Goal: Information Seeking & Learning: Learn about a topic

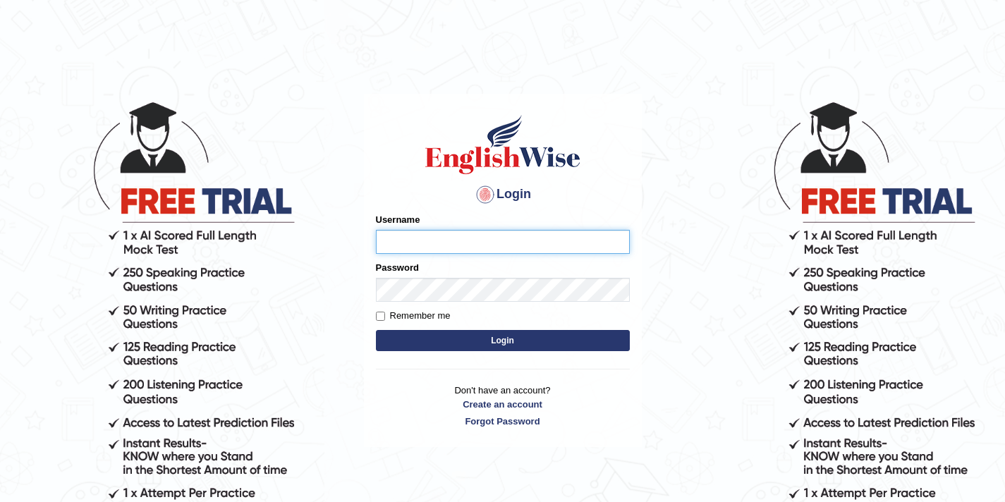
scroll to position [1, 0]
type input "elhamdavoodi"
click at [475, 341] on button "Login" at bounding box center [503, 340] width 254 height 21
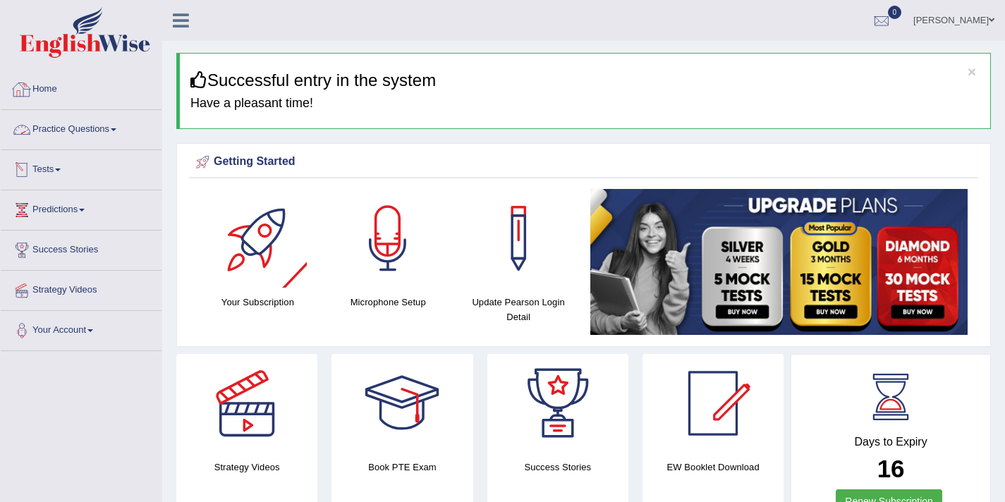
click at [99, 133] on link "Practice Questions" at bounding box center [81, 127] width 161 height 35
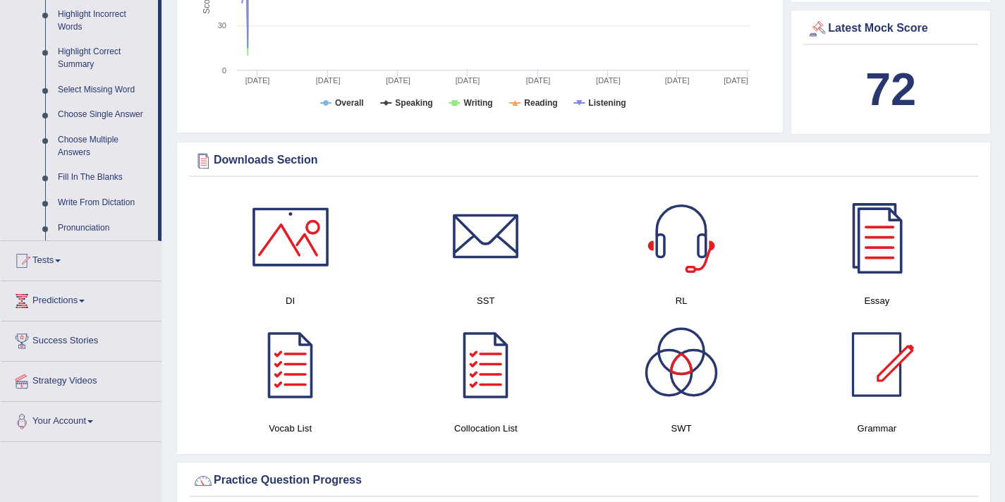
scroll to position [666, 0]
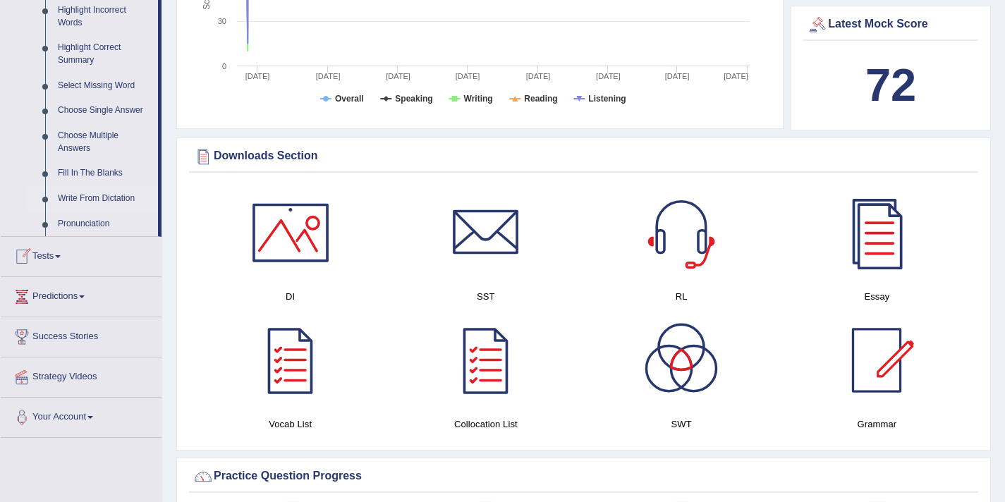
click at [109, 209] on link "Write From Dictation" at bounding box center [104, 198] width 106 height 25
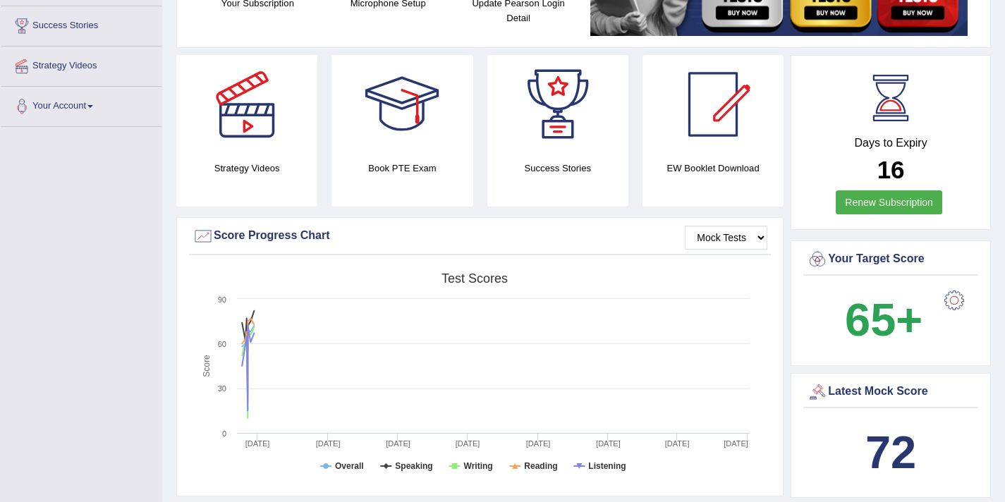
scroll to position [203, 0]
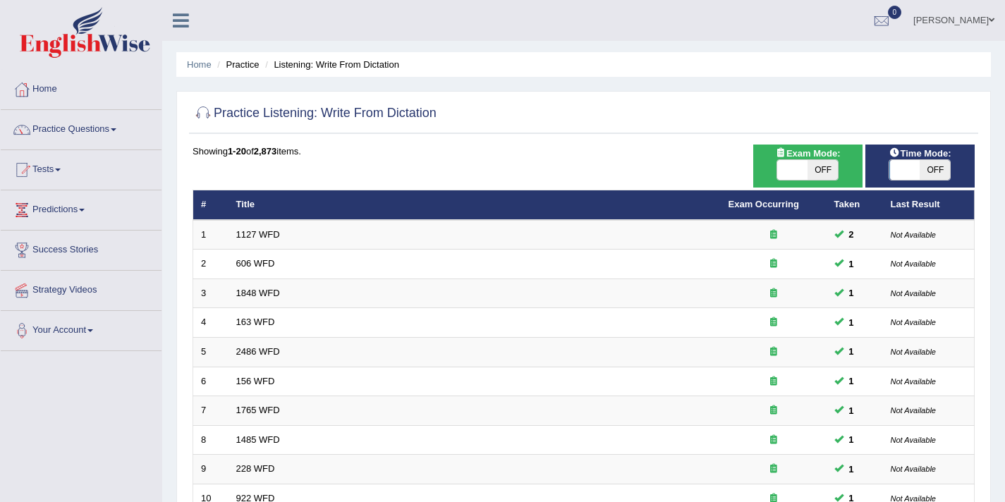
click at [792, 174] on span at bounding box center [792, 170] width 30 height 20
checkbox input "true"
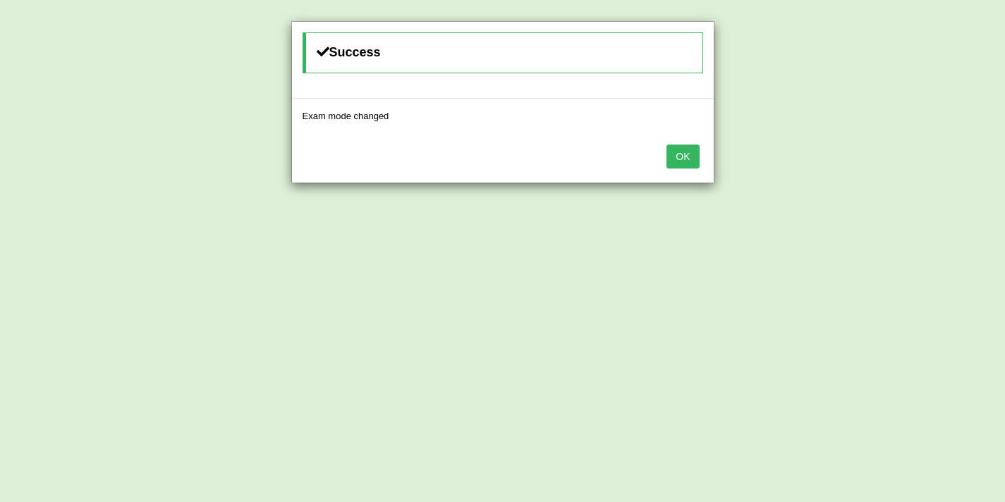
click at [678, 159] on button "OK" at bounding box center [682, 157] width 32 height 24
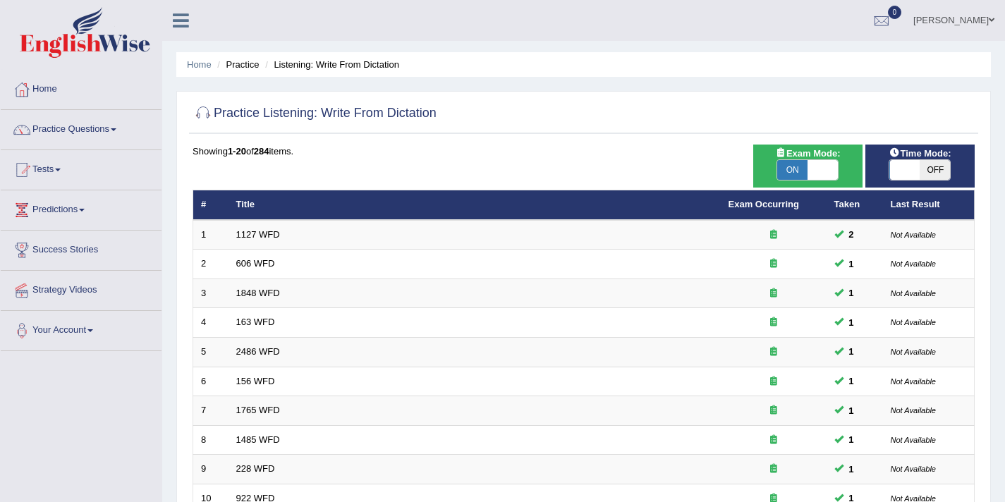
click at [901, 168] on span at bounding box center [905, 170] width 30 height 20
checkbox input "true"
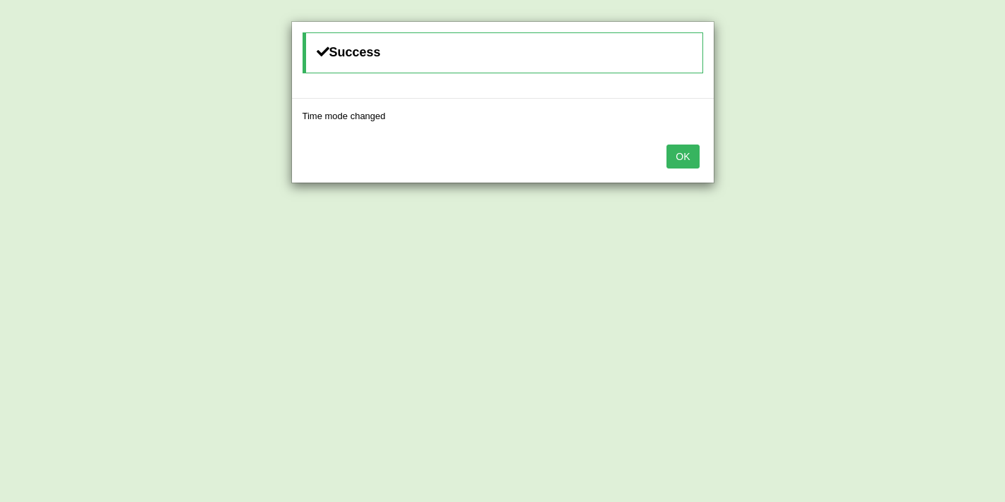
click at [685, 163] on button "OK" at bounding box center [682, 157] width 32 height 24
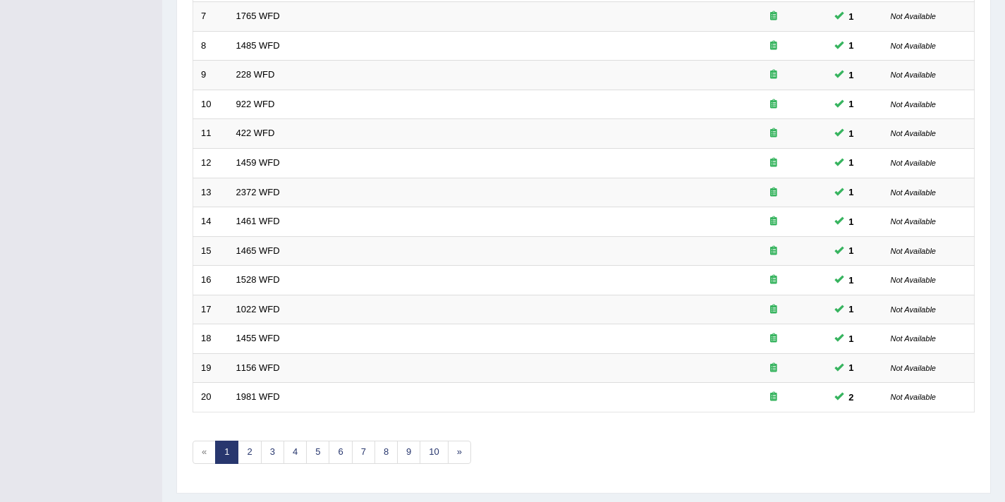
scroll to position [431, 0]
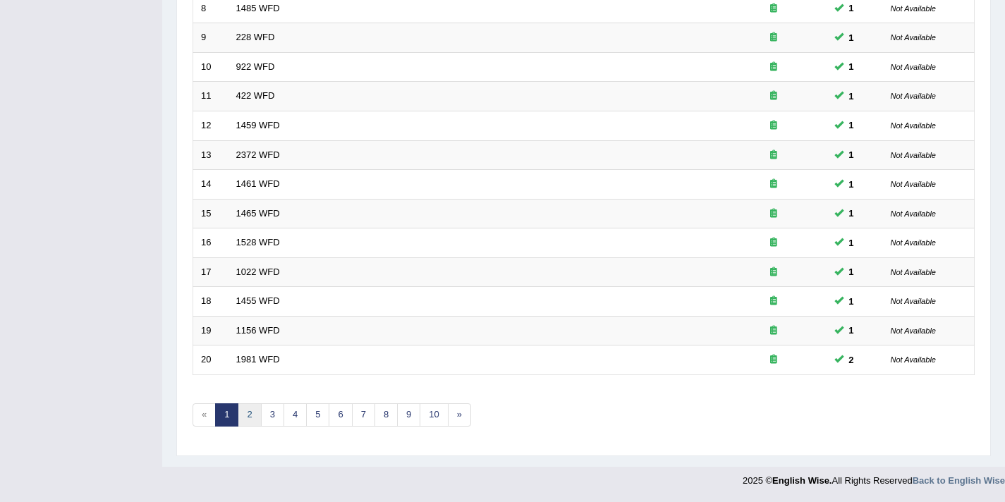
click at [248, 412] on link "2" at bounding box center [249, 414] width 23 height 23
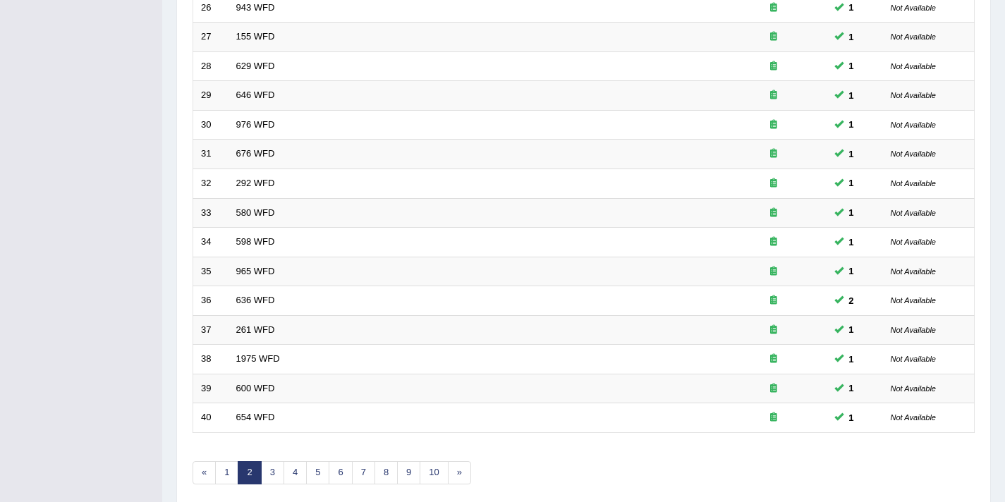
scroll to position [431, 0]
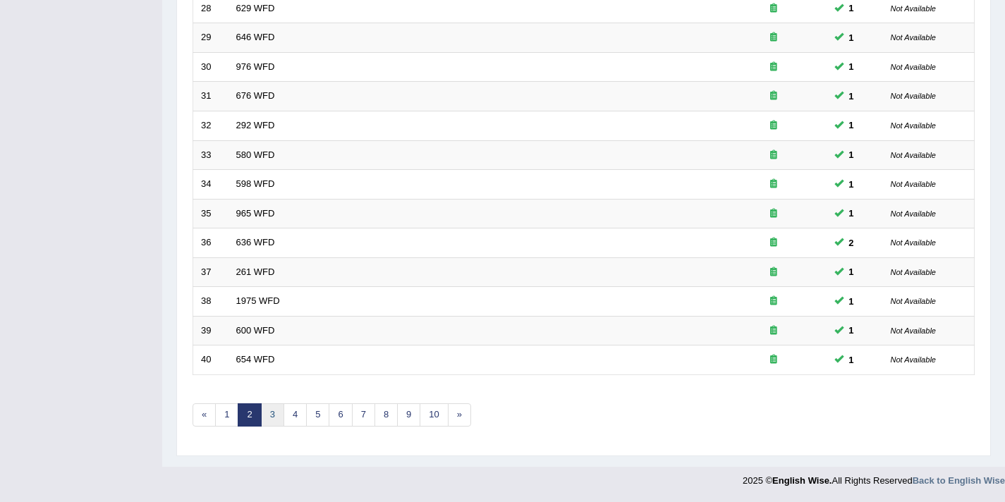
click at [279, 417] on link "3" at bounding box center [272, 414] width 23 height 23
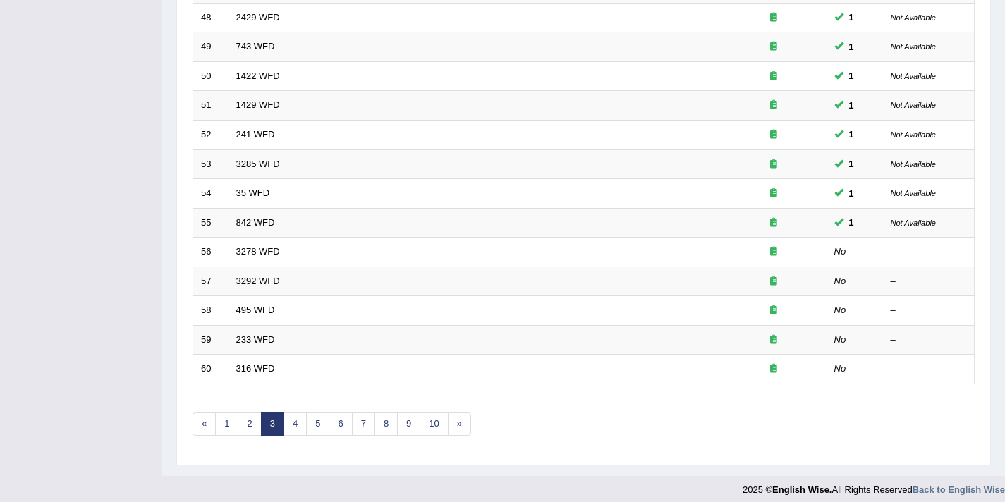
scroll to position [431, 0]
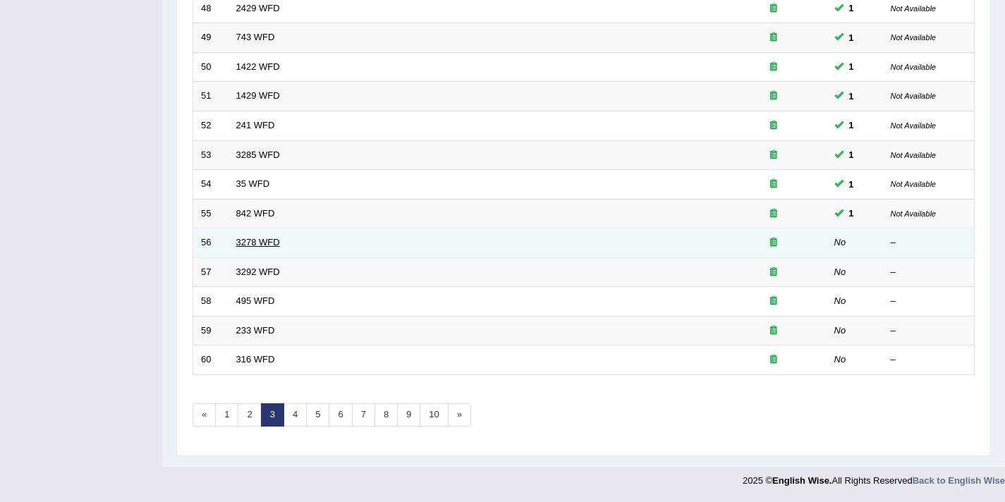
click at [269, 238] on link "3278 WFD" at bounding box center [258, 242] width 44 height 11
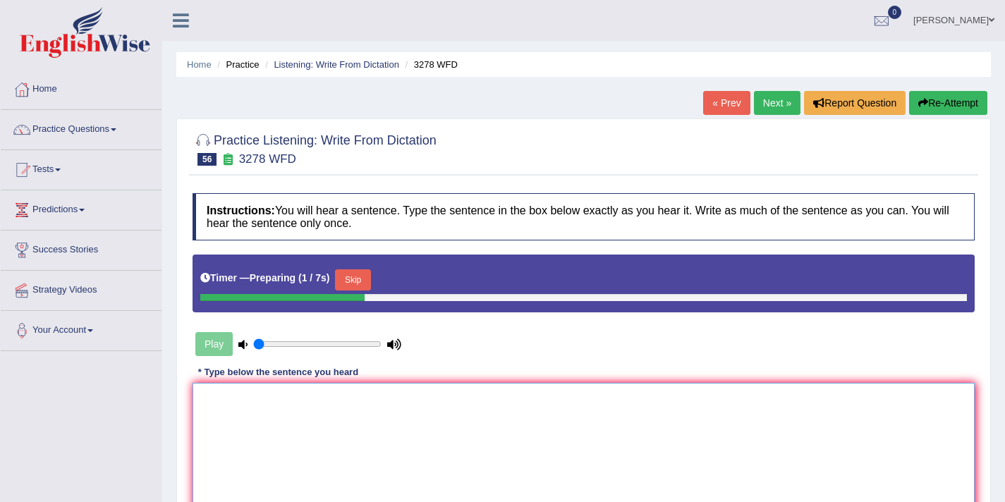
click at [262, 442] on textarea at bounding box center [583, 451] width 782 height 137
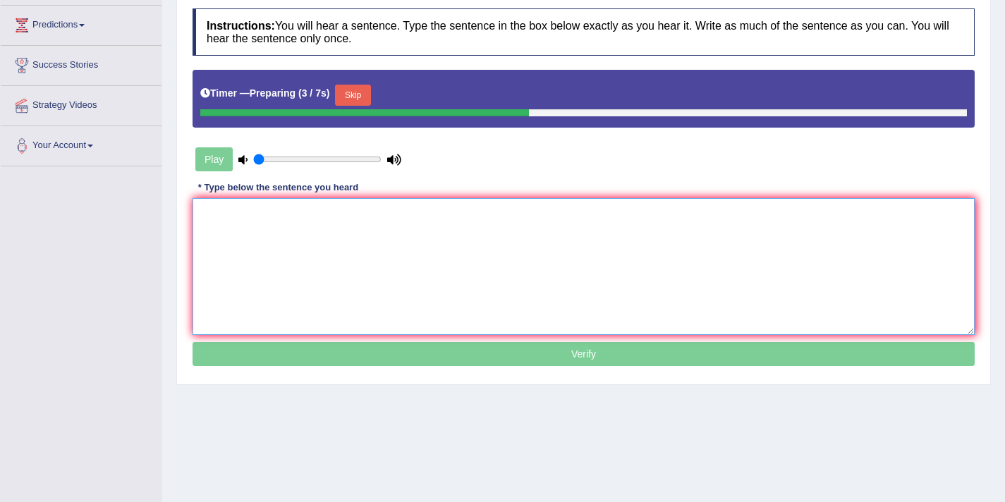
scroll to position [185, 0]
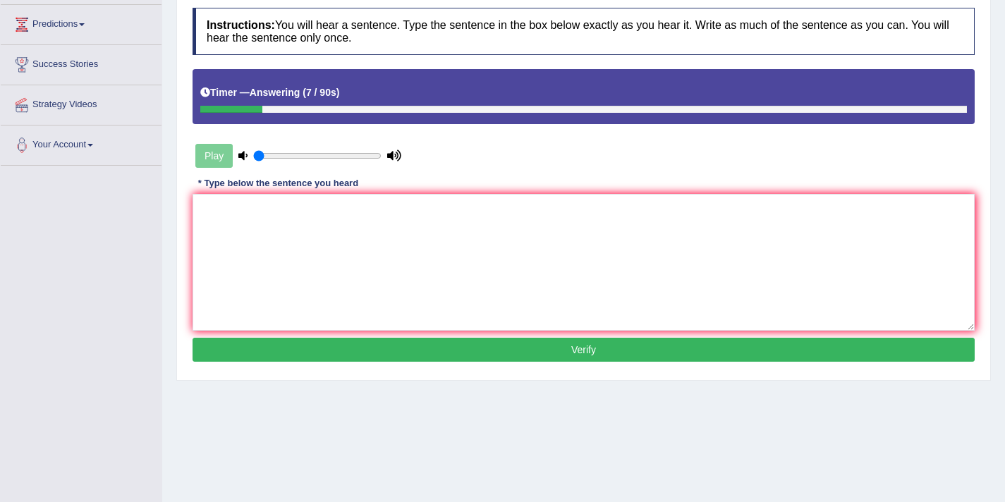
click at [712, 44] on h4 "Instructions: You will hear a sentence. Type the sentence in the box below exac…" at bounding box center [583, 31] width 782 height 47
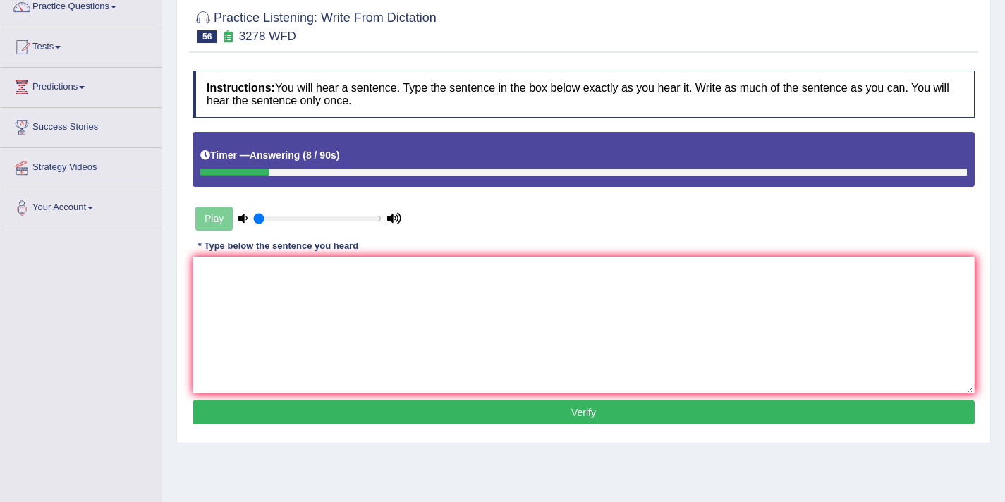
scroll to position [0, 0]
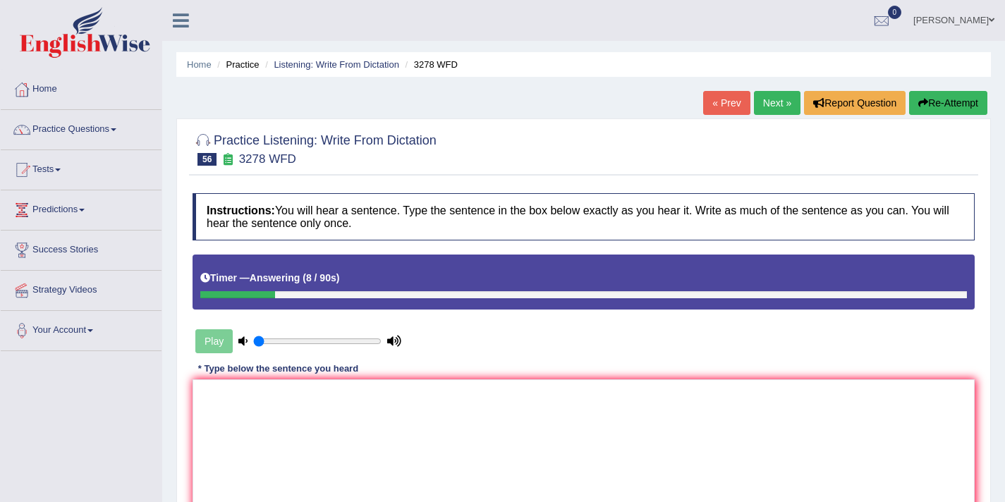
click at [934, 105] on button "Re-Attempt" at bounding box center [948, 103] width 78 height 24
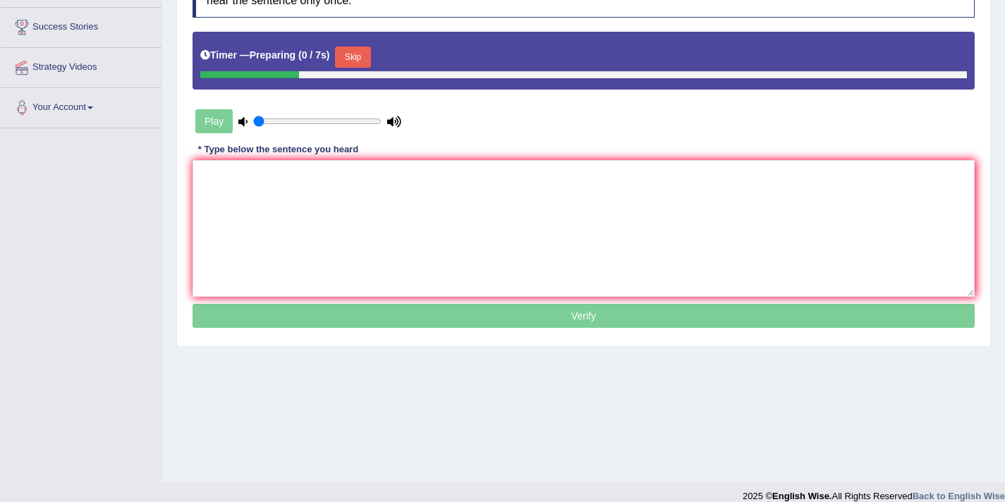
scroll to position [238, 0]
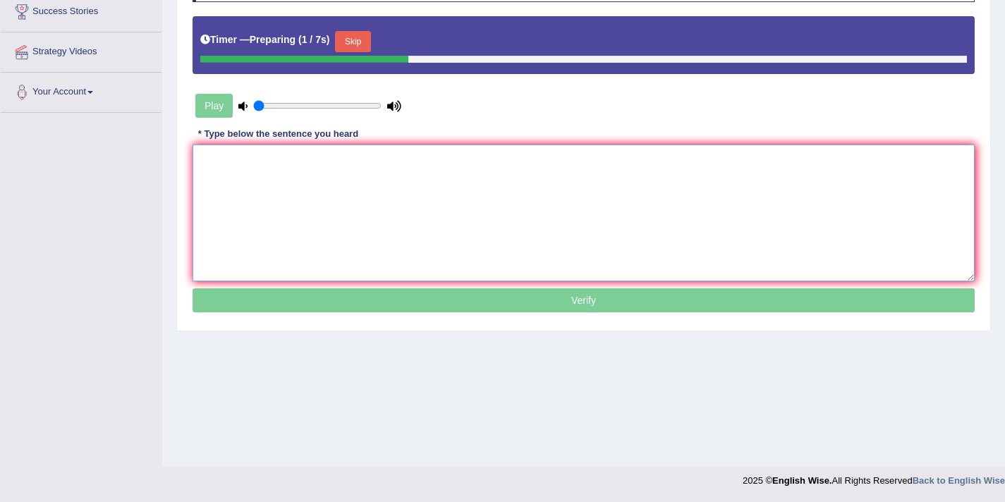
click at [630, 191] on textarea at bounding box center [583, 213] width 782 height 137
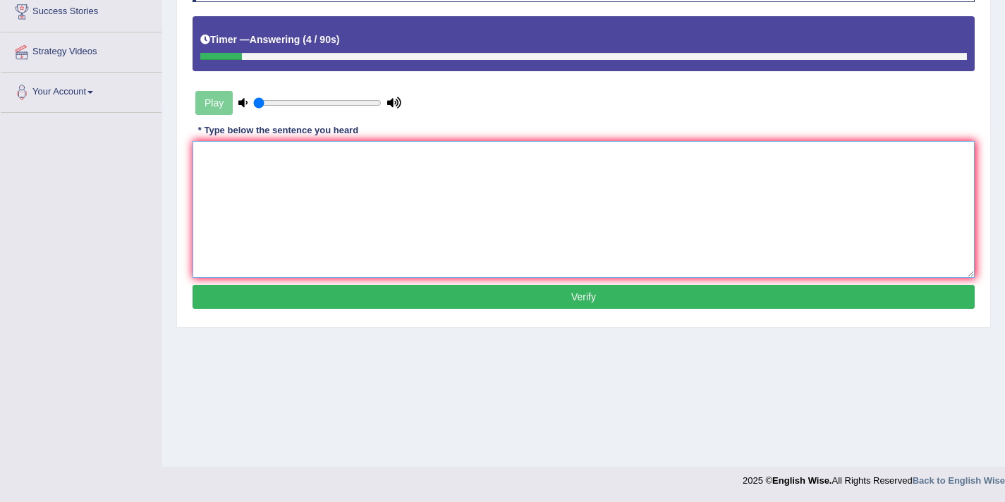
click at [680, 202] on textarea at bounding box center [583, 209] width 782 height 137
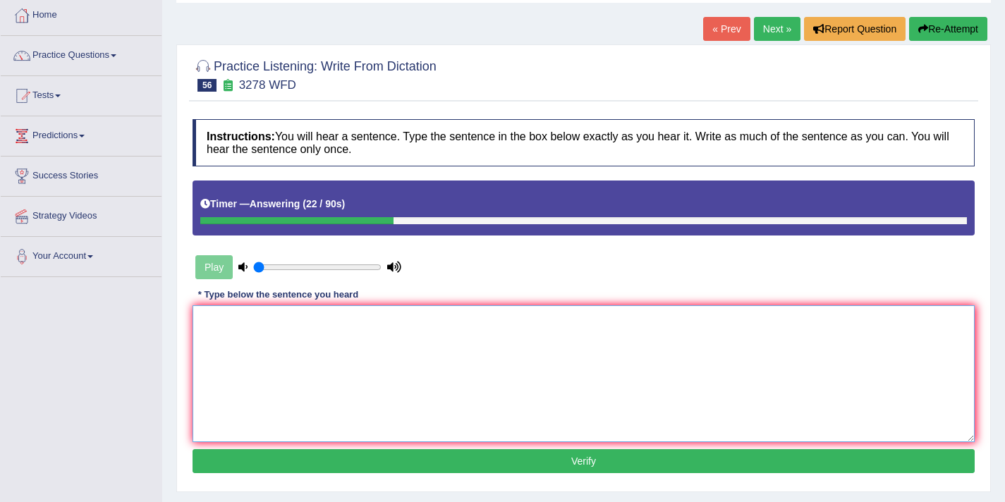
scroll to position [0, 0]
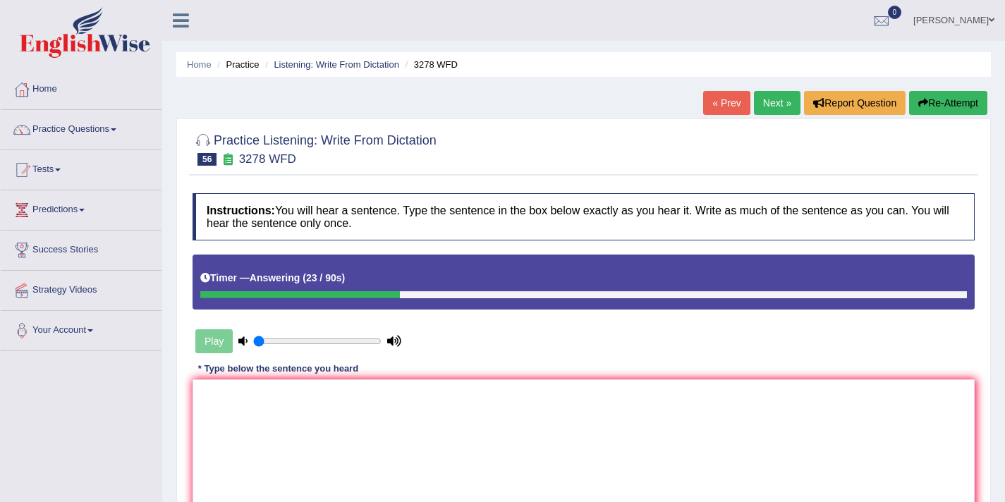
click at [938, 111] on button "Re-Attempt" at bounding box center [948, 103] width 78 height 24
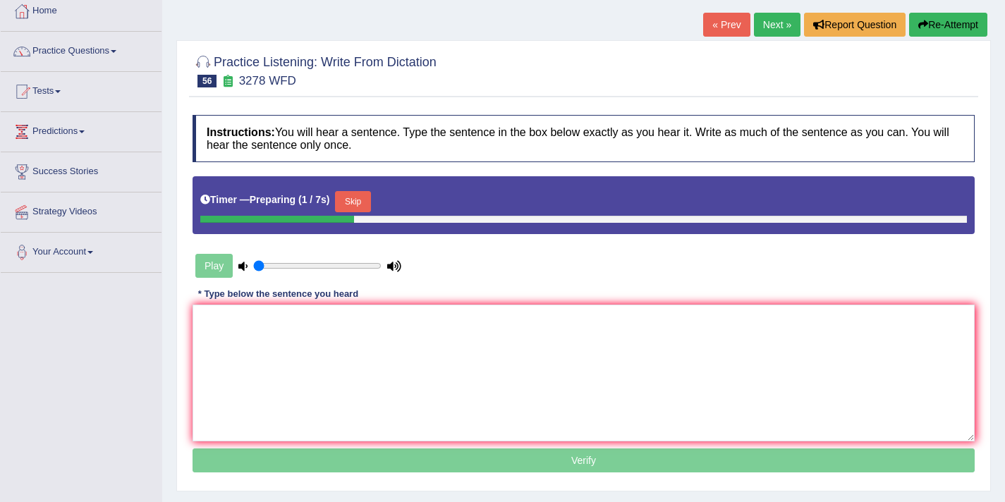
scroll to position [137, 0]
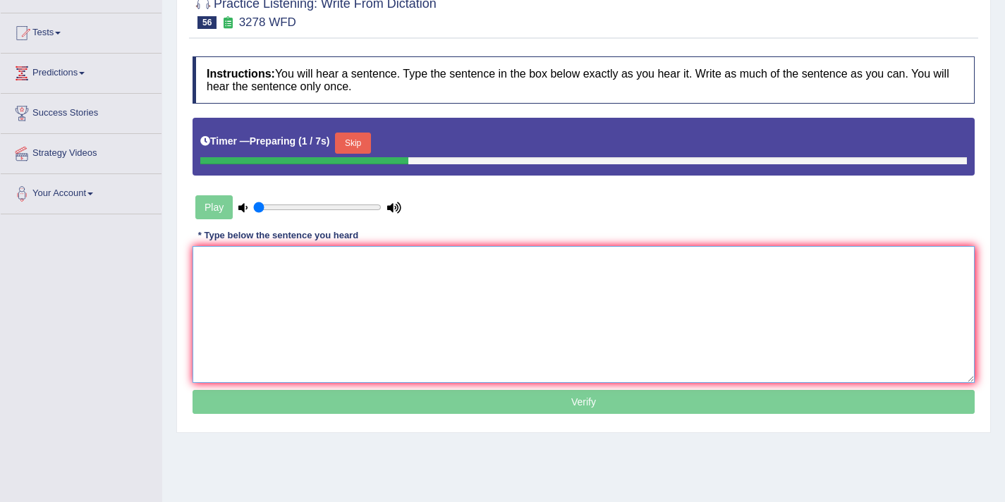
click at [538, 326] on textarea at bounding box center [583, 314] width 782 height 137
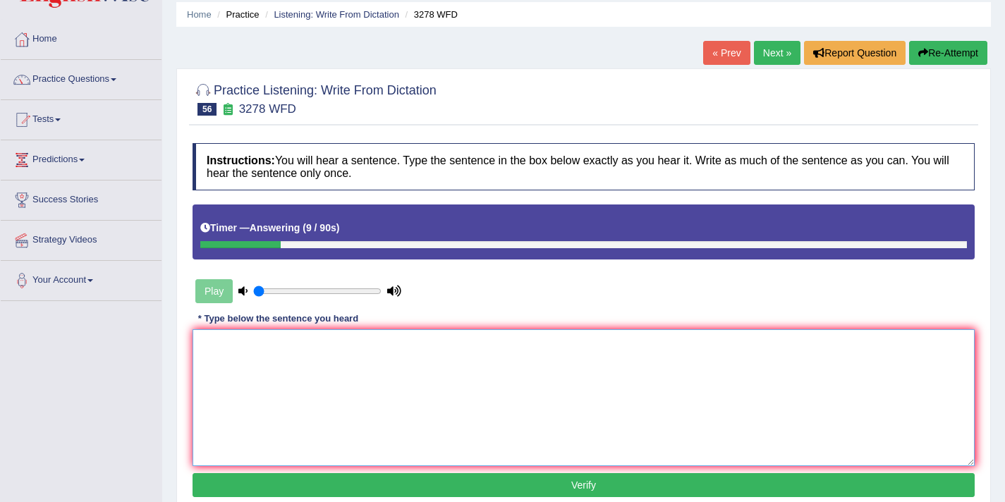
scroll to position [0, 0]
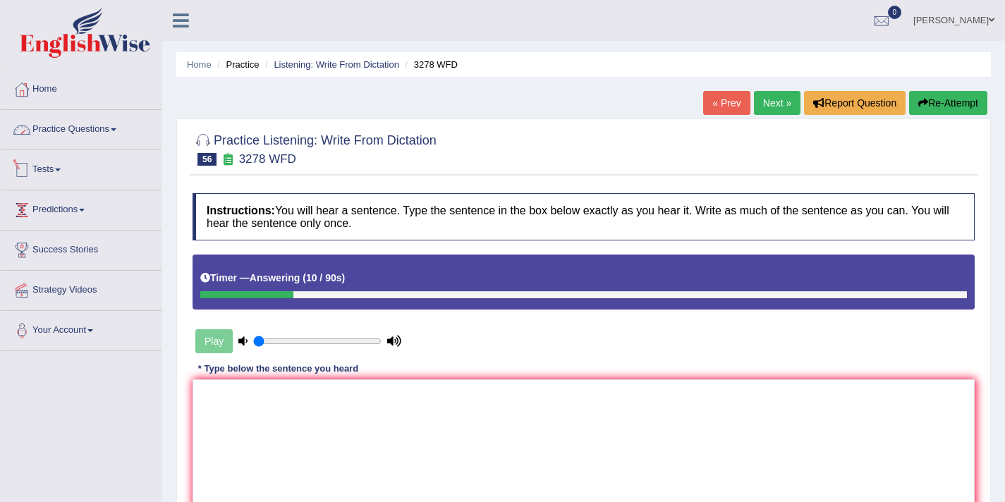
click at [85, 131] on link "Practice Questions" at bounding box center [81, 127] width 161 height 35
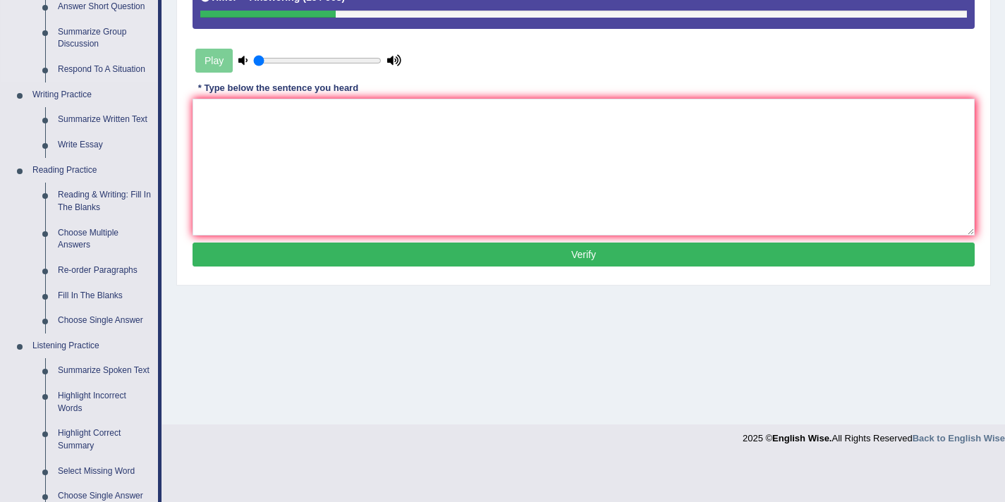
scroll to position [283, 0]
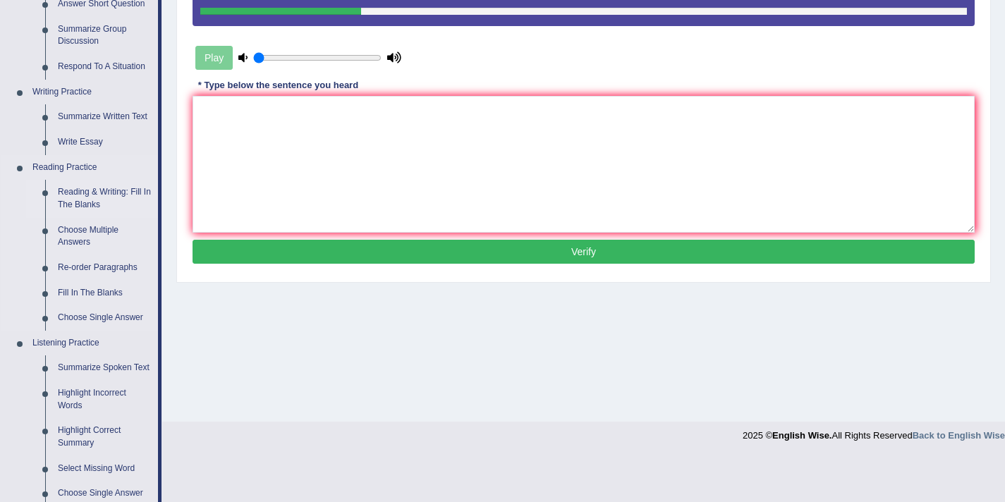
click at [85, 208] on link "Reading & Writing: Fill In The Blanks" at bounding box center [104, 198] width 106 height 37
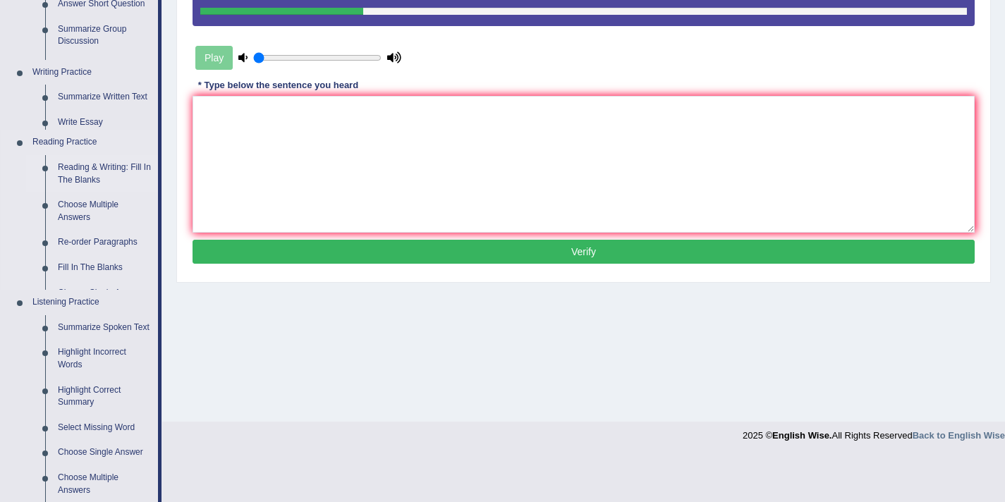
scroll to position [238, 0]
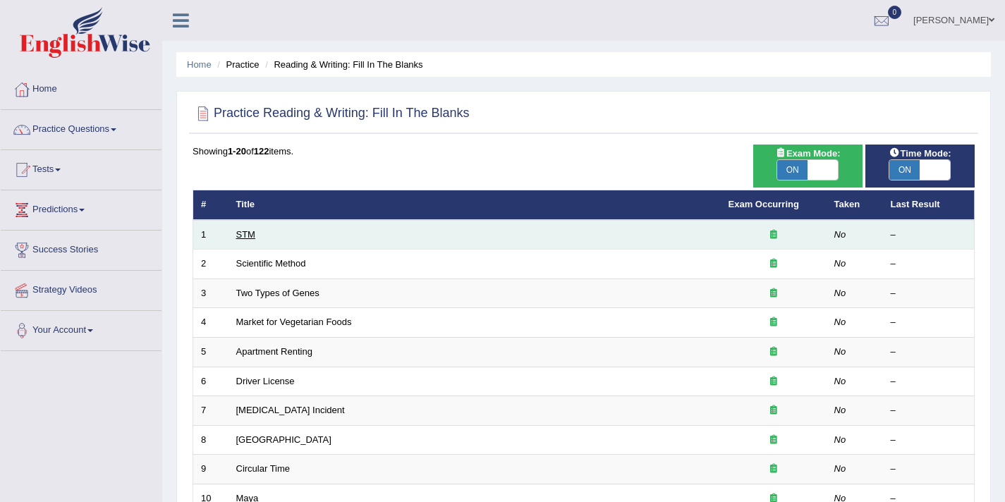
click at [243, 235] on link "STM" at bounding box center [245, 234] width 19 height 11
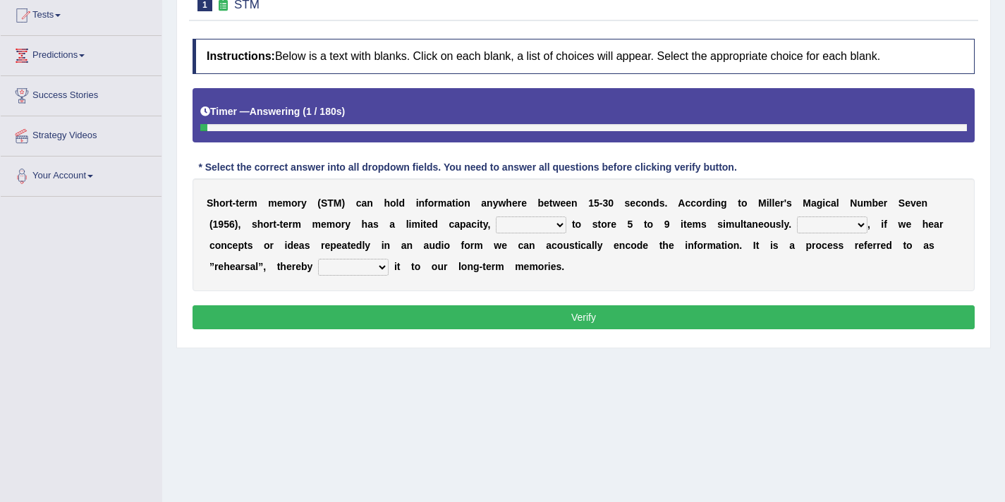
scroll to position [157, 0]
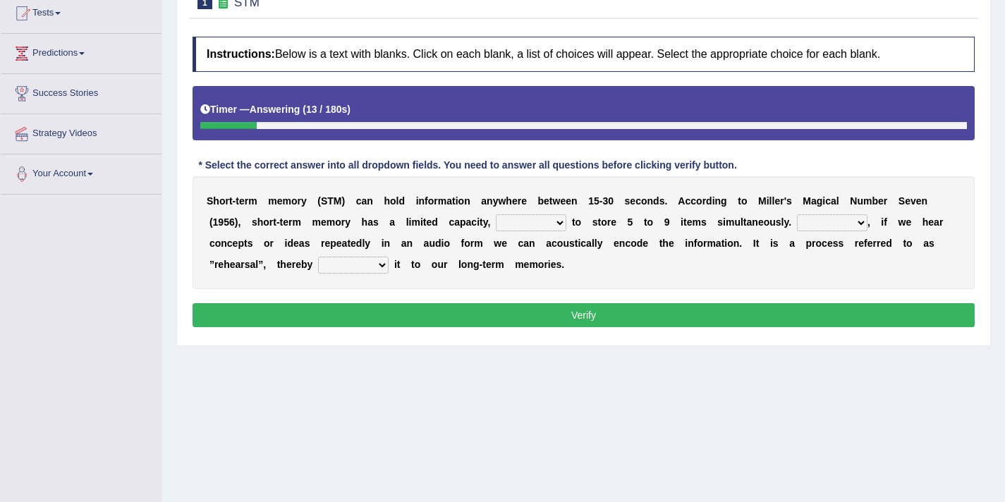
click at [559, 223] on select "being able is able be able unable" at bounding box center [531, 222] width 71 height 17
select select "being able"
click at [496, 214] on select "being able is able be able unable" at bounding box center [531, 222] width 71 height 17
click at [837, 223] on select "However So Moreover Therefore" at bounding box center [832, 222] width 71 height 17
select select "However"
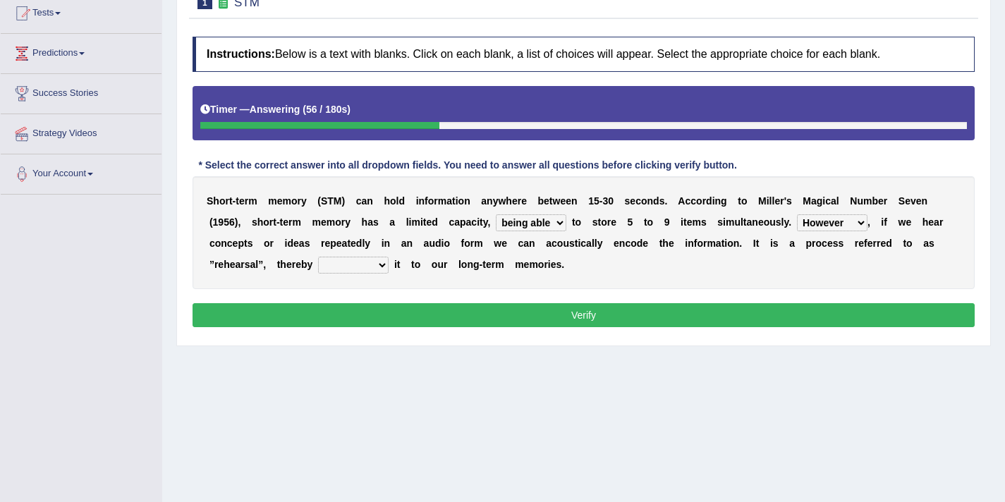
click at [797, 214] on select "However So Moreover Therefore" at bounding box center [832, 222] width 71 height 17
click at [382, 263] on select "commit commits commiting commited" at bounding box center [353, 265] width 71 height 17
click at [377, 267] on select "commit commits commiting commited" at bounding box center [353, 265] width 71 height 17
select select "commits"
click at [318, 257] on select "commit commits commiting commited" at bounding box center [353, 265] width 71 height 17
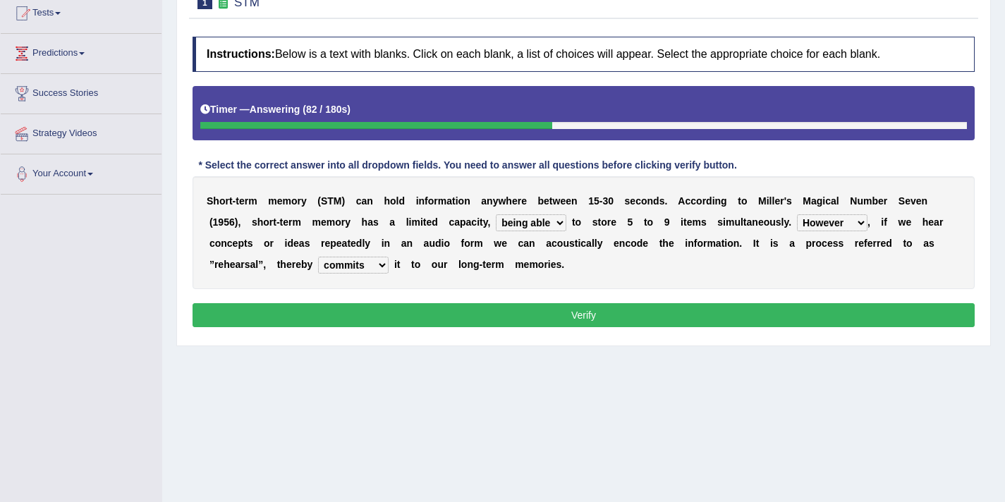
click at [408, 311] on button "Verify" at bounding box center [583, 315] width 782 height 24
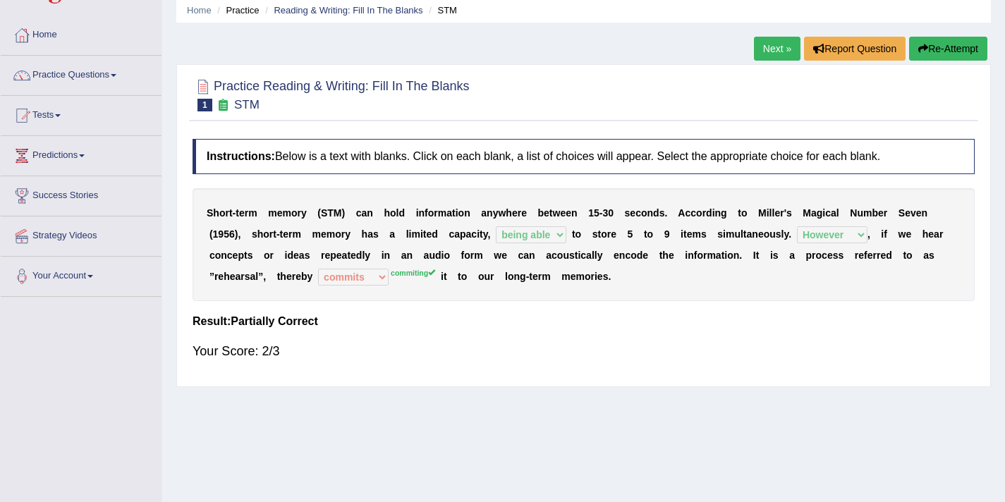
scroll to position [38, 0]
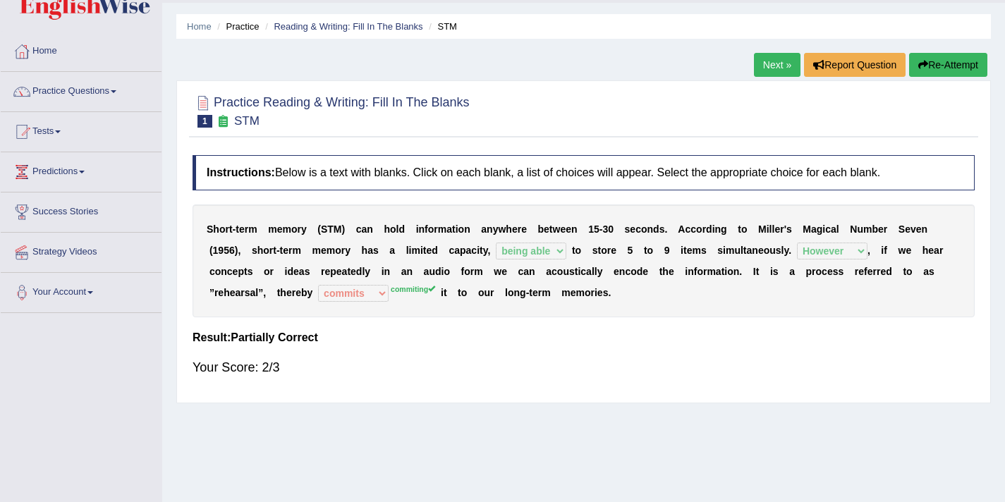
click at [766, 72] on link "Next »" at bounding box center [777, 65] width 47 height 24
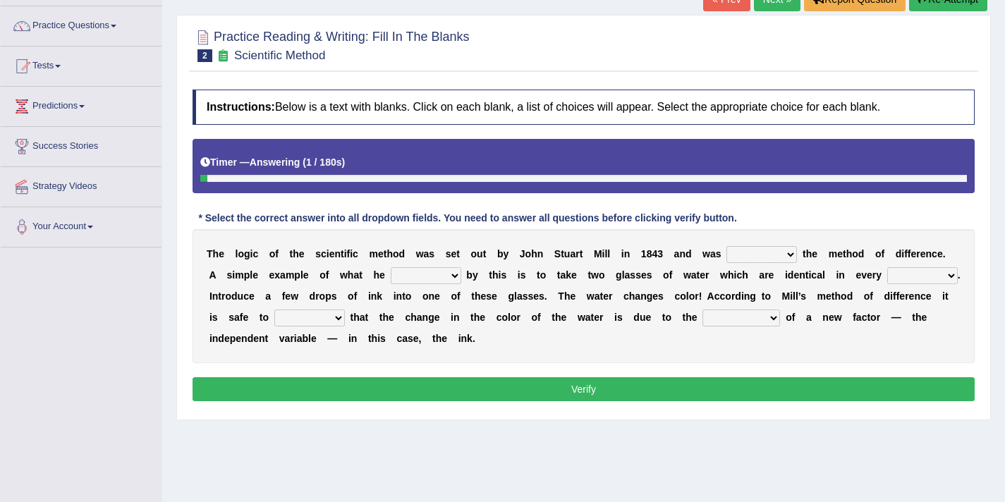
scroll to position [108, 0]
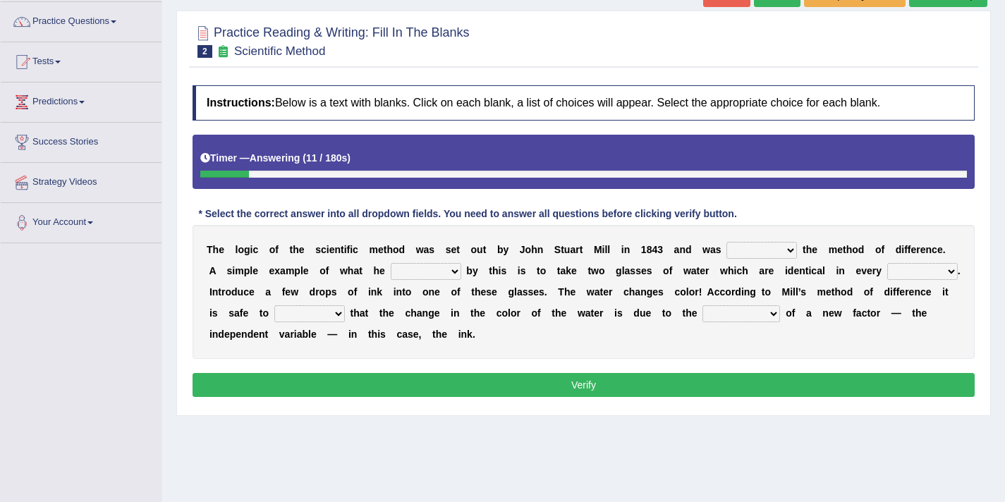
click at [761, 256] on select "pointed claimed demanded named" at bounding box center [761, 250] width 71 height 17
click at [761, 247] on select "pointed claimed demanded named" at bounding box center [761, 250] width 71 height 17
select select "named"
click at [726, 242] on select "pointed claimed demanded named" at bounding box center [761, 250] width 71 height 17
click at [438, 274] on select "capped charged found meant" at bounding box center [426, 271] width 71 height 17
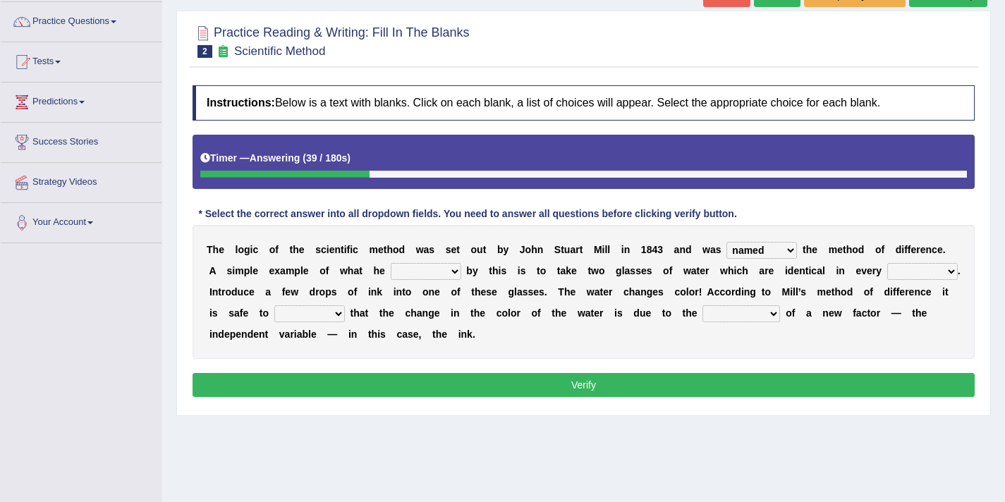
select select "found"
click at [391, 263] on select "capped charged found meant" at bounding box center [426, 271] width 71 height 17
click at [902, 274] on select "thought identity measure respect" at bounding box center [922, 271] width 71 height 17
select select "measure"
click at [888, 263] on select "thought identity measure respect" at bounding box center [922, 271] width 71 height 17
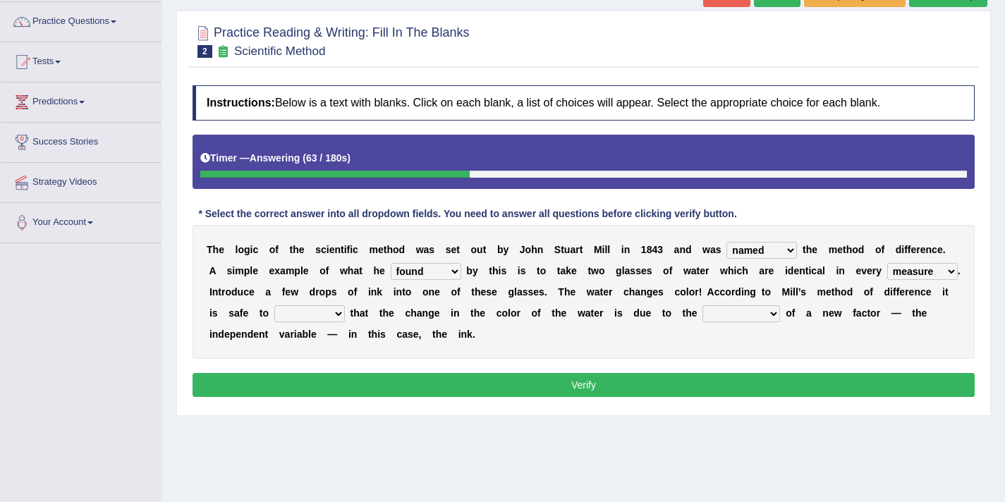
click at [324, 310] on select "assume discuss prefer acclaim" at bounding box center [309, 313] width 71 height 17
select select "assume"
click at [274, 305] on select "assume discuss prefer acclaim" at bounding box center [309, 313] width 71 height 17
click at [730, 314] on select "introduction magnitude preparation purification" at bounding box center [741, 313] width 78 height 17
select select "introduction"
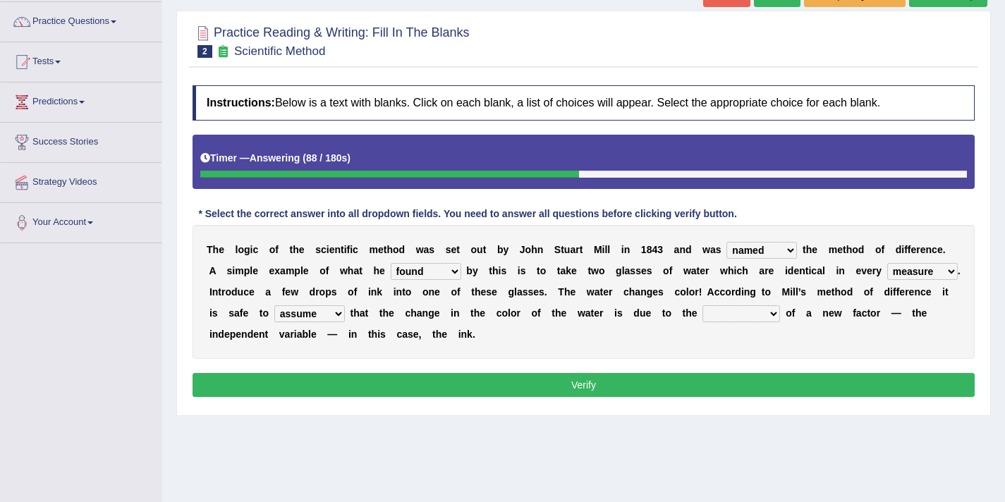
click at [704, 305] on select "introduction magnitude preparation purification" at bounding box center [741, 313] width 78 height 17
click at [651, 380] on button "Verify" at bounding box center [583, 385] width 782 height 24
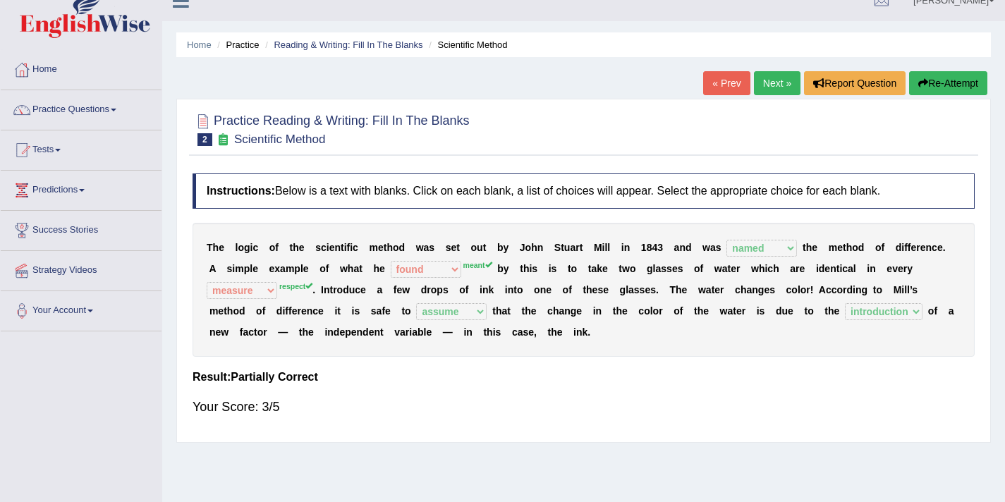
scroll to position [17, 0]
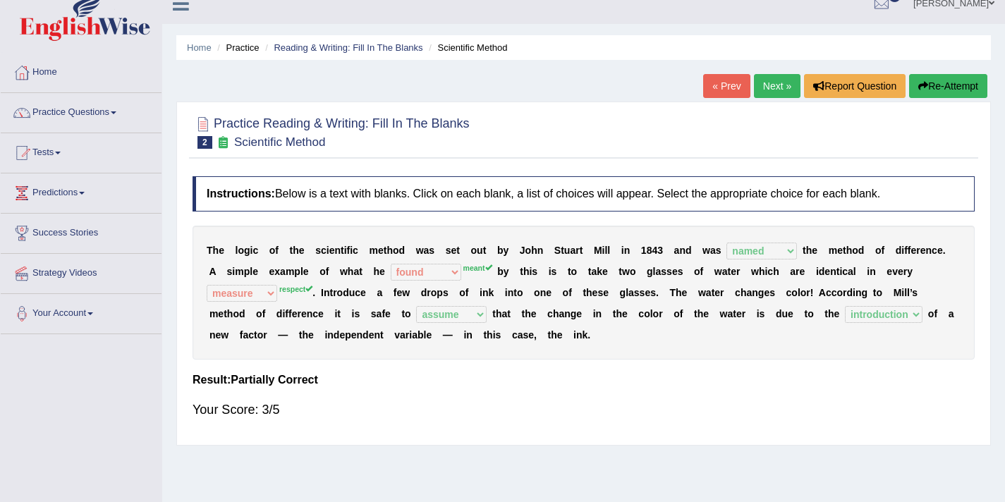
click at [771, 83] on link "Next »" at bounding box center [777, 86] width 47 height 24
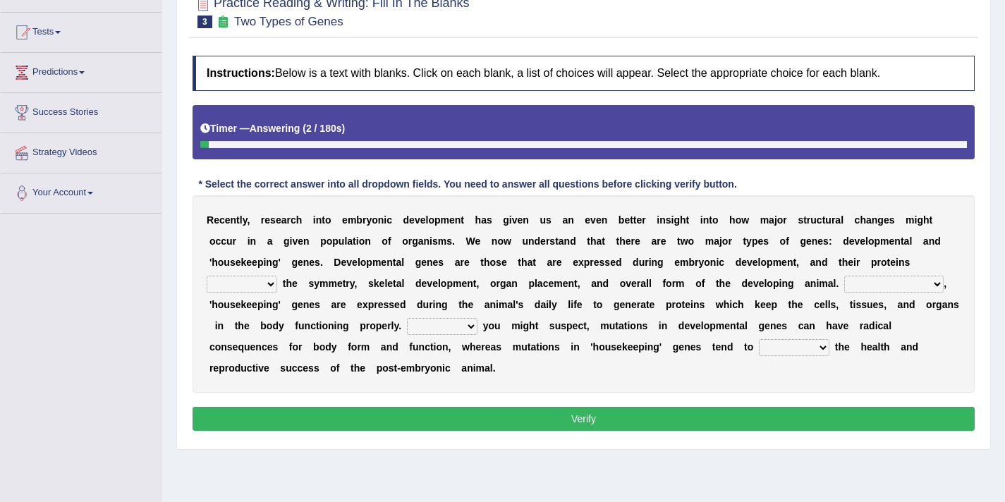
scroll to position [139, 0]
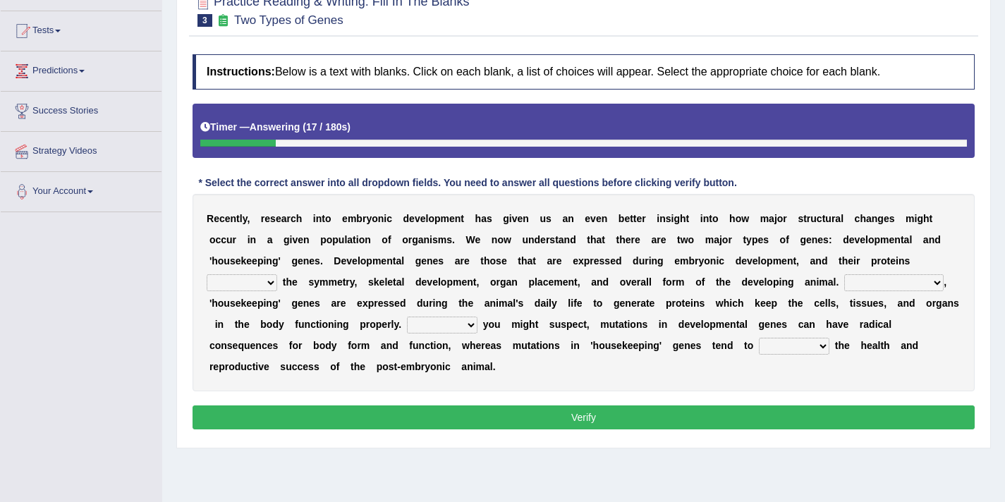
click at [267, 281] on select "push control hold elevate" at bounding box center [242, 282] width 71 height 17
select select "hold"
click at [207, 274] on select "push control hold elevate" at bounding box center [242, 282] width 71 height 17
click at [872, 286] on select "Correspondingly Inclusively Conversely In contrast" at bounding box center [893, 282] width 99 height 17
click at [859, 286] on select "Correspondingly Inclusively Conversely In contrast" at bounding box center [893, 282] width 99 height 17
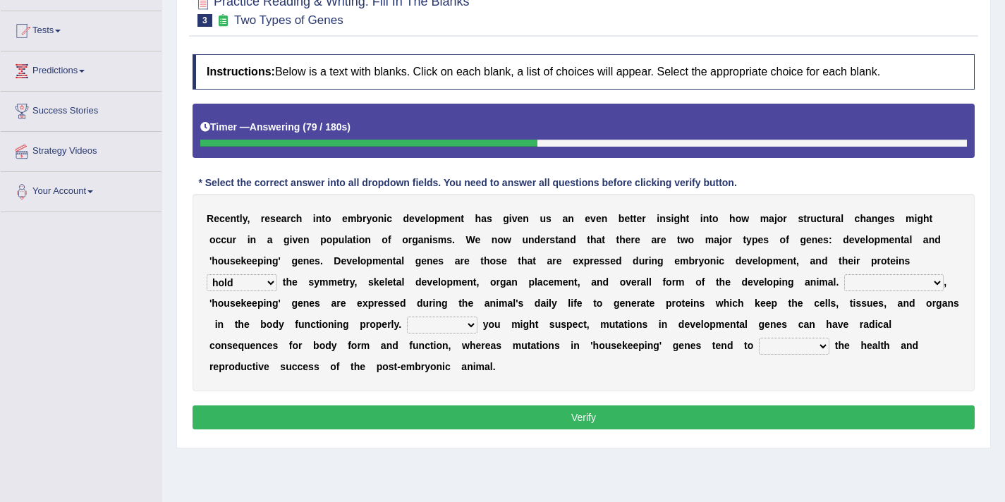
select select "Conversely"
click at [844, 274] on select "Correspondingly Inclusively Conversely In contrast" at bounding box center [893, 282] width 99 height 17
click at [470, 325] on select "For As With Within" at bounding box center [442, 325] width 71 height 17
select select "As"
click at [407, 317] on select "For As With Within" at bounding box center [442, 325] width 71 height 17
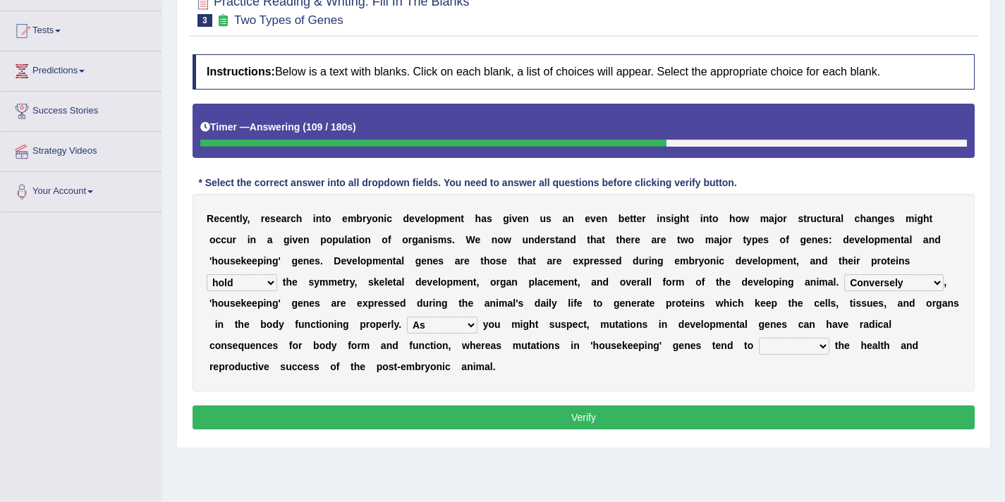
click at [772, 347] on select "affect effect interrupt defect" at bounding box center [794, 346] width 71 height 17
select select "interrupt"
click at [759, 338] on select "affect effect interrupt defect" at bounding box center [794, 346] width 71 height 17
click at [271, 283] on select "push control hold elevate" at bounding box center [242, 282] width 71 height 17
select select "elevate"
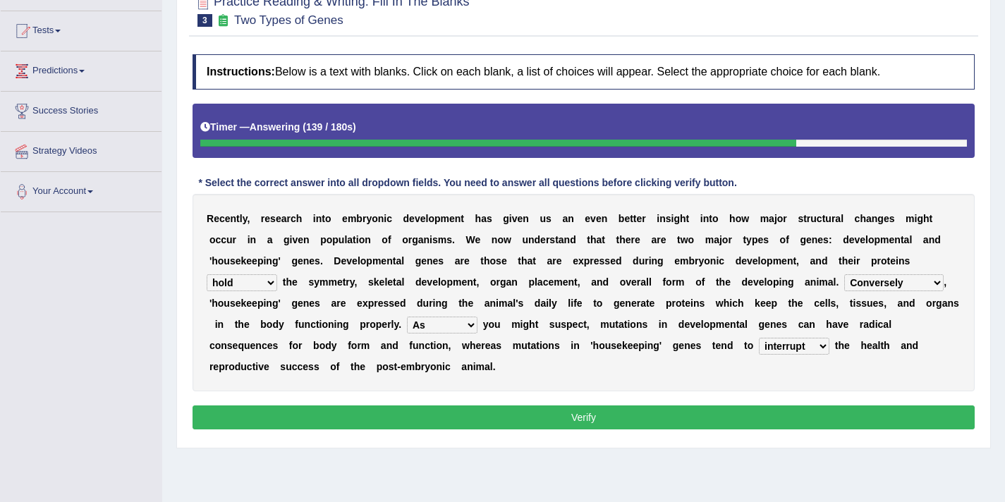
click at [207, 274] on select "push control hold elevate" at bounding box center [242, 282] width 71 height 17
click at [446, 423] on button "Verify" at bounding box center [583, 417] width 782 height 24
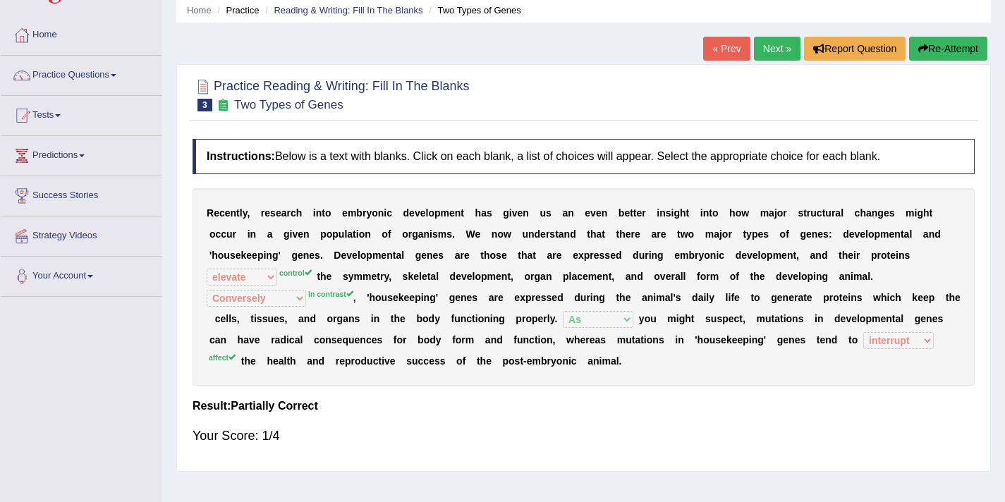
scroll to position [44, 0]
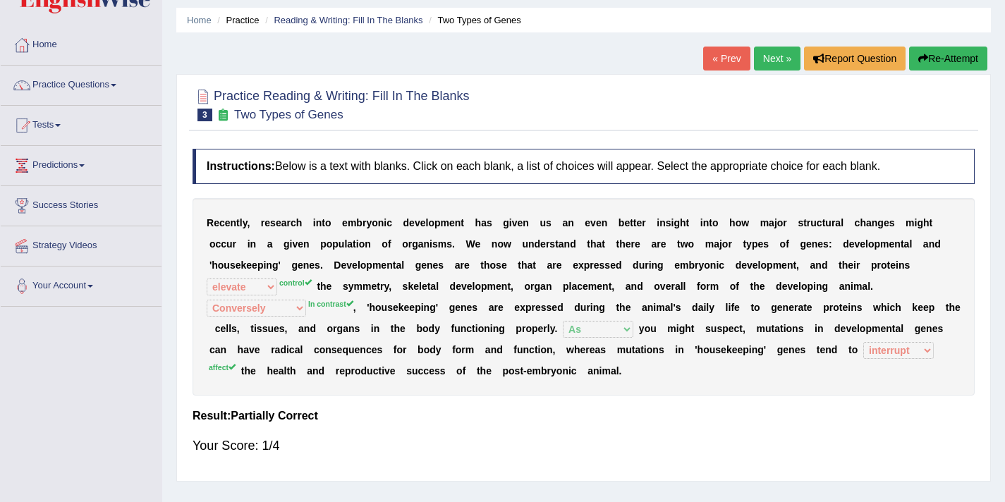
click at [771, 54] on link "Next »" at bounding box center [777, 59] width 47 height 24
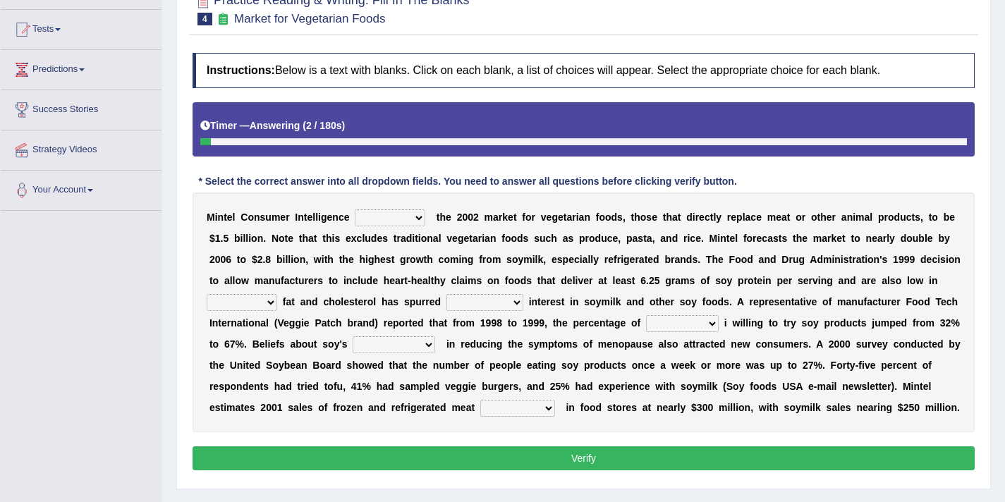
scroll to position [142, 0]
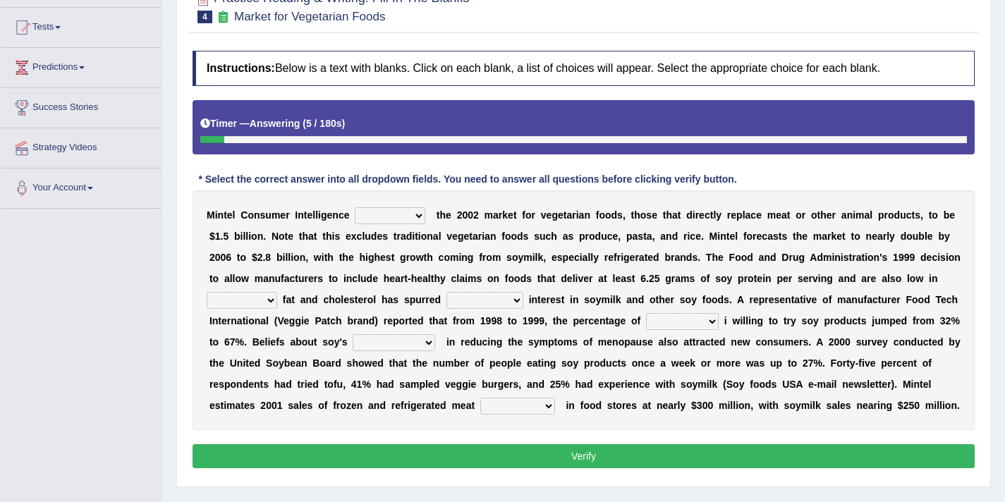
click at [398, 216] on select "deals fulfills creates estimates" at bounding box center [390, 215] width 71 height 17
select select "estimates"
click at [355, 207] on select "deals fulfills creates estimates" at bounding box center [390, 215] width 71 height 17
click at [270, 301] on select "saturated solid acid liquid" at bounding box center [242, 300] width 71 height 17
select select "saturated"
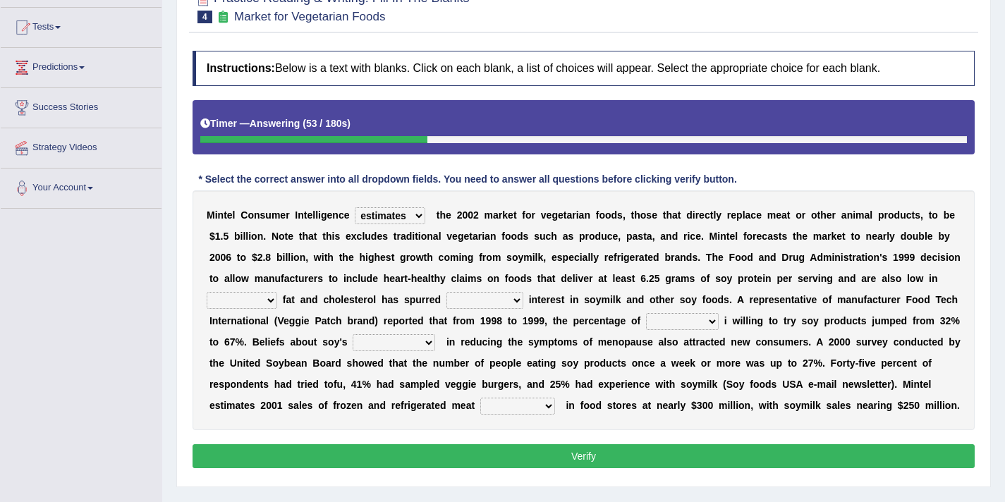
click at [207, 292] on select "saturated solid acid liquid" at bounding box center [242, 300] width 71 height 17
click at [454, 298] on select "good big tremendous extreme" at bounding box center [484, 300] width 77 height 17
select select "tremendous"
click at [446, 292] on select "good big tremendous extreme" at bounding box center [484, 300] width 77 height 17
click at [666, 321] on select "guests consumers customers clients" at bounding box center [682, 321] width 73 height 17
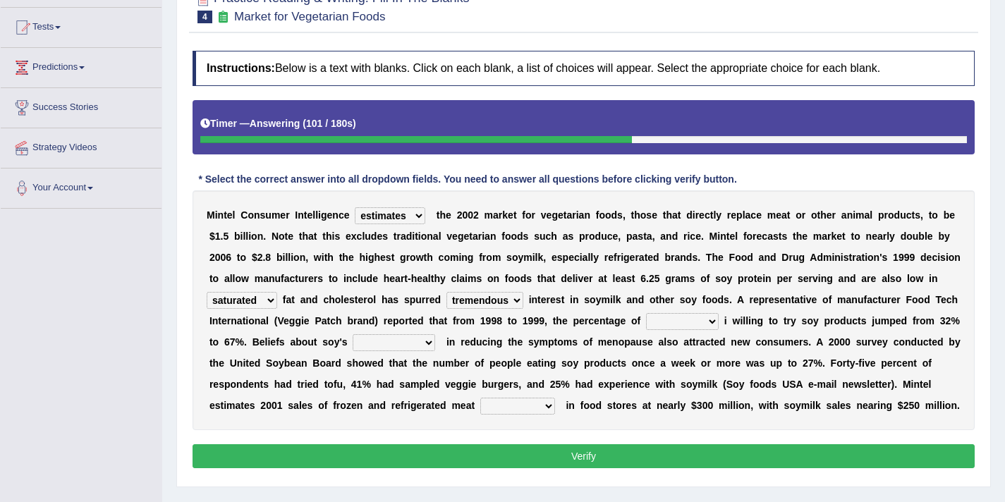
select select "consumers"
click at [647, 313] on select "guests consumers customers clients" at bounding box center [682, 321] width 73 height 17
click at [424, 343] on select "effectiveness timeliness efficiency goodness" at bounding box center [394, 342] width 82 height 17
select select "effectiveness"
click at [353, 334] on select "effectiveness timeliness efficiency goodness" at bounding box center [394, 342] width 82 height 17
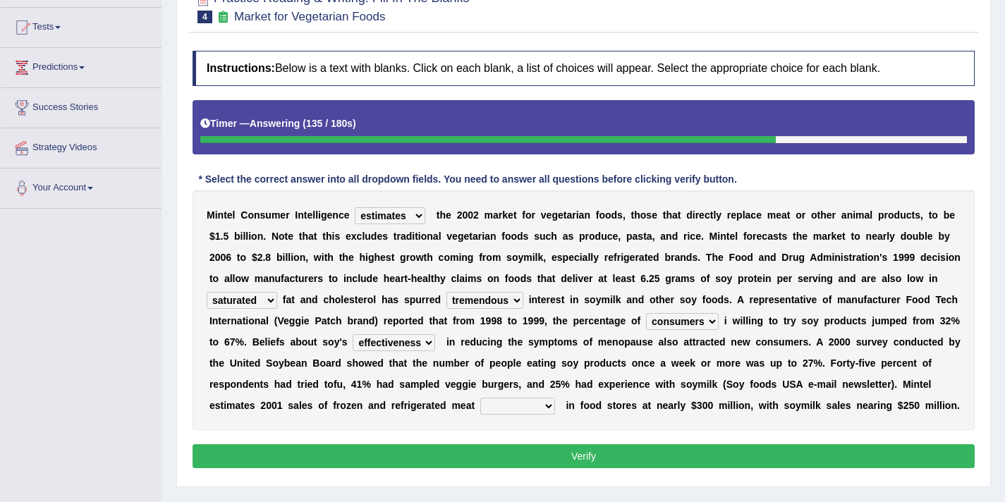
click at [511, 408] on select "foods choices staffs alternatives" at bounding box center [517, 406] width 75 height 17
select select "alternatives"
click at [481, 398] on select "foods choices staffs alternatives" at bounding box center [517, 406] width 75 height 17
click at [514, 453] on button "Verify" at bounding box center [583, 456] width 782 height 24
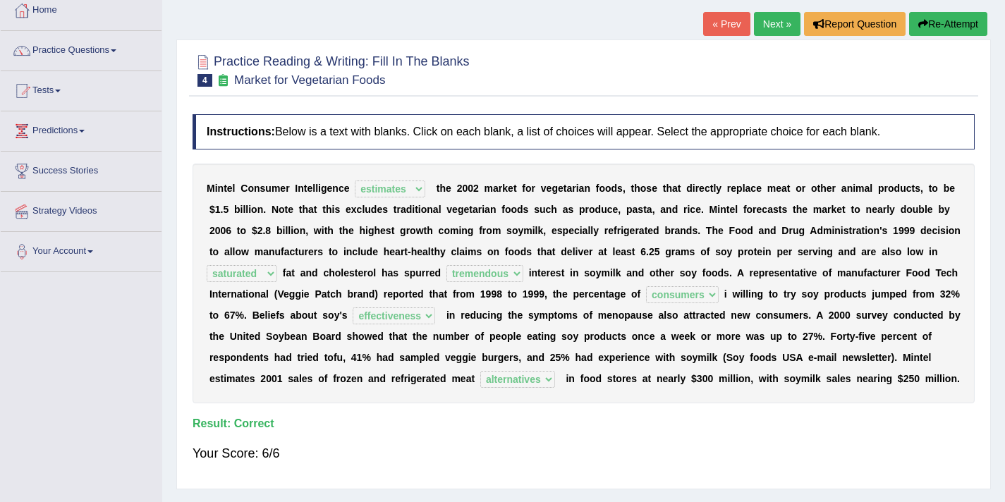
scroll to position [71, 0]
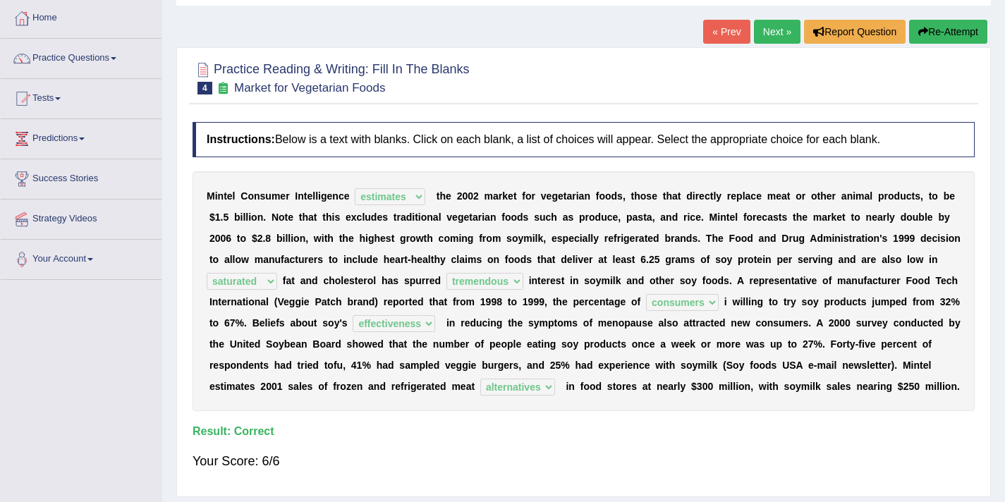
click at [764, 35] on link "Next »" at bounding box center [777, 32] width 47 height 24
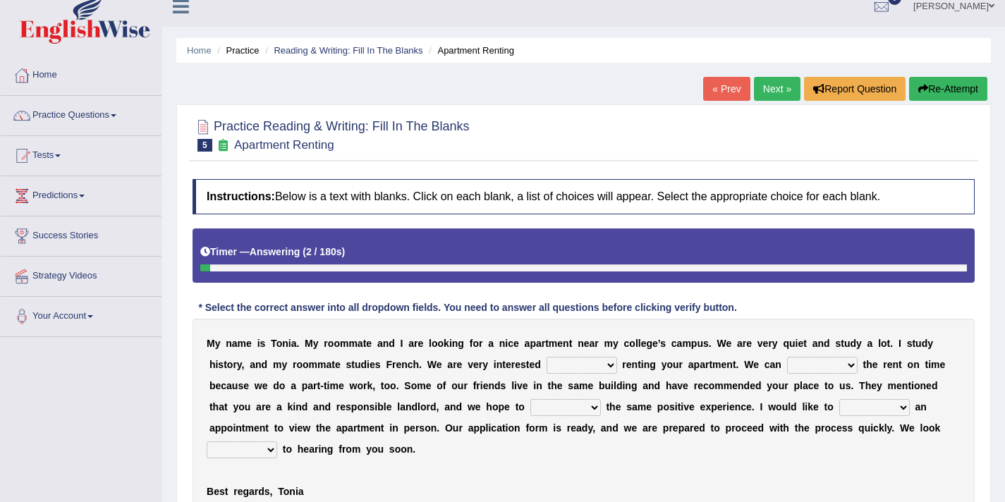
scroll to position [13, 0]
click at [599, 364] on select "for about at in" at bounding box center [581, 365] width 71 height 17
select select "in"
click at [546, 357] on select "for about at in" at bounding box center [581, 365] width 71 height 17
click at [804, 372] on select "afford get pay bring" at bounding box center [822, 365] width 71 height 17
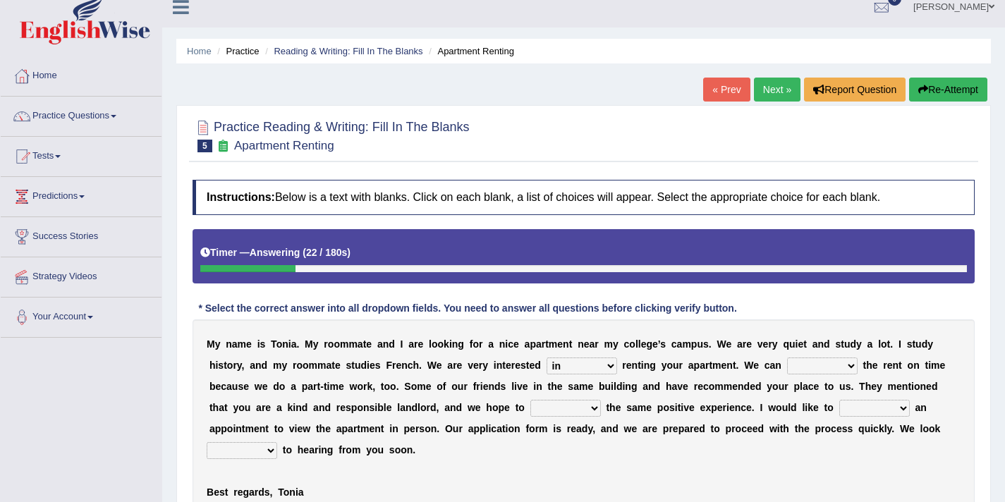
select select "pay"
click at [787, 357] on select "afford get pay bring" at bounding box center [822, 365] width 71 height 17
click at [547, 408] on select "form meet have decide" at bounding box center [565, 408] width 71 height 17
select select "have"
click at [530, 400] on select "form meet have decide" at bounding box center [565, 408] width 71 height 17
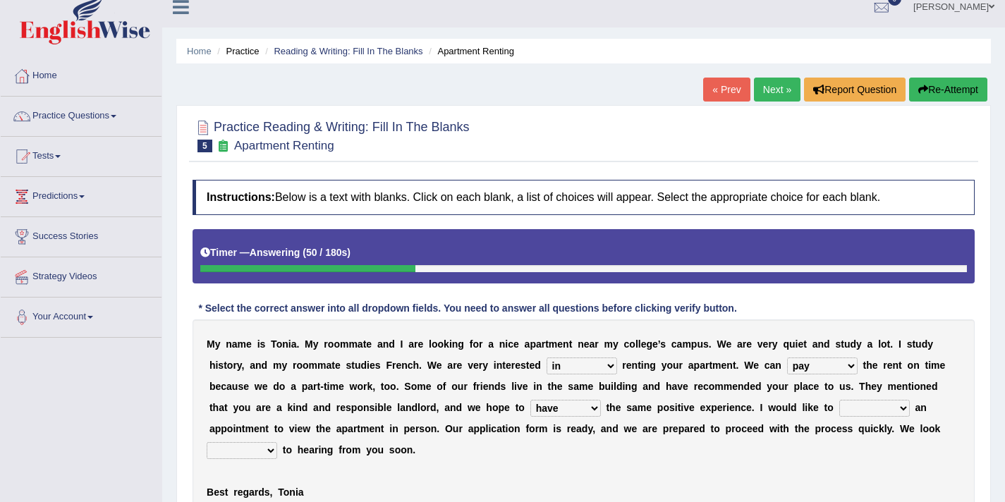
click at [843, 409] on select "own recall revise make" at bounding box center [874, 408] width 71 height 17
select select "make"
click at [839, 400] on select "own recall revise make" at bounding box center [874, 408] width 71 height 17
click at [238, 450] on select "around out in forward" at bounding box center [242, 450] width 71 height 17
select select "forward"
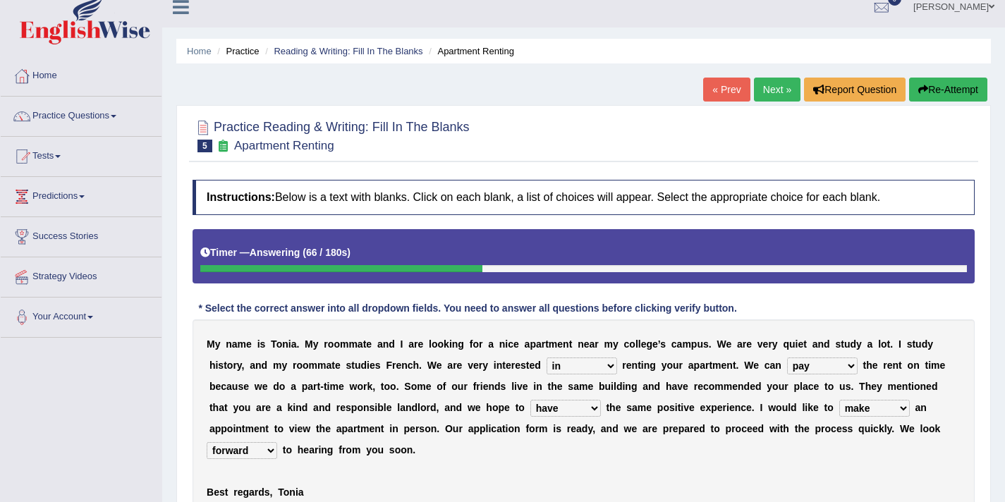
click at [207, 442] on select "around out in forward" at bounding box center [242, 450] width 71 height 17
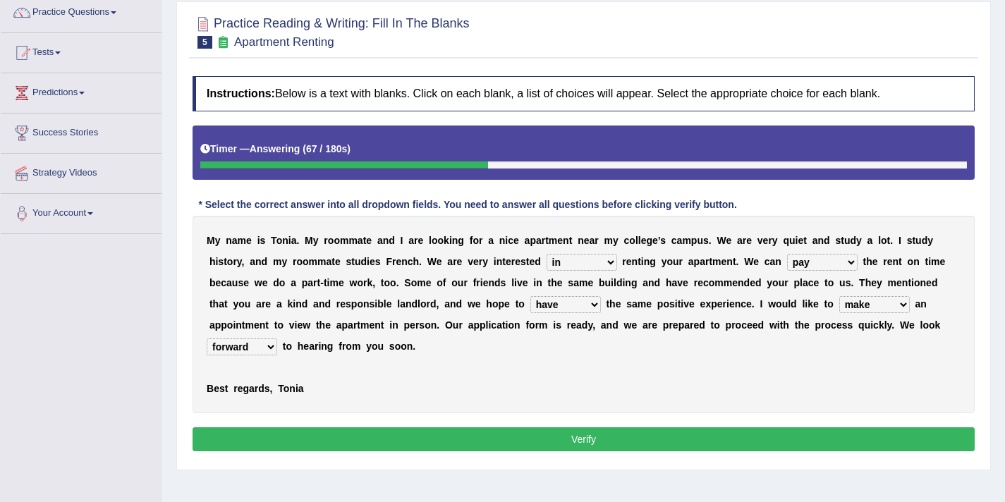
scroll to position [125, 0]
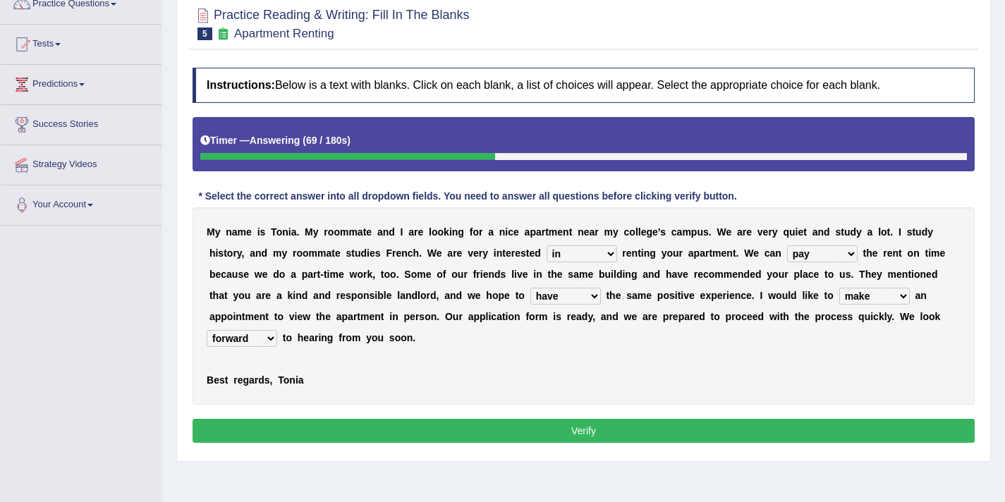
click at [369, 432] on button "Verify" at bounding box center [583, 431] width 782 height 24
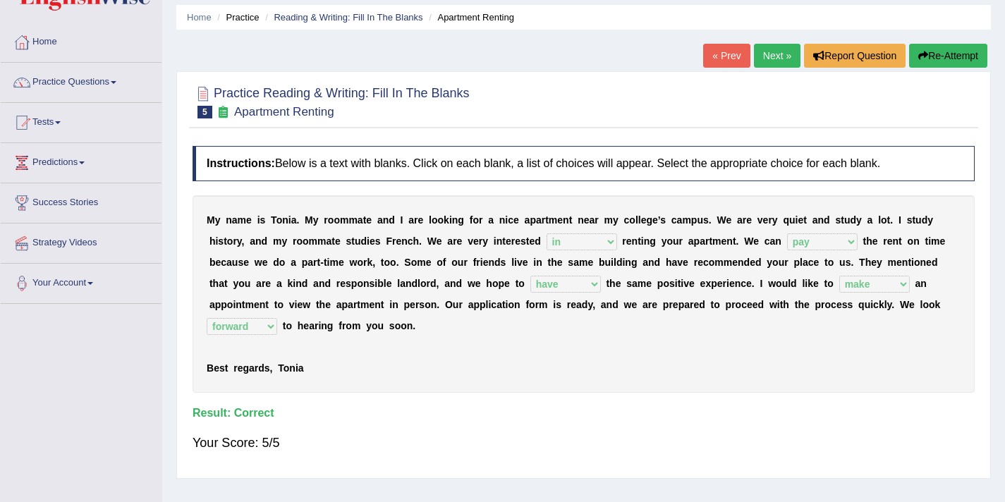
scroll to position [0, 0]
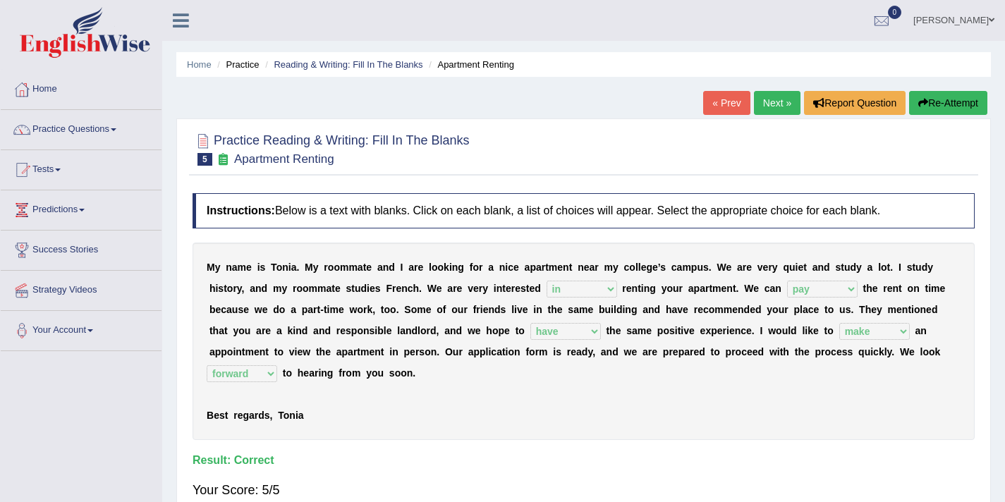
click at [769, 103] on link "Next »" at bounding box center [777, 103] width 47 height 24
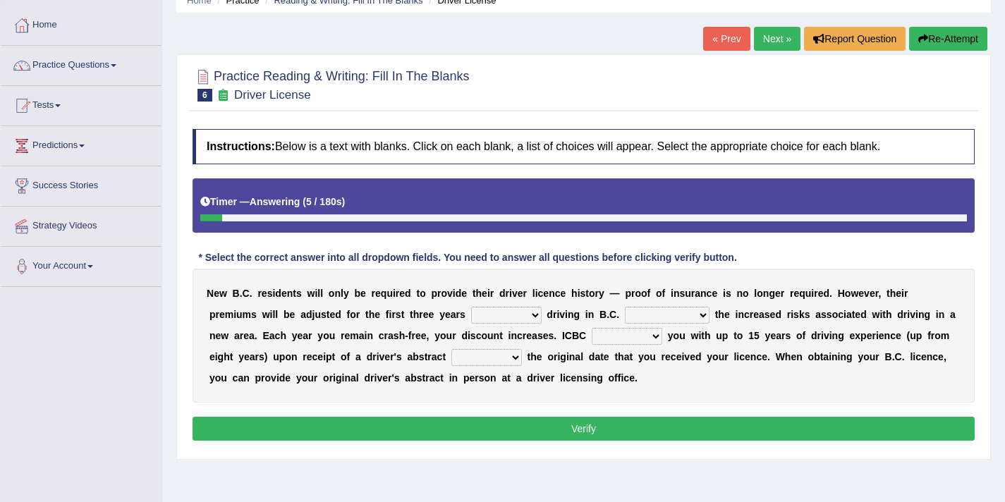
scroll to position [68, 0]
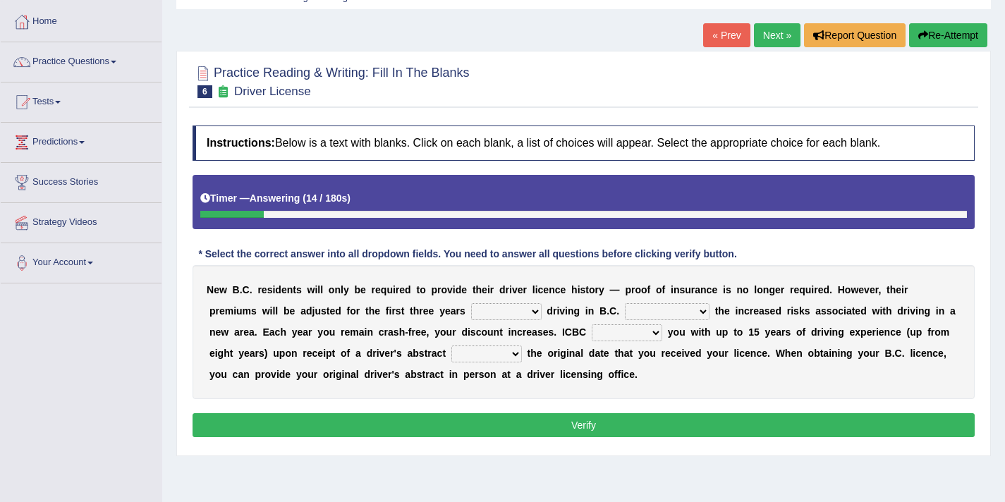
click at [471, 314] on select "within among against of" at bounding box center [506, 311] width 71 height 17
select select "of"
click at [471, 303] on select "within among against of" at bounding box center [506, 311] width 71 height 17
click at [625, 312] on select "depending on as for due to thanks to" at bounding box center [667, 311] width 85 height 17
select select "due to"
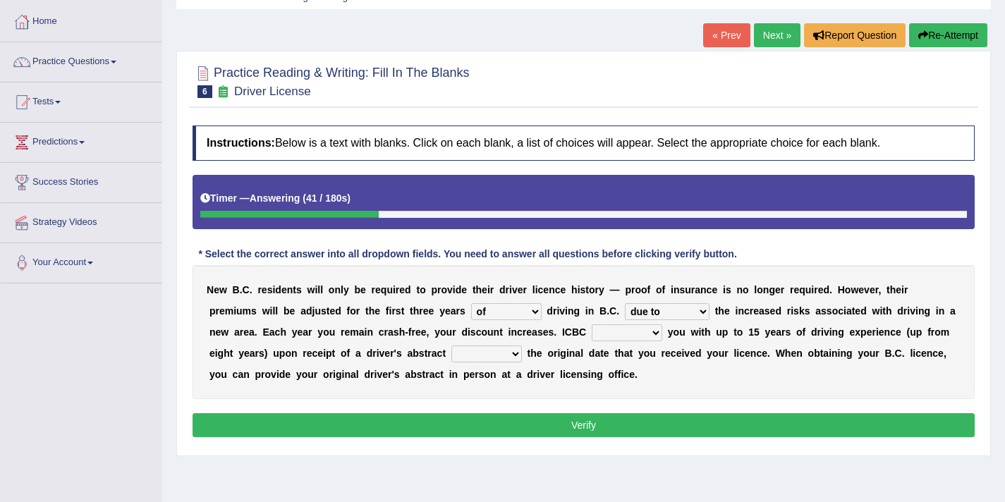
click at [625, 303] on select "depending on as for due to thanks to" at bounding box center [667, 311] width 85 height 17
click at [596, 336] on select "credited crediting credit will credit" at bounding box center [627, 332] width 71 height 17
select select "will credit"
click at [592, 324] on select "credited crediting credit will credit" at bounding box center [627, 332] width 71 height 17
click at [451, 356] on select "showing show shows shown" at bounding box center [486, 353] width 71 height 17
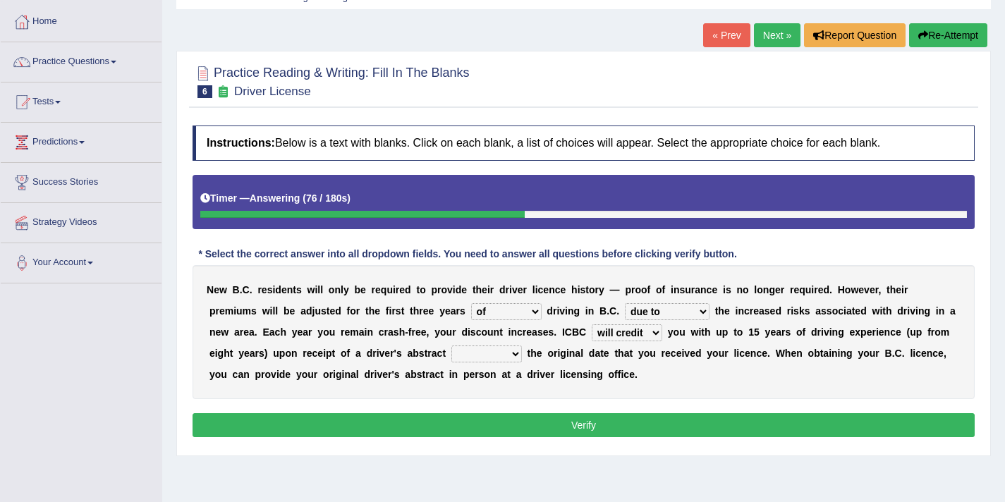
select select "showing"
click at [451, 345] on select "showing show shows shown" at bounding box center [486, 353] width 71 height 17
click at [426, 418] on button "Verify" at bounding box center [583, 425] width 782 height 24
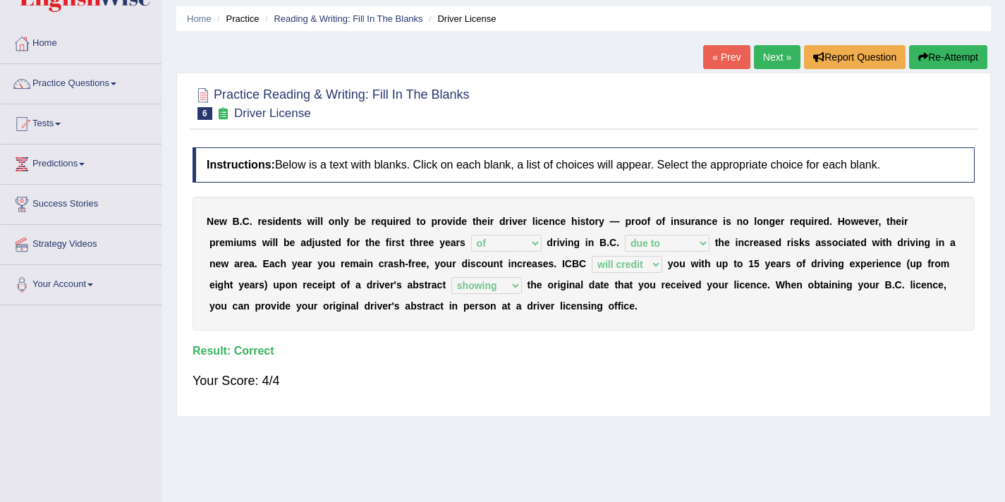
scroll to position [44, 0]
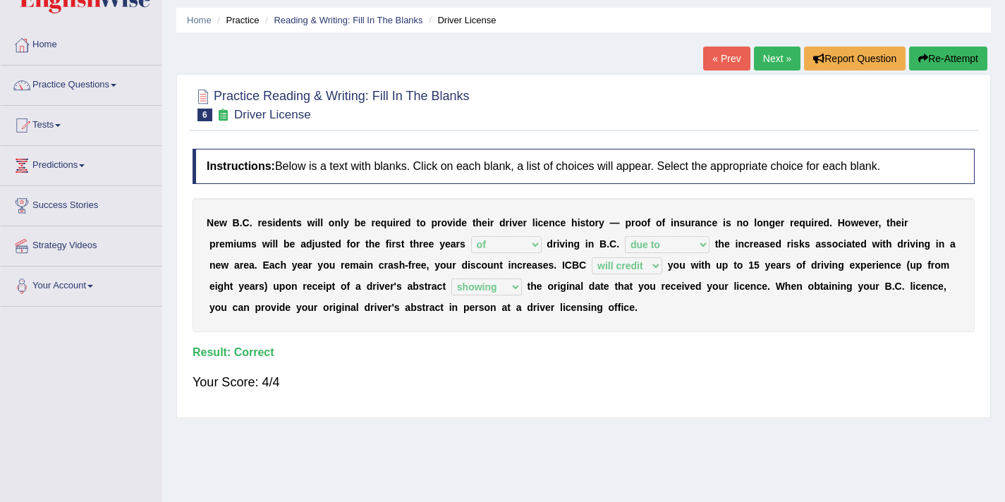
click at [763, 56] on link "Next »" at bounding box center [777, 59] width 47 height 24
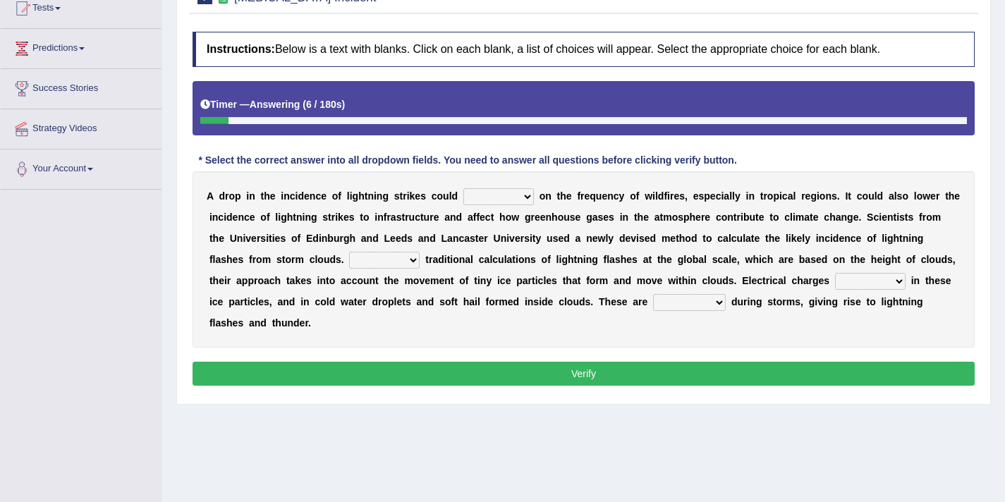
scroll to position [162, 0]
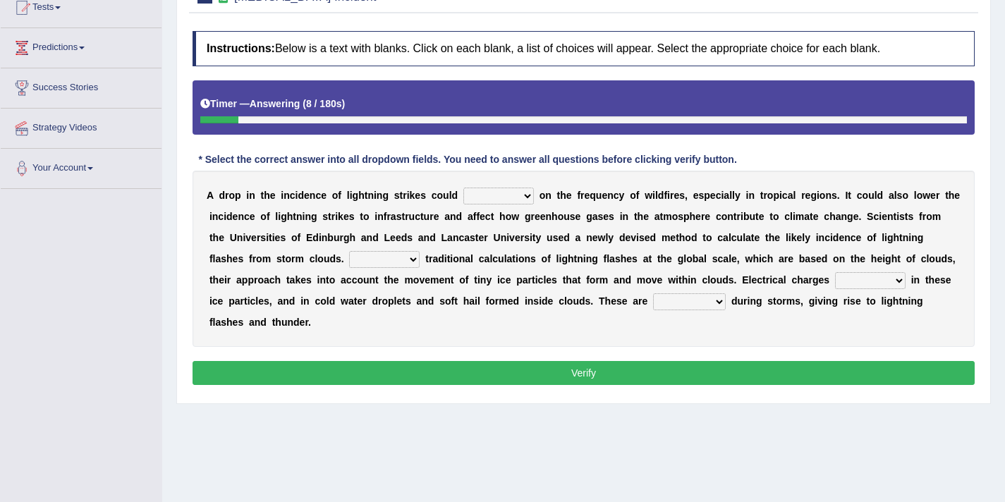
click at [517, 200] on select "dwell focus impact depend" at bounding box center [498, 196] width 71 height 17
select select "focus"
click at [463, 188] on select "dwell focus impact depend" at bounding box center [498, 196] width 71 height 17
click at [349, 262] on select "Unlike Unless Except Besides" at bounding box center [384, 259] width 71 height 17
select select "Unlike"
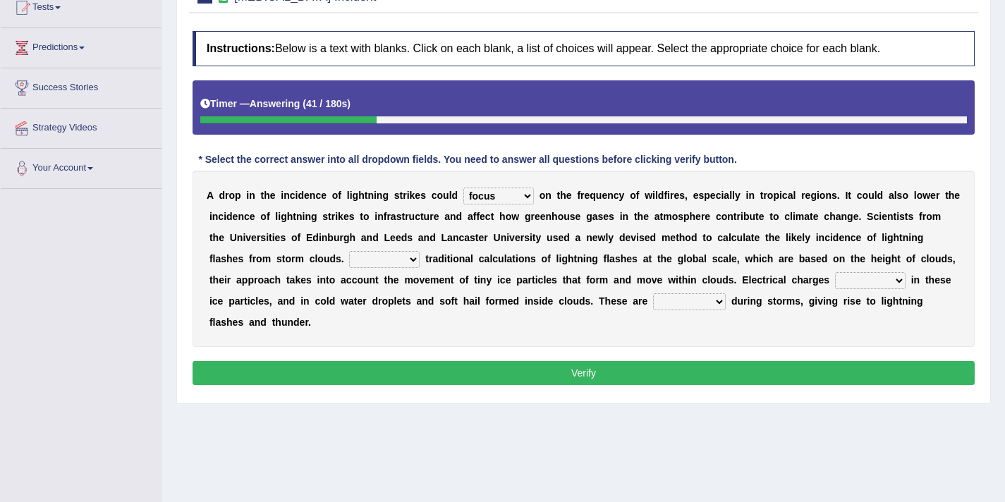
click at [349, 251] on select "Unlike Unless Except Besides" at bounding box center [384, 259] width 71 height 17
click at [836, 283] on select "run off build up mess up zoom in" at bounding box center [870, 280] width 71 height 17
select select "run off"
click at [835, 272] on select "run off build up mess up zoom in" at bounding box center [870, 280] width 71 height 17
click at [656, 307] on select "collected diverted rounded discharged" at bounding box center [689, 301] width 73 height 17
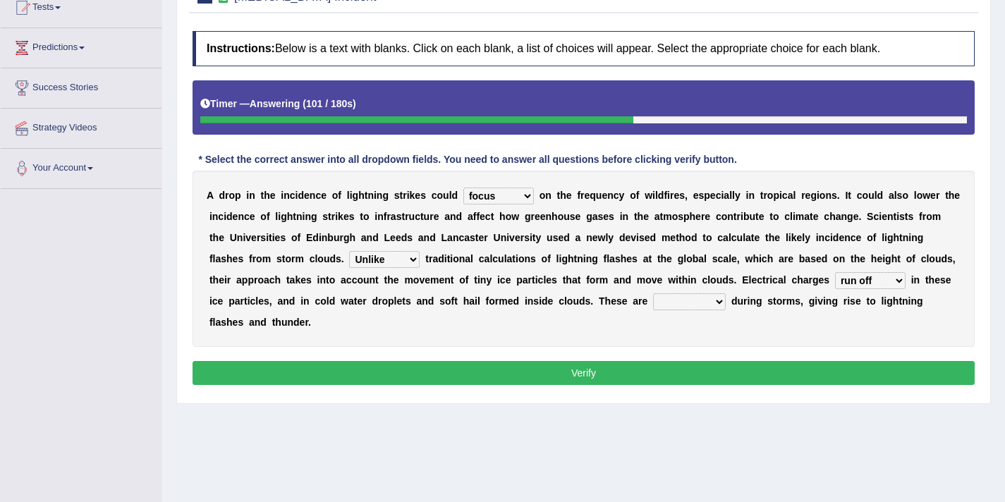
click at [698, 304] on select "collected diverted rounded discharged" at bounding box center [689, 301] width 73 height 17
click at [653, 293] on select "collected diverted rounded discharged" at bounding box center [689, 301] width 73 height 17
click at [699, 300] on select "collected diverted rounded discharged" at bounding box center [689, 301] width 73 height 17
select select "discharged"
click at [653, 293] on select "collected diverted rounded discharged" at bounding box center [689, 301] width 73 height 17
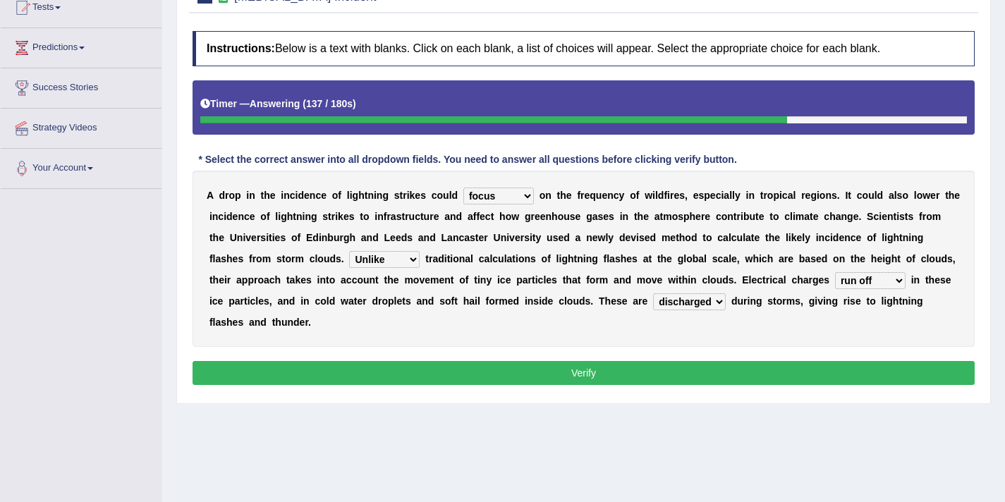
click at [656, 375] on button "Verify" at bounding box center [583, 373] width 782 height 24
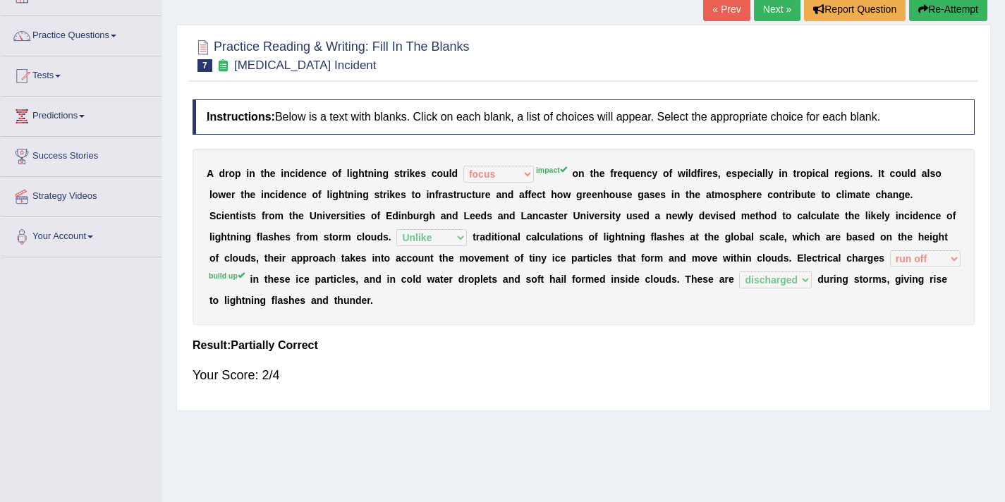
scroll to position [92, 0]
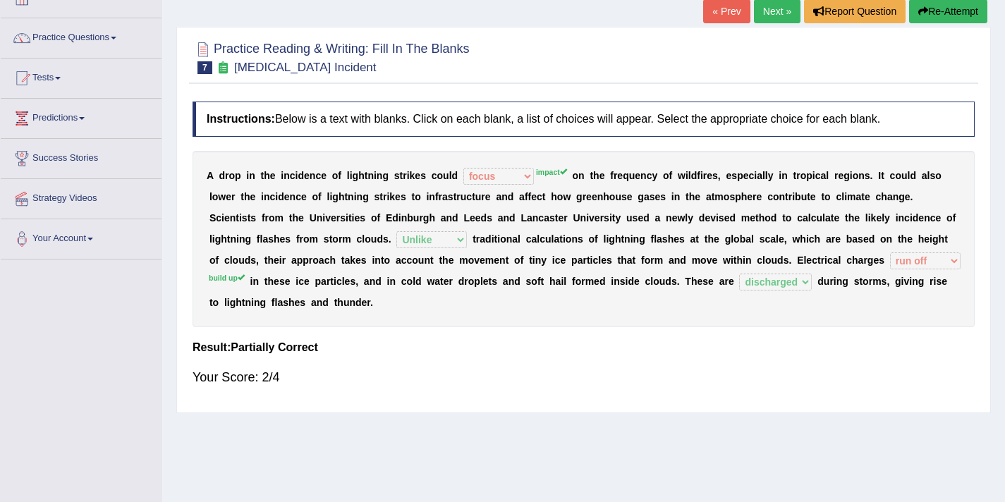
click at [763, 7] on link "Next »" at bounding box center [777, 11] width 47 height 24
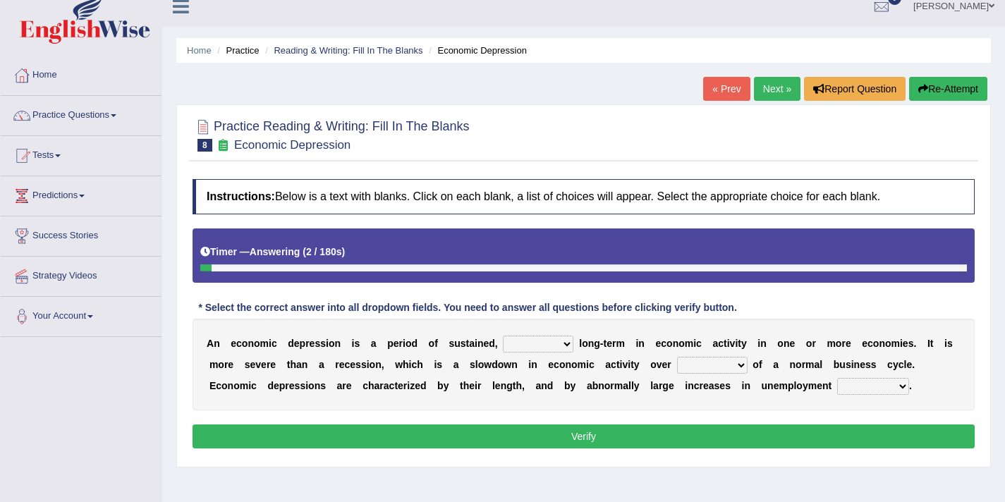
scroll to position [13, 0]
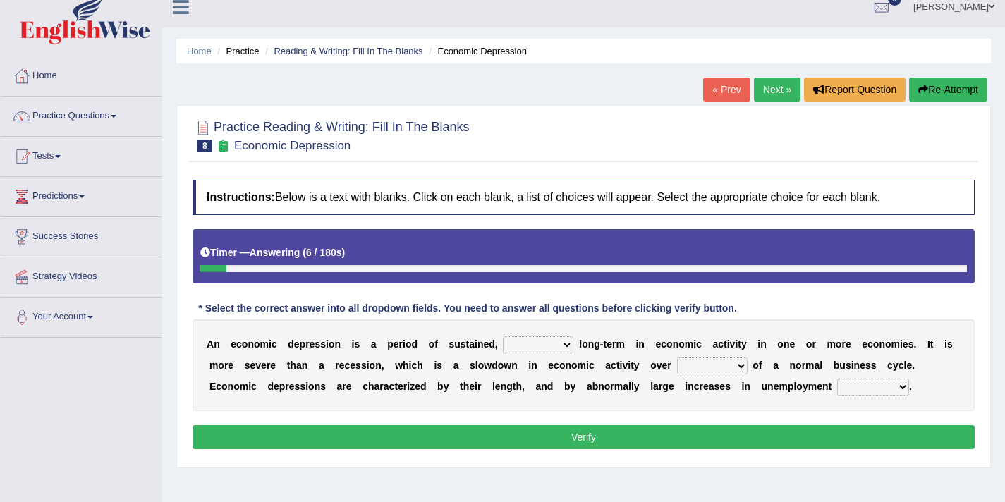
click at [522, 343] on select "variation promotion downturn reduction" at bounding box center [538, 344] width 71 height 17
click at [544, 347] on select "variation promotion downturn reduction" at bounding box center [538, 344] width 71 height 17
click at [503, 336] on select "variation promotion downturn reduction" at bounding box center [538, 344] width 71 height 17
click at [546, 352] on select "variation promotion downturn reduction" at bounding box center [538, 344] width 71 height 17
select select "reduction"
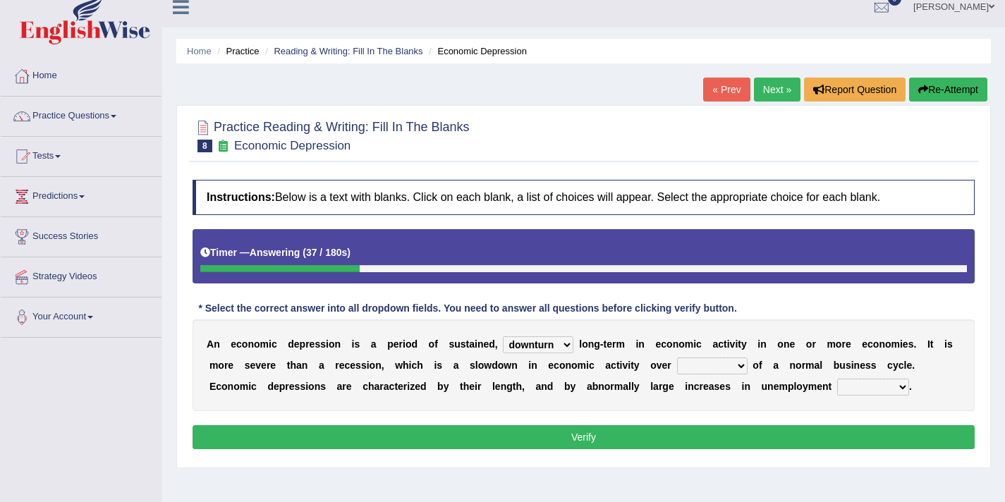
click at [503, 336] on select "variation promotion downturn reduction" at bounding box center [538, 344] width 71 height 17
click at [692, 371] on select "an era the course a tally the year" at bounding box center [712, 365] width 71 height 17
select select "the course"
click at [677, 357] on select "an era the course a tally the year" at bounding box center [712, 365] width 71 height 17
click at [838, 392] on select "calculation bias ratio rate" at bounding box center [873, 387] width 72 height 17
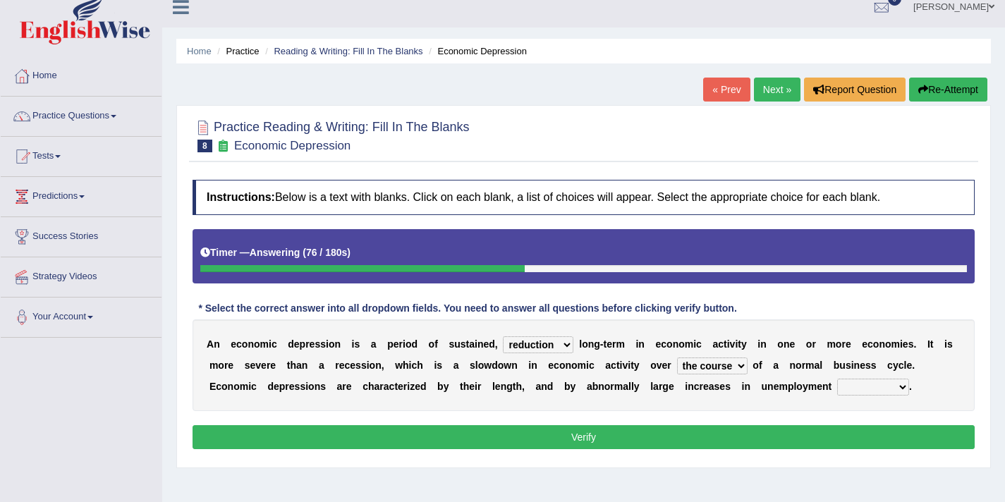
select select "rate"
click at [837, 379] on select "calculation bias ratio rate" at bounding box center [873, 387] width 72 height 17
click at [829, 434] on button "Verify" at bounding box center [583, 437] width 782 height 24
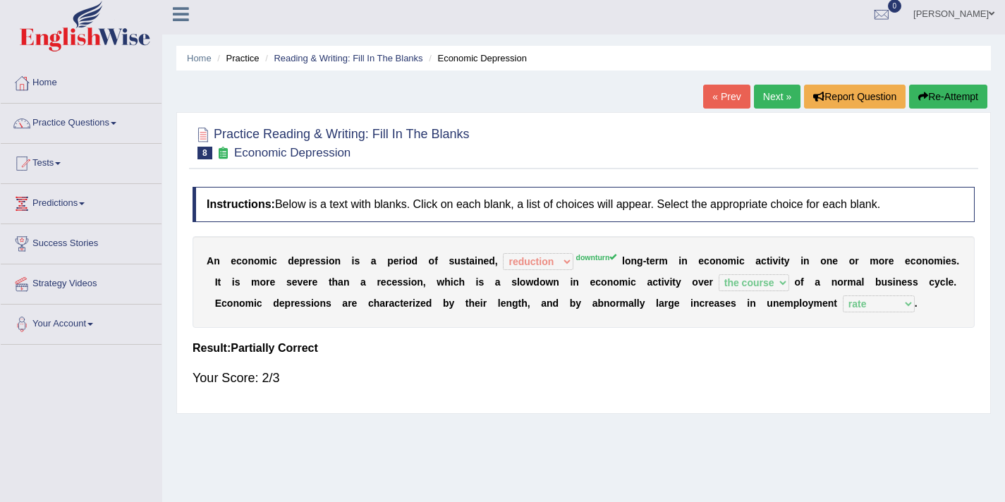
scroll to position [0, 0]
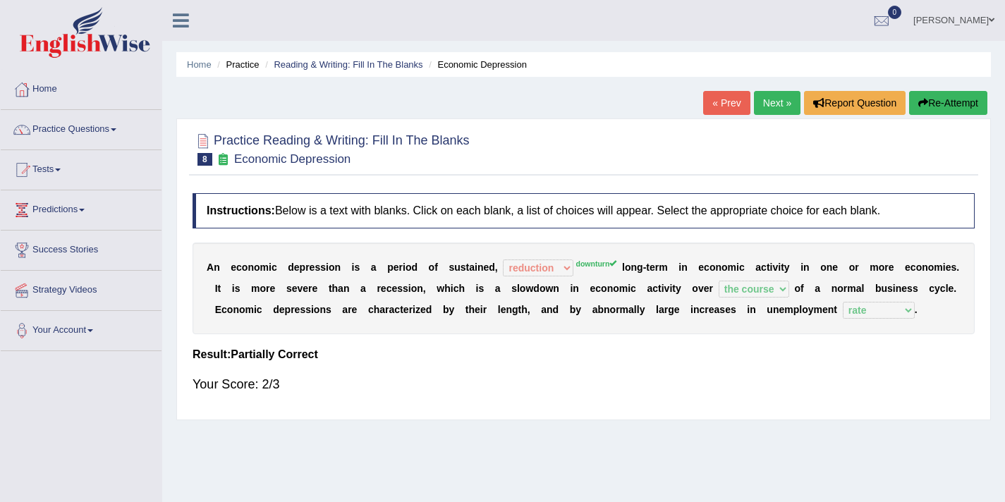
click at [770, 106] on link "Next »" at bounding box center [777, 103] width 47 height 24
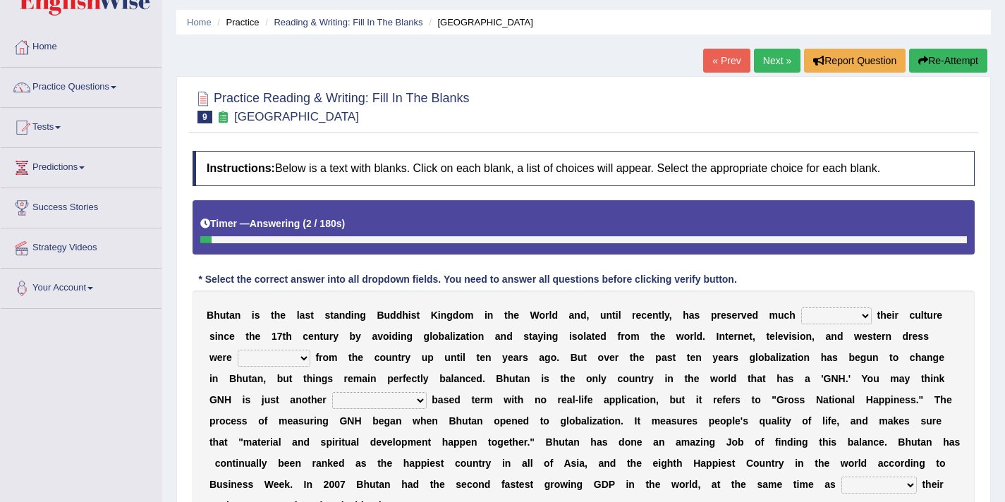
scroll to position [46, 0]
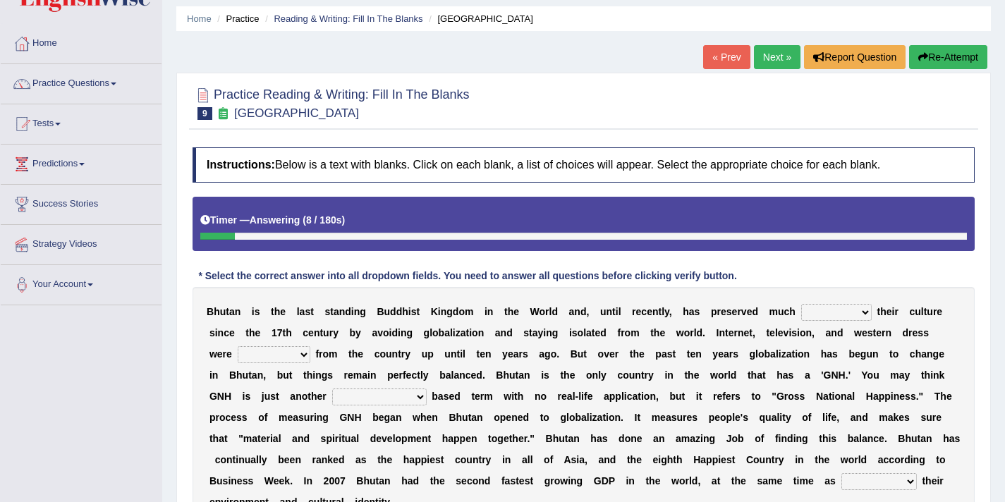
click at [823, 312] on select "of about to for" at bounding box center [836, 312] width 71 height 17
select select "of"
click at [801, 304] on select "of about to for" at bounding box center [836, 312] width 71 height 17
click at [281, 352] on select "summoned observed displayed banned" at bounding box center [274, 354] width 73 height 17
select select "banned"
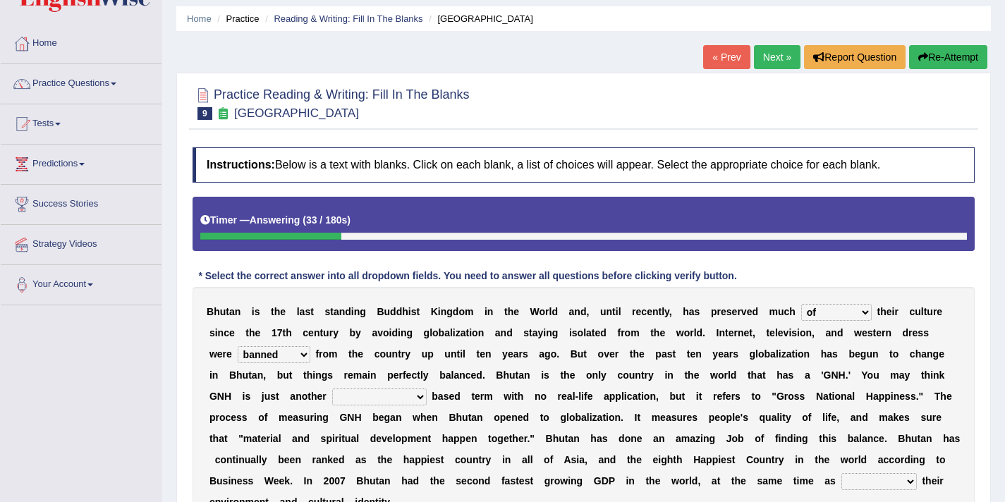
click at [238, 346] on select "summoned observed displayed banned" at bounding box center [274, 354] width 73 height 17
click at [374, 400] on select "statistically barely overwhelmingly roughly" at bounding box center [379, 396] width 94 height 17
select select "overwhelmingly"
click at [332, 388] on select "statistically barely overwhelmingly roughly" at bounding box center [379, 396] width 94 height 17
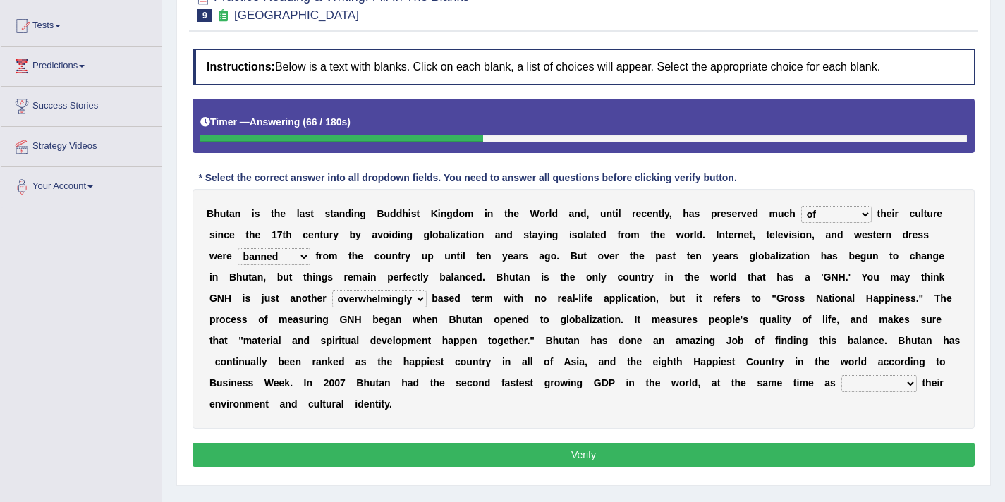
scroll to position [149, 0]
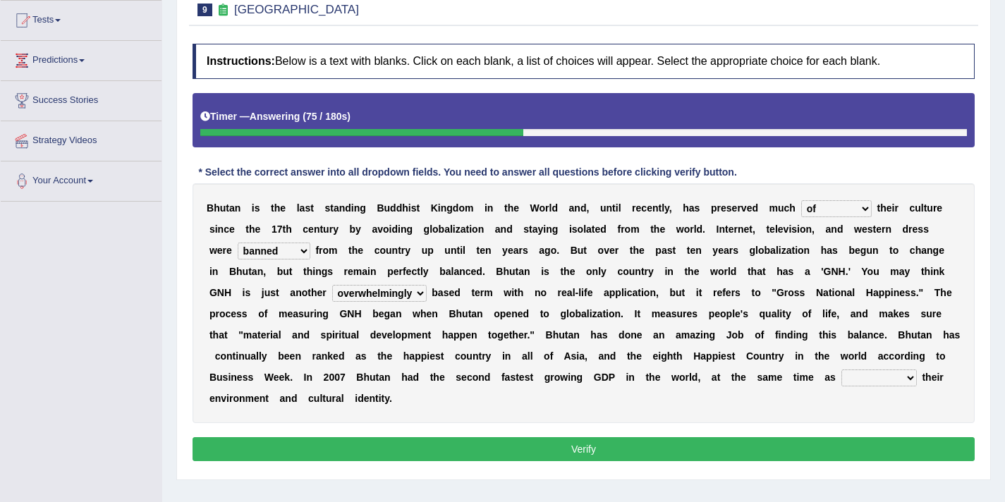
click at [862, 379] on select "demeaning intruding maintaining mourning" at bounding box center [878, 377] width 75 height 17
select select "maintaining"
click at [841, 369] on select "demeaning intruding maintaining mourning" at bounding box center [878, 377] width 75 height 17
click at [778, 452] on button "Verify" at bounding box center [583, 449] width 782 height 24
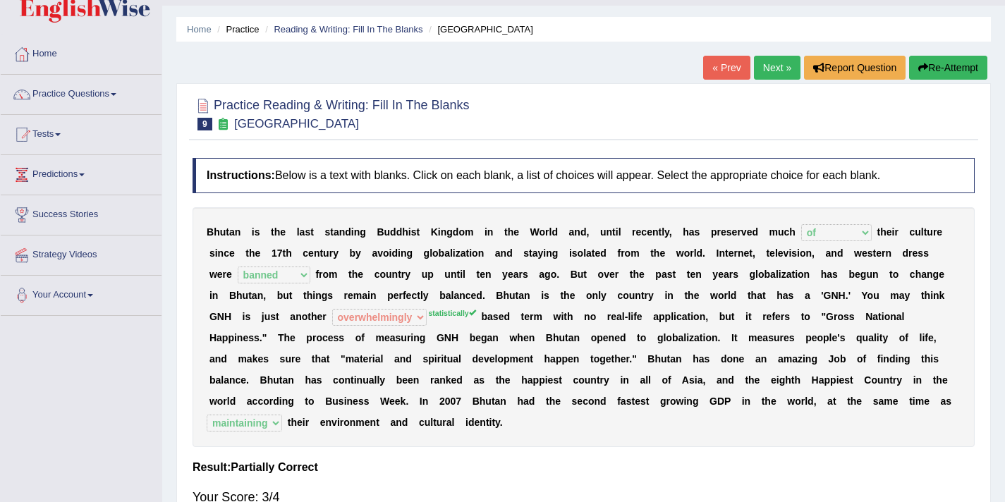
scroll to position [0, 0]
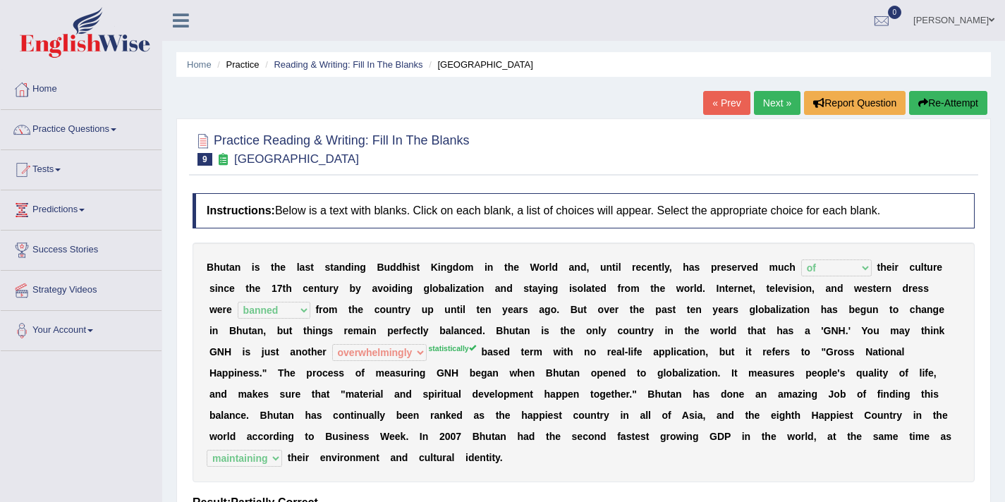
click at [772, 99] on link "Next »" at bounding box center [777, 103] width 47 height 24
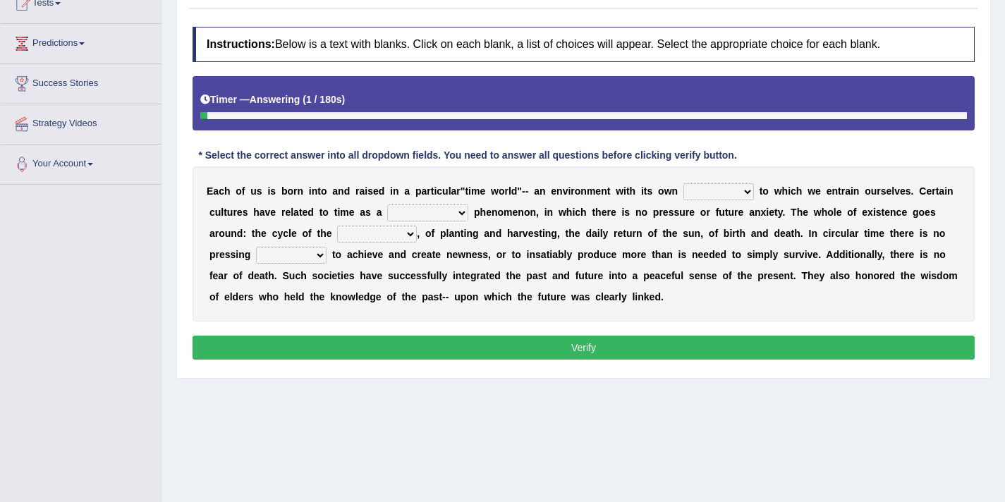
scroll to position [169, 0]
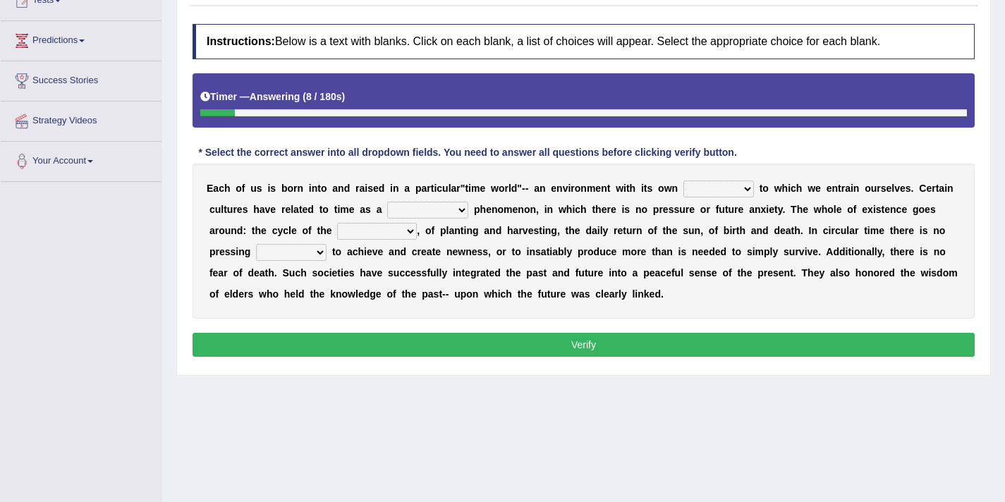
click at [704, 189] on select "area shape rhythm inclination" at bounding box center [718, 188] width 71 height 17
click at [705, 188] on select "area shape rhythm inclination" at bounding box center [718, 188] width 71 height 17
click at [716, 188] on select "area shape rhythm inclination" at bounding box center [718, 188] width 71 height 17
select select "inclination"
click at [683, 180] on select "area shape rhythm inclination" at bounding box center [718, 188] width 71 height 17
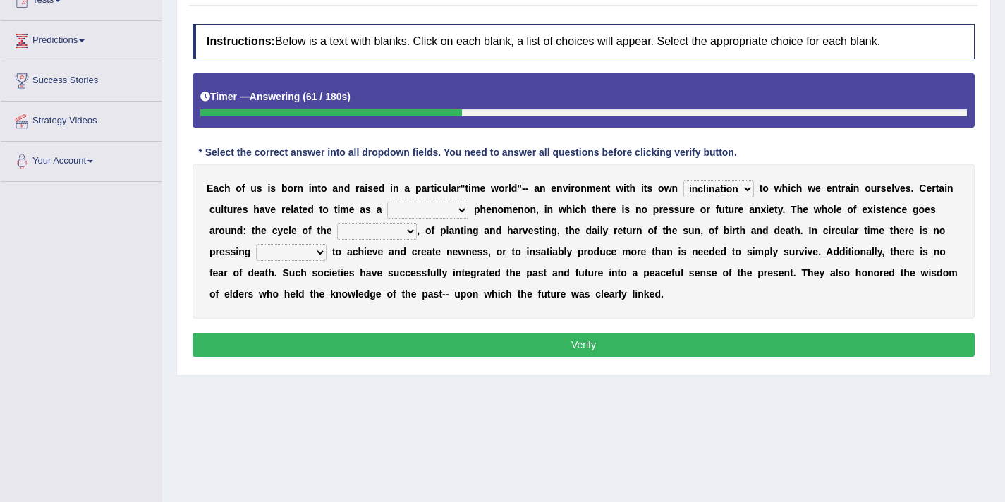
click at [455, 209] on select "cyclical conventional recycling cylindrical" at bounding box center [427, 210] width 81 height 17
click at [387, 202] on select "cyclical conventional recycling cylindrical" at bounding box center [427, 210] width 81 height 17
click at [435, 208] on select "cyclical conventional recycling cylindrical" at bounding box center [427, 210] width 81 height 17
select select "cyclical"
click at [387, 202] on select "cyclical conventional recycling cylindrical" at bounding box center [427, 210] width 81 height 17
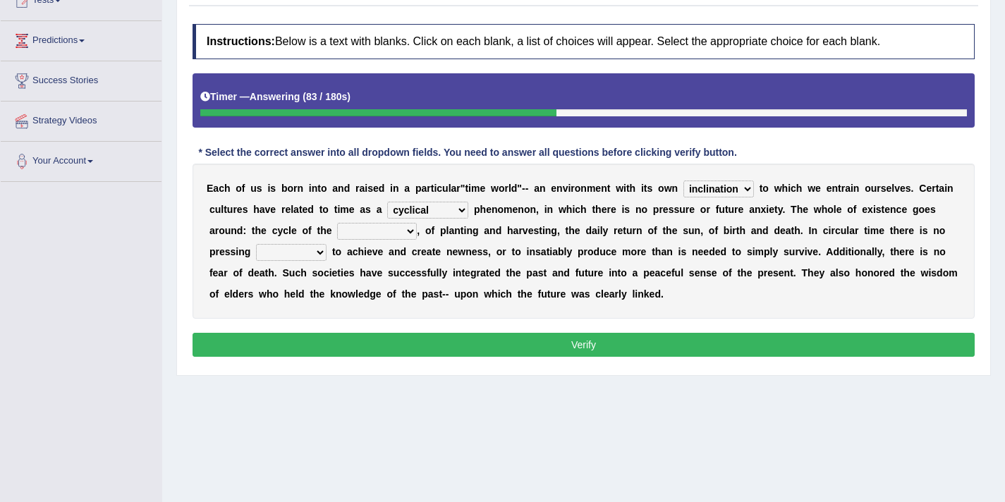
click at [387, 234] on select "days seasons arrangement periods" at bounding box center [377, 231] width 80 height 17
select select "seasons"
click at [337, 223] on select "days seasons arrangement periods" at bounding box center [377, 231] width 80 height 17
click at [269, 252] on select "issue point cause need" at bounding box center [291, 252] width 71 height 17
select select "issue"
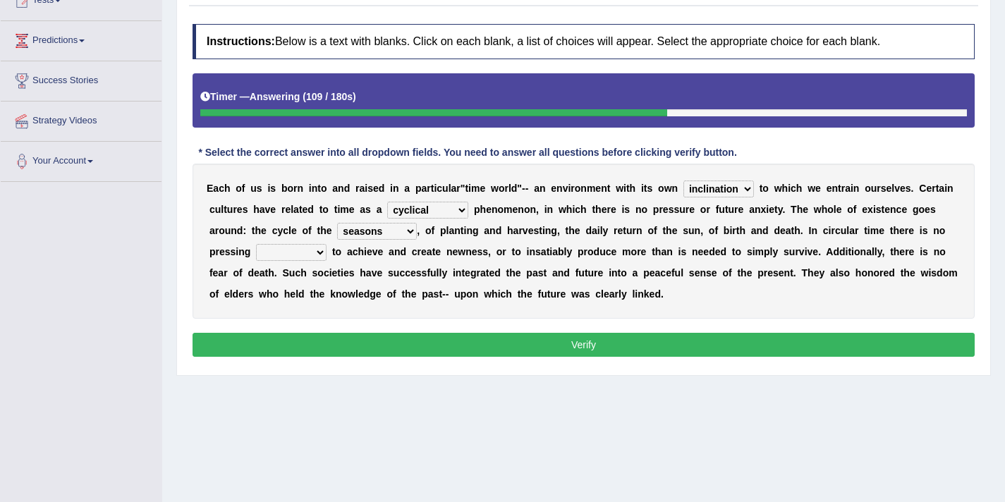
click at [256, 244] on select "issue point cause need" at bounding box center [291, 252] width 71 height 17
click at [284, 339] on button "Verify" at bounding box center [583, 345] width 782 height 24
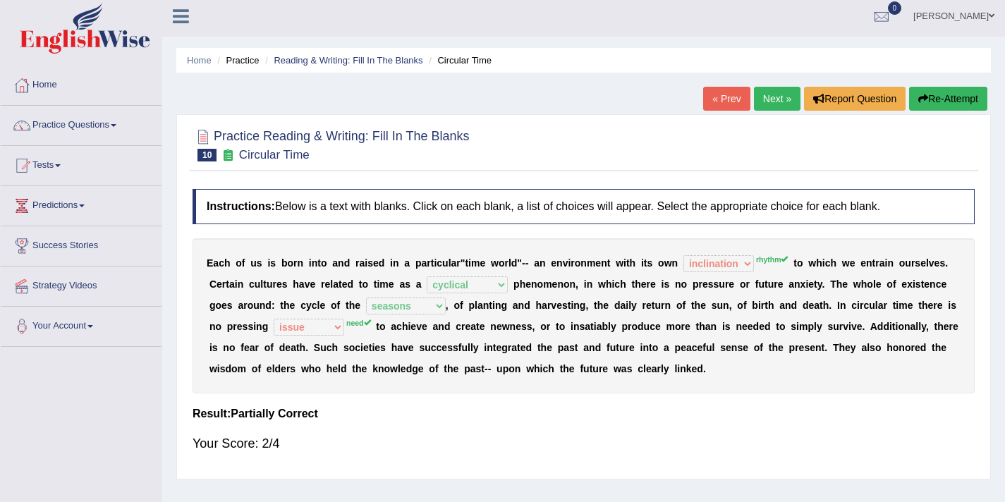
scroll to position [0, 0]
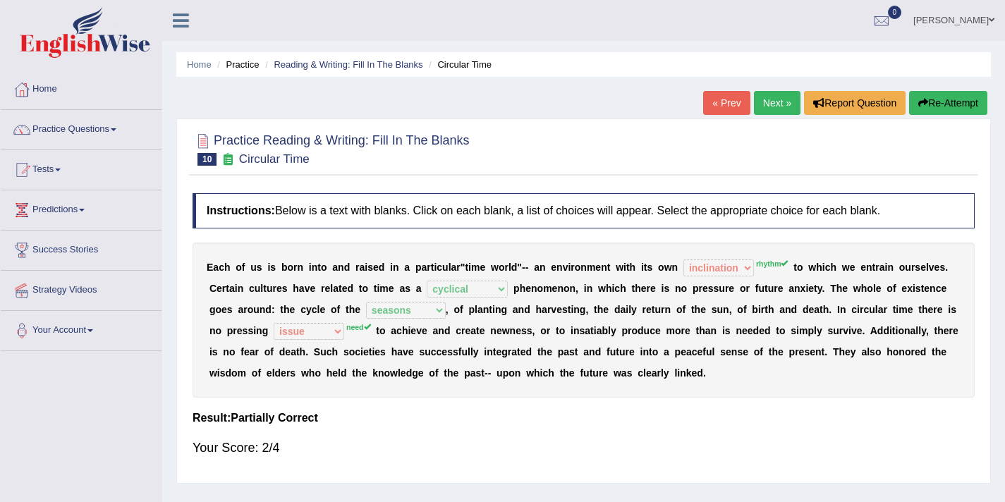
click at [761, 106] on link "Next »" at bounding box center [777, 103] width 47 height 24
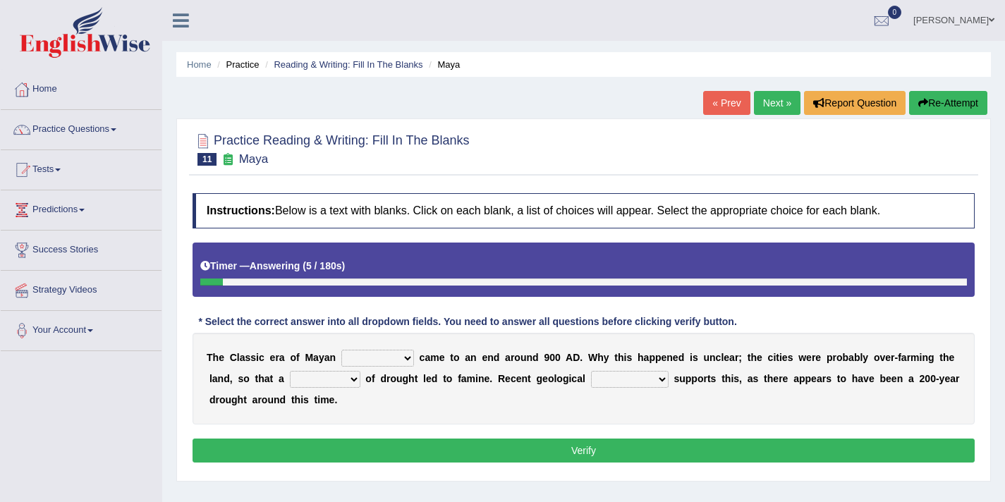
click at [391, 357] on select "community society civilization class" at bounding box center [377, 358] width 73 height 17
click at [341, 350] on select "community society civilization class" at bounding box center [377, 358] width 73 height 17
click at [403, 354] on select "community society civilization class" at bounding box center [377, 358] width 73 height 17
click at [410, 355] on select "community society civilization class" at bounding box center [377, 358] width 73 height 17
select select "community"
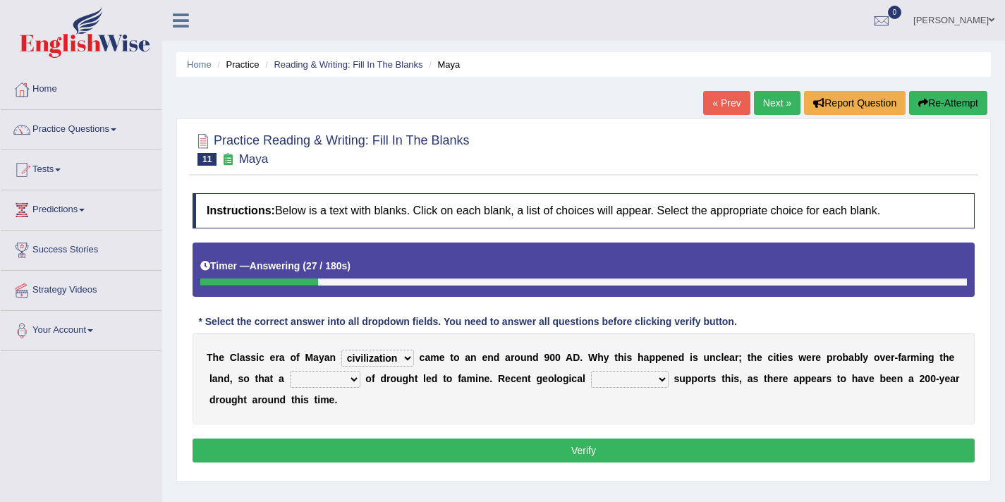
click at [341, 350] on select "community society civilization class" at bounding box center [377, 358] width 73 height 17
click at [340, 384] on select "time period range phase" at bounding box center [325, 379] width 71 height 17
select select "period"
click at [290, 371] on select "time period range phase" at bounding box center [325, 379] width 71 height 17
click at [610, 378] on select "research test examination exploitation" at bounding box center [630, 379] width 78 height 17
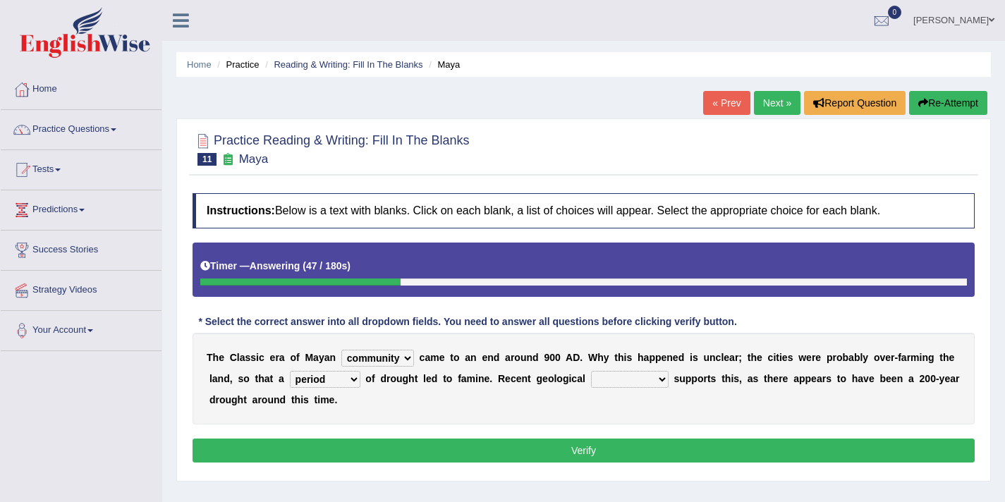
select select "research"
click at [591, 371] on select "research test examination exploitation" at bounding box center [630, 379] width 78 height 17
click at [612, 381] on select "research test examination exploitation" at bounding box center [630, 379] width 78 height 17
click at [558, 451] on button "Verify" at bounding box center [583, 451] width 782 height 24
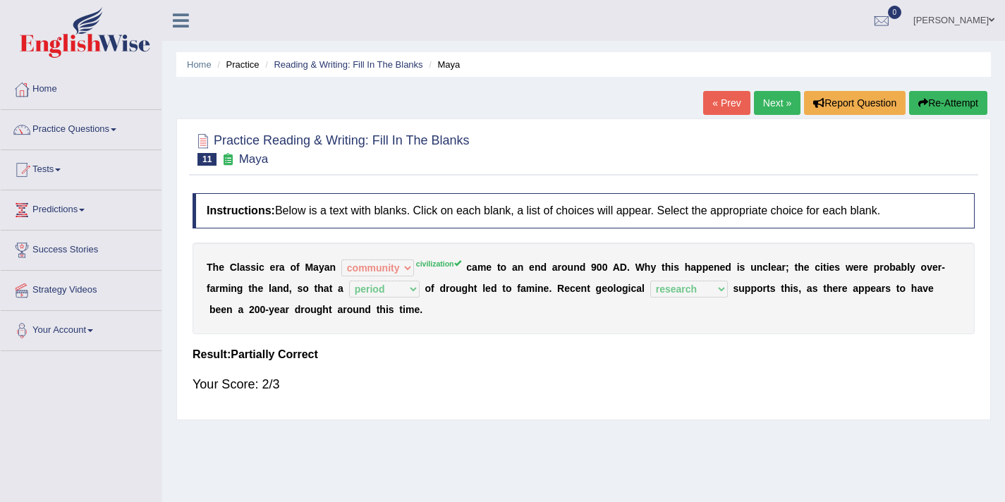
click at [767, 108] on link "Next »" at bounding box center [777, 103] width 47 height 24
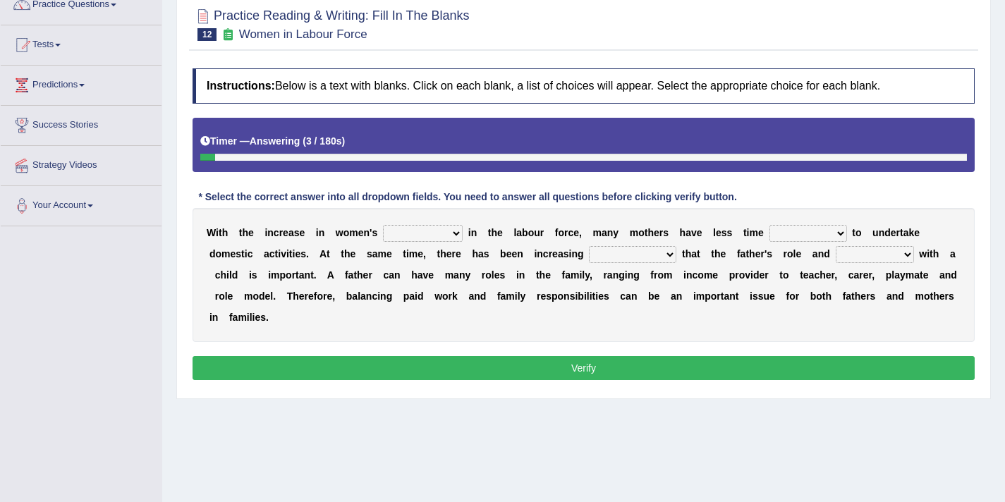
scroll to position [125, 0]
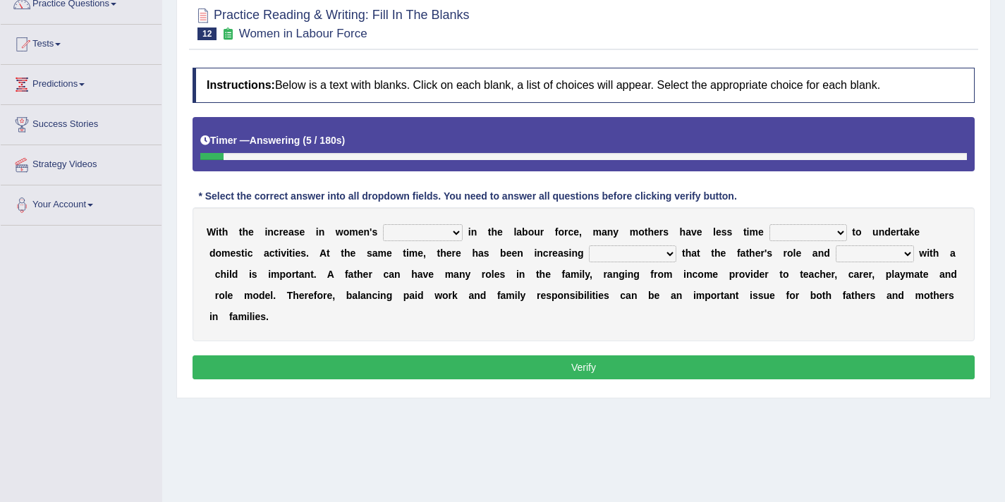
click at [447, 237] on select "attendance substitution participation definition" at bounding box center [423, 232] width 80 height 17
select select "participation"
click at [383, 224] on select "attendance substitution participation definition" at bounding box center [423, 232] width 80 height 17
click at [790, 232] on select "available related consumable useful" at bounding box center [808, 232] width 78 height 17
select select "available"
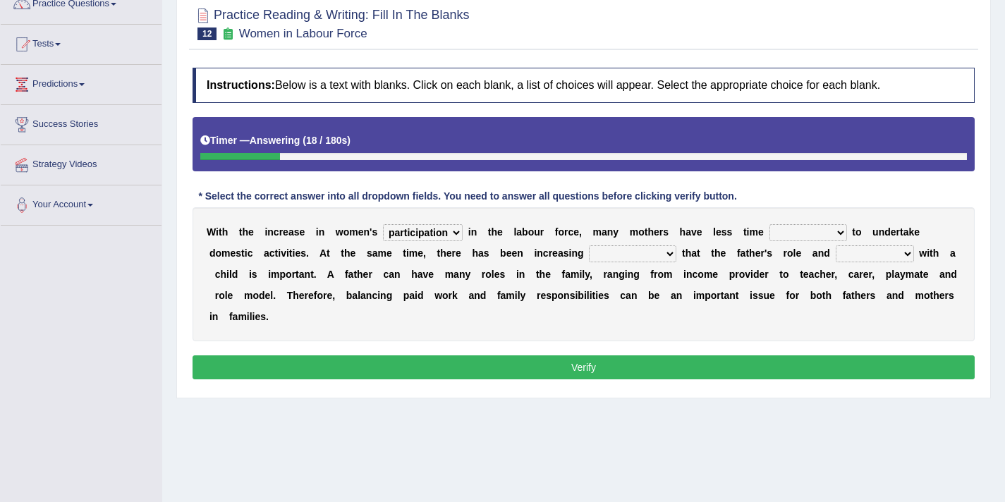
click at [769, 224] on select "available related consumable useful" at bounding box center [808, 232] width 78 height 17
click at [598, 258] on select "recognition discrimination resolution recreation" at bounding box center [632, 253] width 87 height 17
select select "recognition"
click at [589, 245] on select "recognition discrimination resolution recreation" at bounding box center [632, 253] width 87 height 17
click at [854, 255] on select "scholarship realtionship worship employment" at bounding box center [874, 253] width 78 height 17
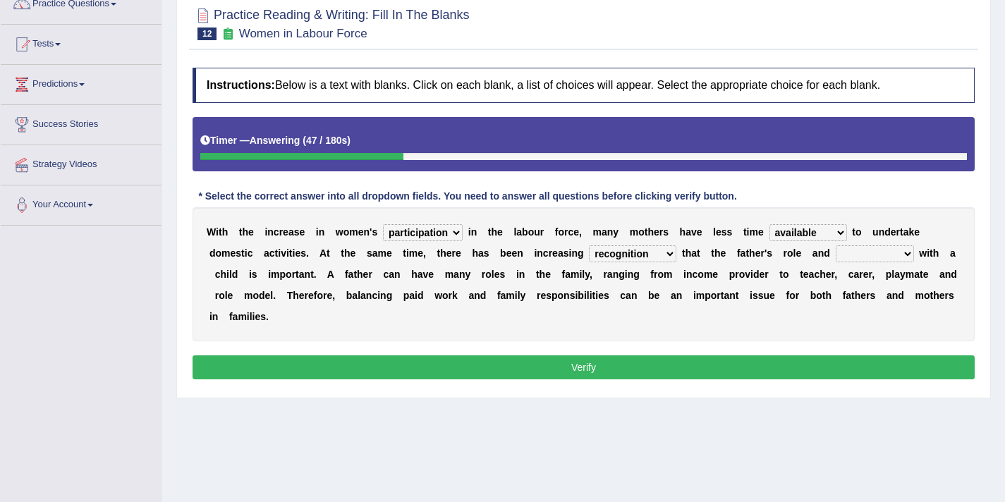
select select "realtionship"
click at [835, 245] on select "scholarship realtionship worship employment" at bounding box center [874, 253] width 78 height 17
click at [609, 258] on select "recognition discrimination resolution recreation" at bounding box center [632, 253] width 87 height 17
click at [529, 366] on button "Verify" at bounding box center [583, 367] width 782 height 24
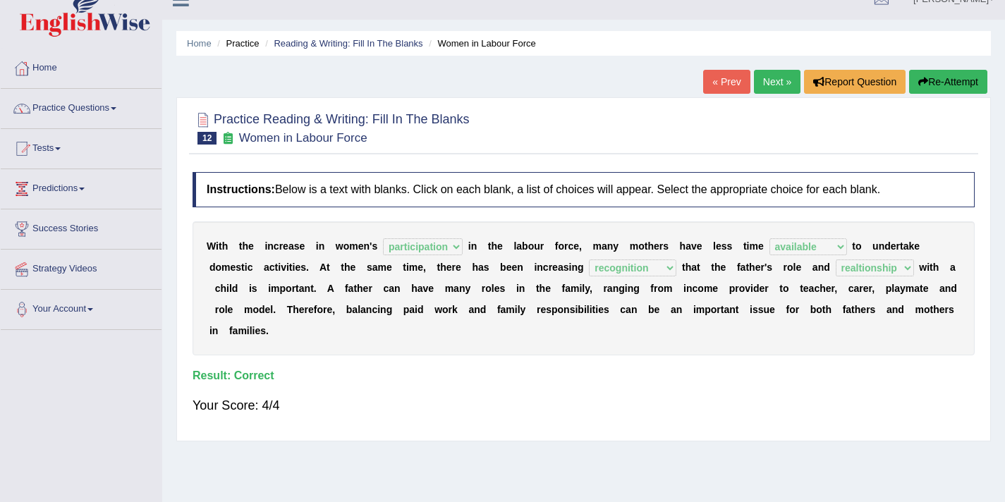
scroll to position [20, 0]
click at [759, 90] on link "Next »" at bounding box center [777, 83] width 47 height 24
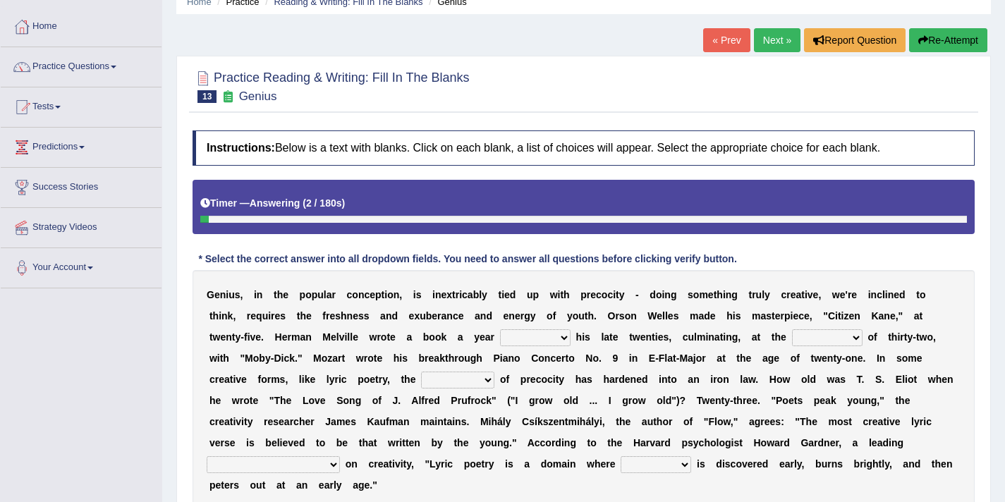
scroll to position [61, 0]
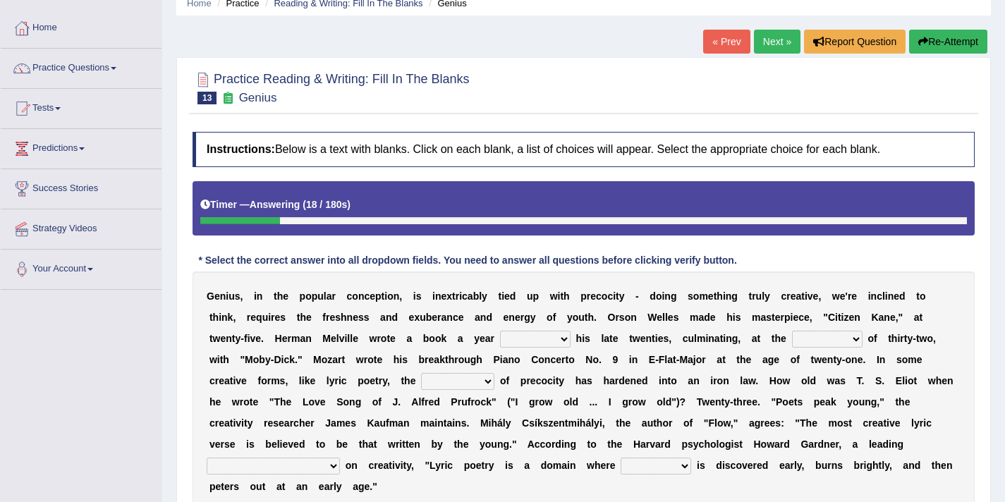
click at [533, 338] on select "on without through over" at bounding box center [535, 339] width 71 height 17
select select "on"
click at [502, 331] on select "on without through over" at bounding box center [535, 339] width 71 height 17
click at [856, 340] on select "proportion rate age cost" at bounding box center [827, 339] width 71 height 17
select select "age"
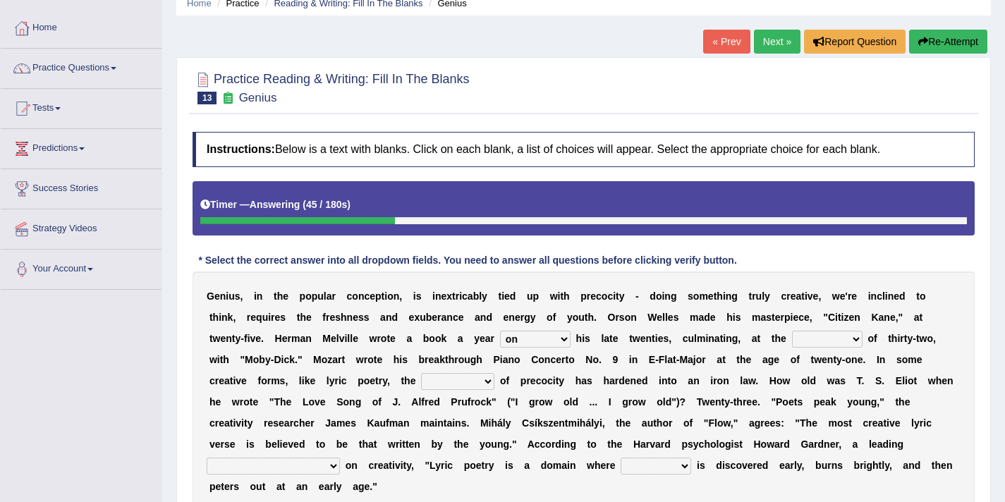
click at [794, 331] on select "proportion rate age cost" at bounding box center [827, 339] width 71 height 17
click at [490, 382] on select "junction importance structure inferiority" at bounding box center [457, 381] width 73 height 17
select select "structure"
click at [421, 373] on select "junction importance structure inferiority" at bounding box center [457, 381] width 73 height 17
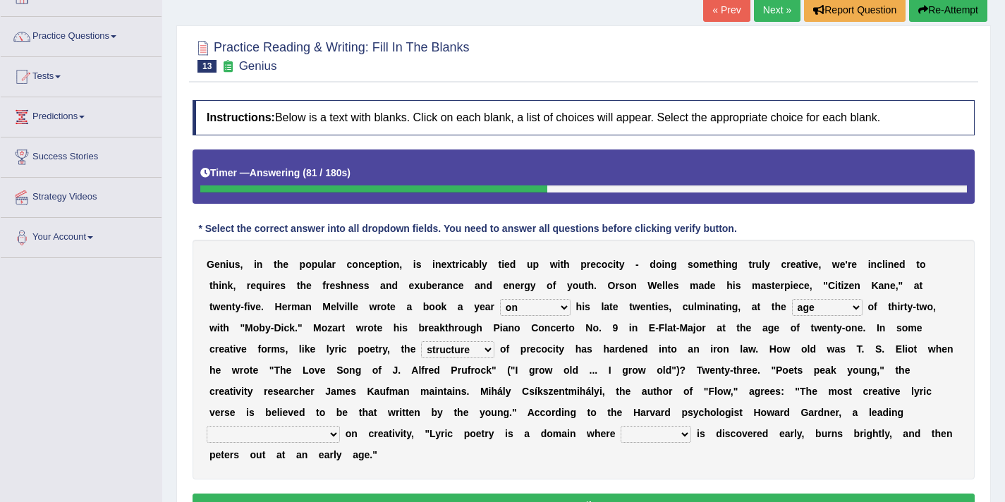
scroll to position [94, 0]
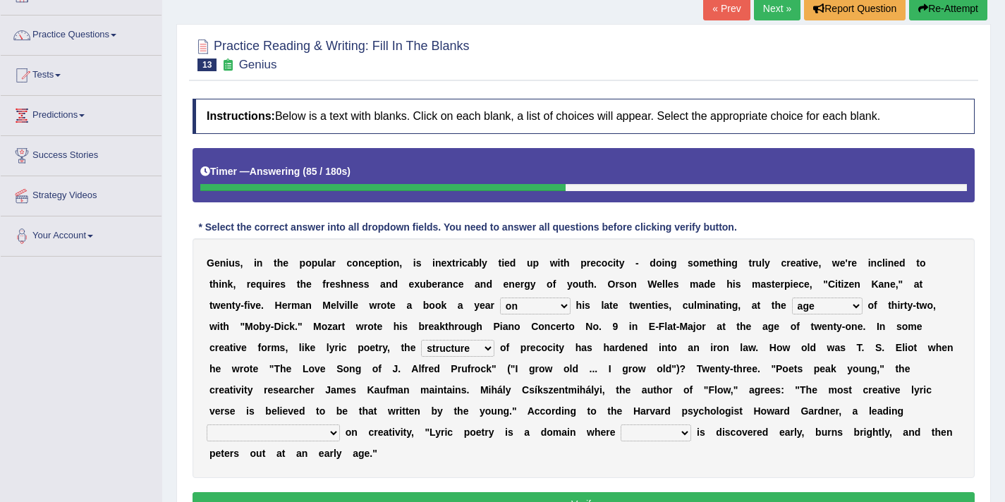
click at [267, 434] on select "master supremacy authority atheist" at bounding box center [273, 432] width 133 height 17
select select "authority"
click at [207, 424] on select "master supremacy authority atheist" at bounding box center [273, 432] width 133 height 17
click at [620, 431] on select "fire derk offender talent" at bounding box center [655, 432] width 71 height 17
select select "talent"
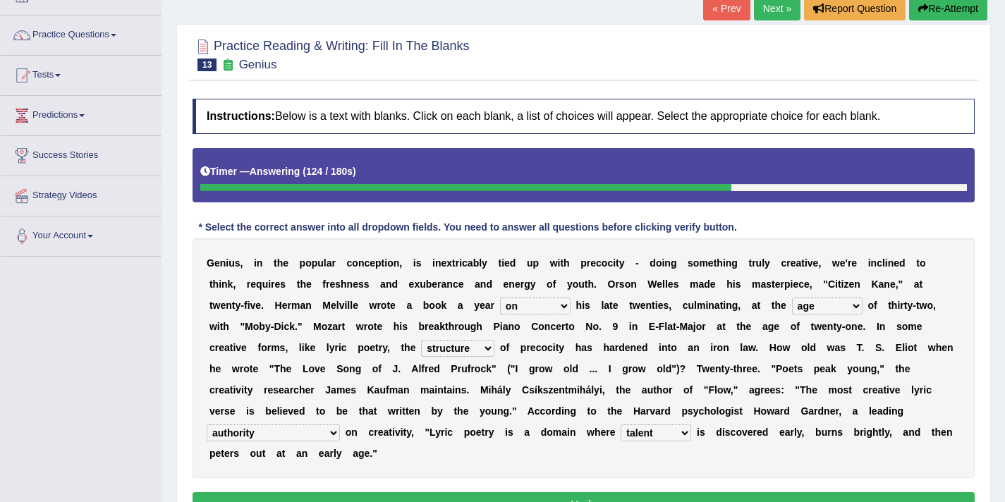
click at [620, 424] on select "fire derk offender talent" at bounding box center [655, 432] width 71 height 17
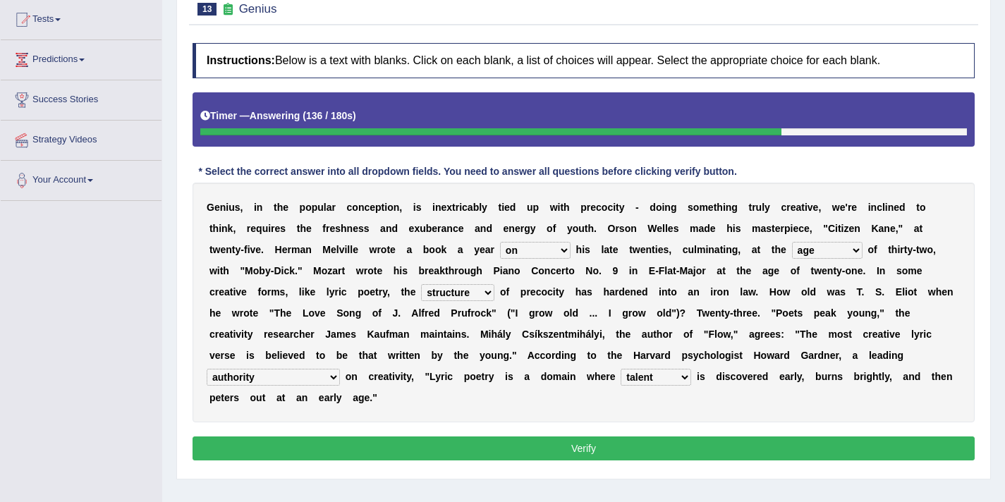
scroll to position [155, 0]
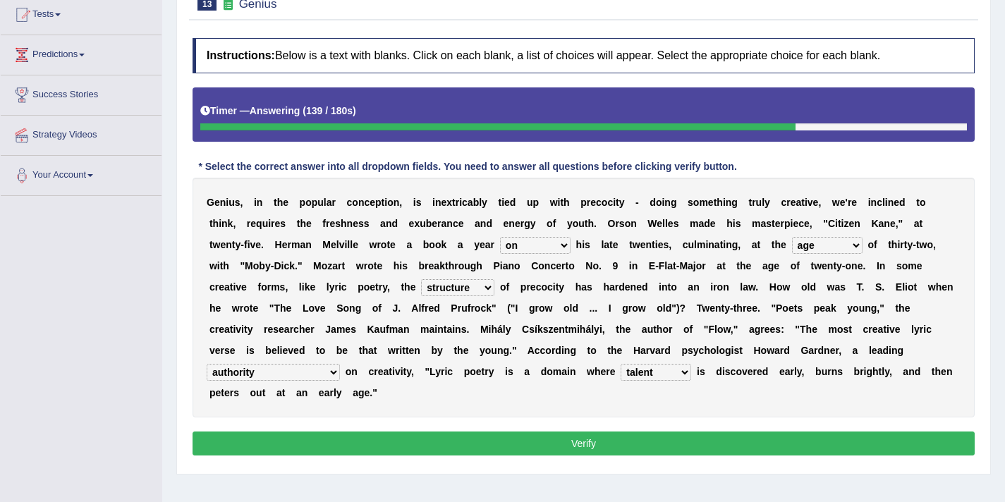
click at [270, 373] on select "master supremacy authority atheist" at bounding box center [273, 372] width 133 height 17
click at [264, 372] on select "master supremacy authority atheist" at bounding box center [273, 372] width 133 height 17
select select "master"
click at [207, 364] on select "master supremacy authority atheist" at bounding box center [273, 372] width 133 height 17
click at [467, 441] on button "Verify" at bounding box center [583, 443] width 782 height 24
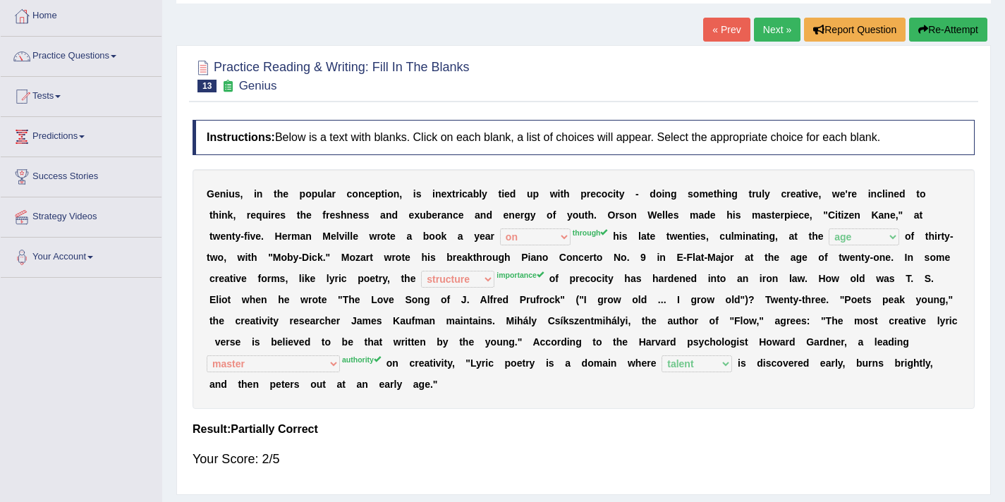
scroll to position [72, 0]
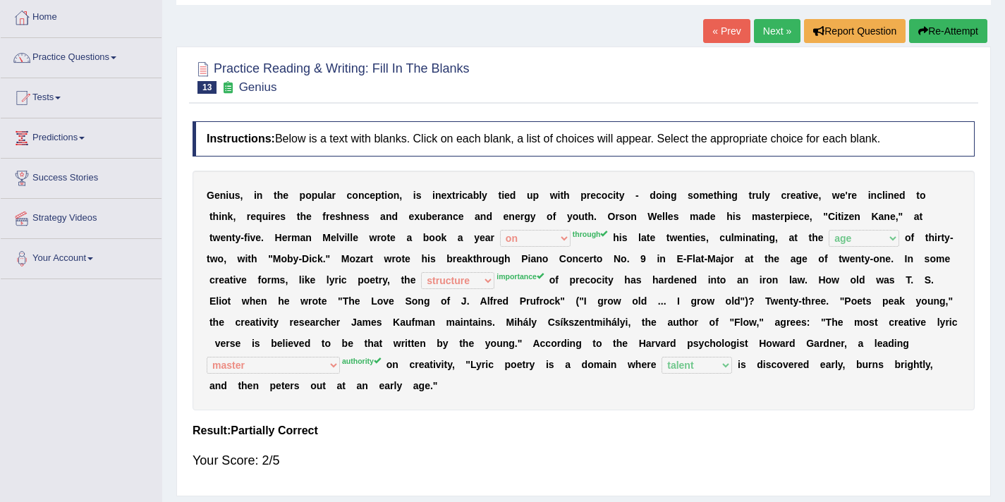
click at [766, 27] on link "Next »" at bounding box center [777, 31] width 47 height 24
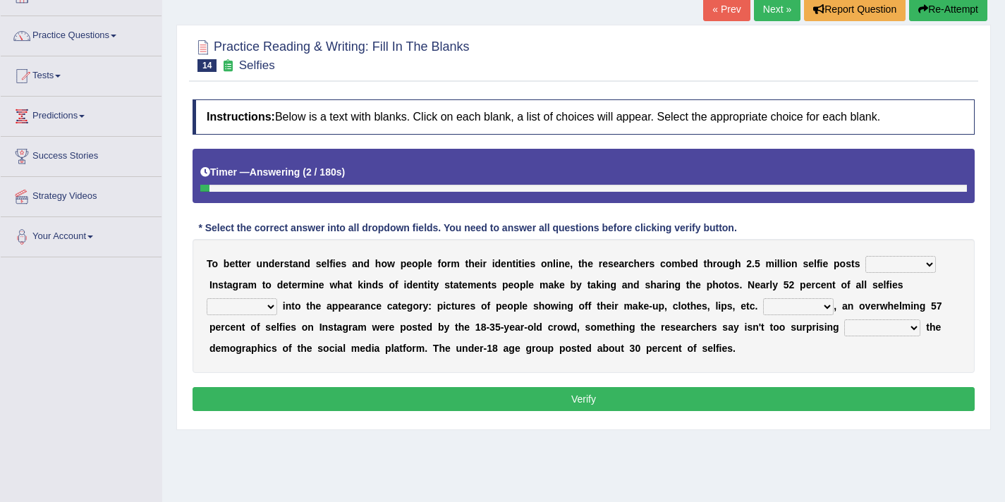
scroll to position [98, 0]
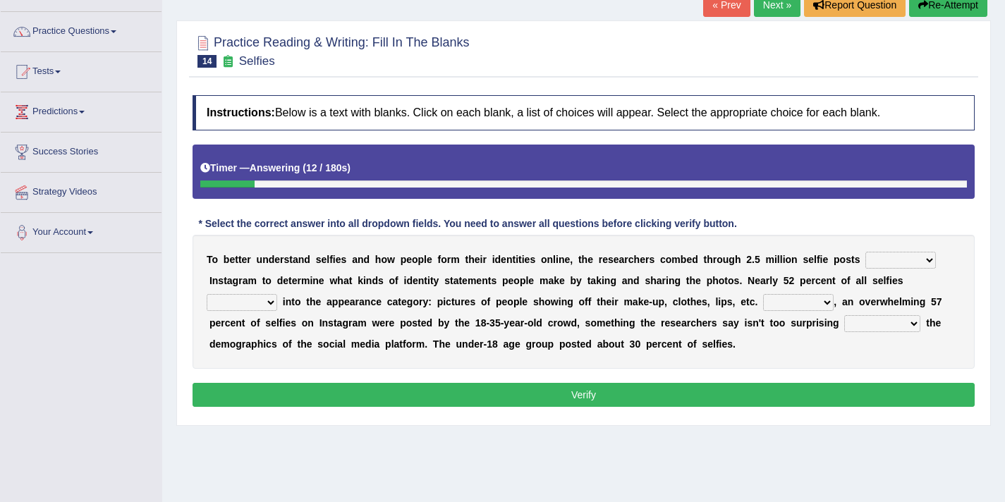
click at [890, 262] on select "of in above on" at bounding box center [900, 260] width 71 height 17
select select "on"
click at [865, 252] on select "of in above on" at bounding box center [900, 260] width 71 height 17
click at [260, 302] on select "fall fallen fell falls" at bounding box center [242, 302] width 71 height 17
select select "fell"
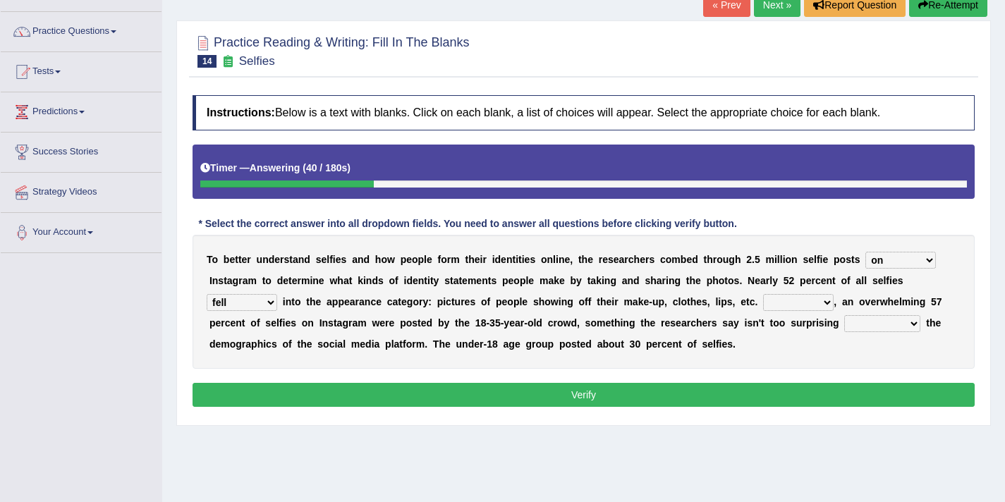
click at [207, 294] on select "fall fallen fell falls" at bounding box center [242, 302] width 71 height 17
click at [809, 300] on select "Along with Although Overall However" at bounding box center [798, 302] width 71 height 17
click at [764, 294] on select "Along with Although Overall However" at bounding box center [798, 302] width 71 height 17
click at [826, 303] on select "Along with Although Overall However" at bounding box center [798, 302] width 71 height 17
select select "Overall"
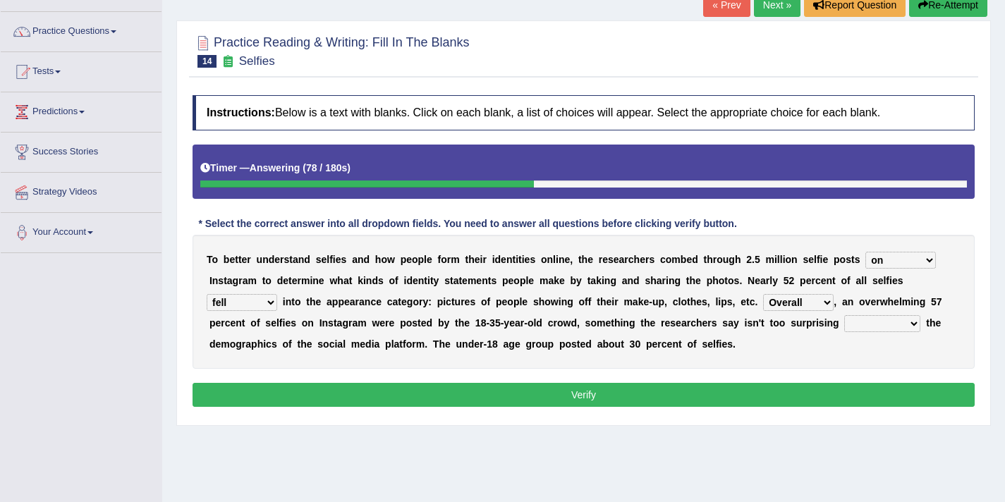
click at [764, 294] on select "Along with Although Overall However" at bounding box center [798, 302] width 71 height 17
click at [864, 328] on select "consider considered considering to consider" at bounding box center [882, 323] width 76 height 17
select select "to consider"
click at [845, 315] on select "consider considered considering to consider" at bounding box center [882, 323] width 76 height 17
click at [861, 386] on button "Verify" at bounding box center [583, 395] width 782 height 24
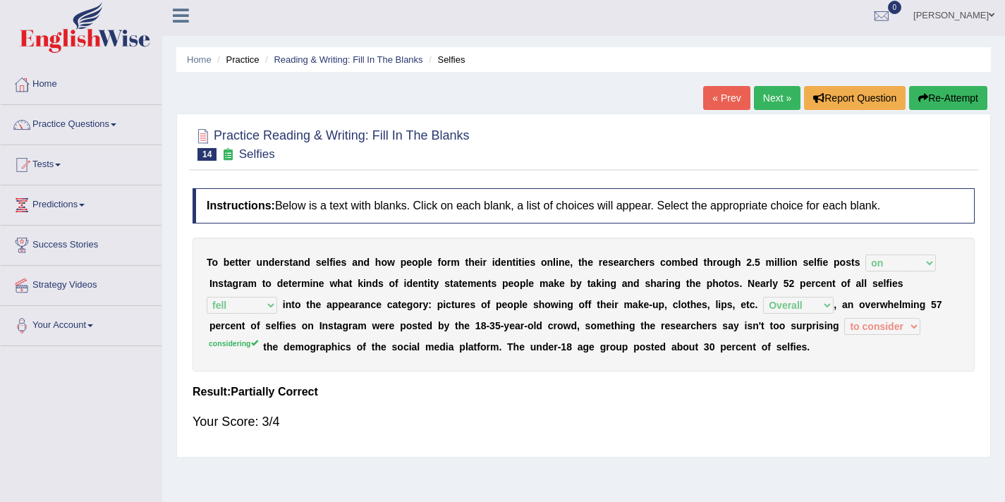
scroll to position [0, 0]
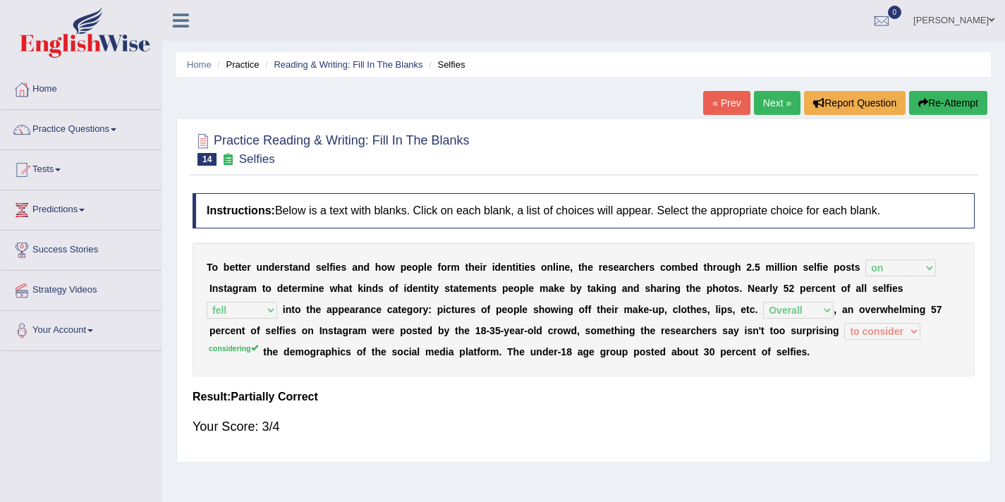
click at [769, 107] on link "Next »" at bounding box center [777, 103] width 47 height 24
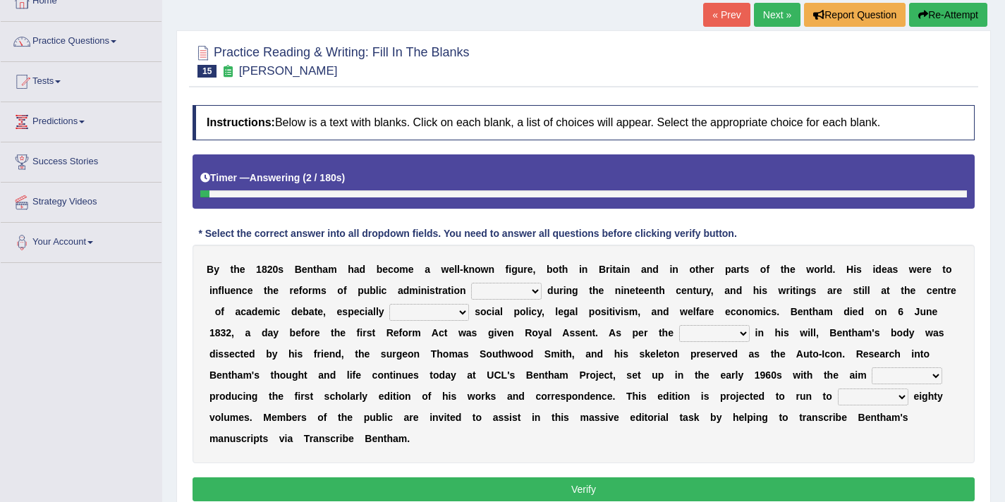
scroll to position [94, 0]
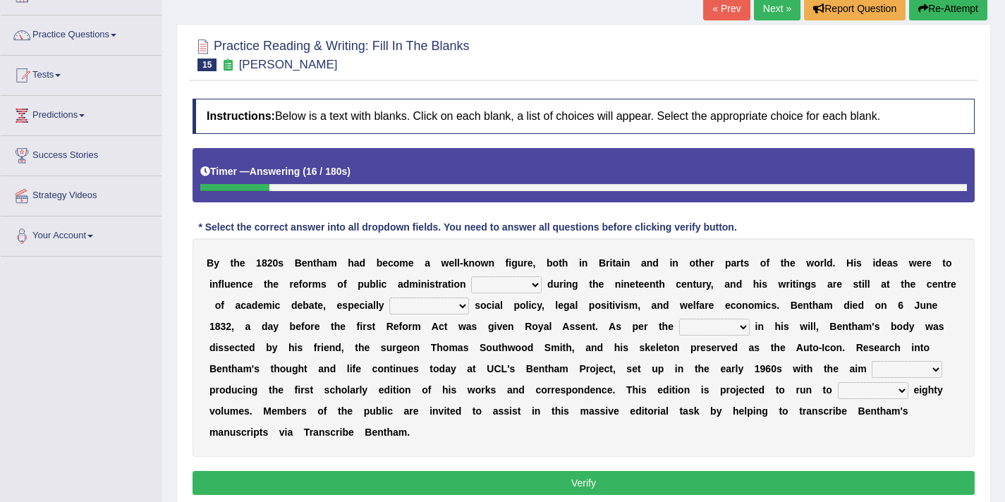
click at [517, 281] on select "made caused taken happened" at bounding box center [506, 284] width 71 height 17
click at [496, 281] on select "made caused taken happened" at bounding box center [506, 284] width 71 height 17
select select "happened"
click at [471, 276] on select "made caused taken happened" at bounding box center [506, 284] width 71 height 17
click at [414, 305] on select "as regards compared to as long as in case of" at bounding box center [429, 306] width 80 height 17
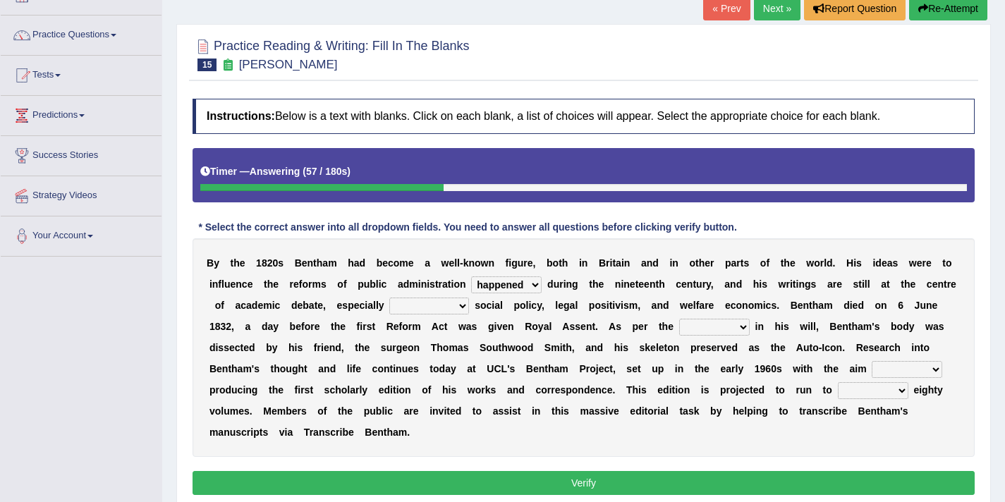
select select "as regards"
click at [389, 298] on select "as regards compared to as long as in case of" at bounding box center [429, 306] width 80 height 17
click at [690, 327] on select "directions parts categories levels" at bounding box center [714, 327] width 71 height 17
select select "directions"
click at [679, 319] on select "directions parts categories levels" at bounding box center [714, 327] width 71 height 17
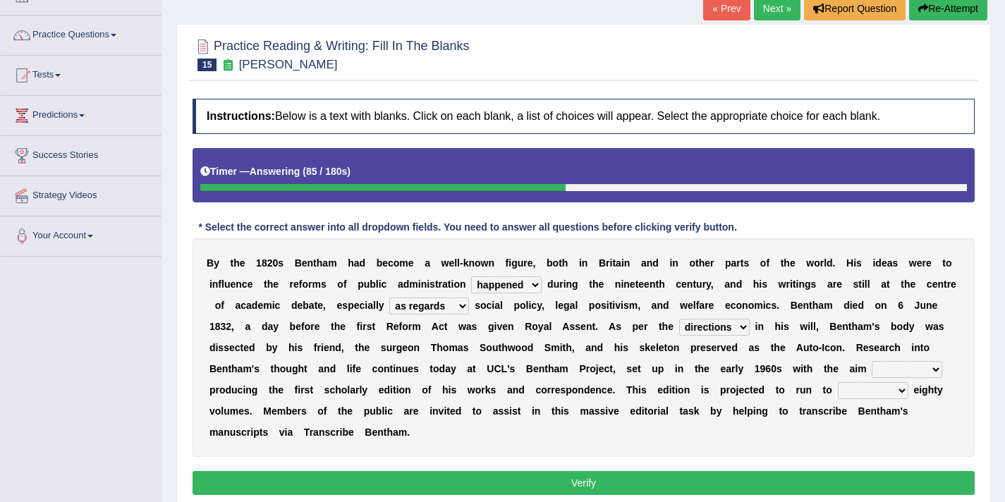
click at [880, 369] on select "for about as of" at bounding box center [906, 369] width 71 height 17
select select "of"
click at [872, 361] on select "for about as of" at bounding box center [906, 369] width 71 height 17
click at [852, 392] on select "mostly almost just some" at bounding box center [873, 390] width 71 height 17
select select "almost"
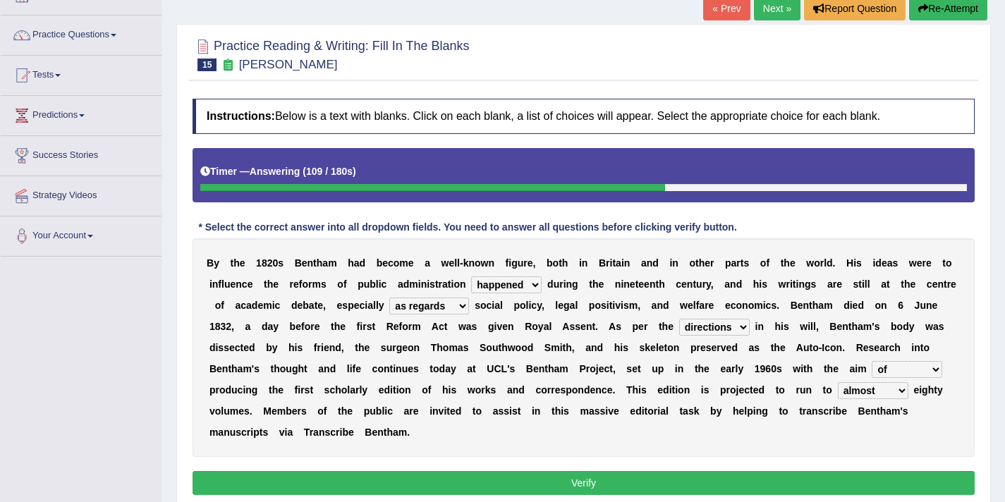
click at [838, 382] on select "mostly almost just some" at bounding box center [873, 390] width 71 height 17
click at [807, 486] on button "Verify" at bounding box center [583, 483] width 782 height 24
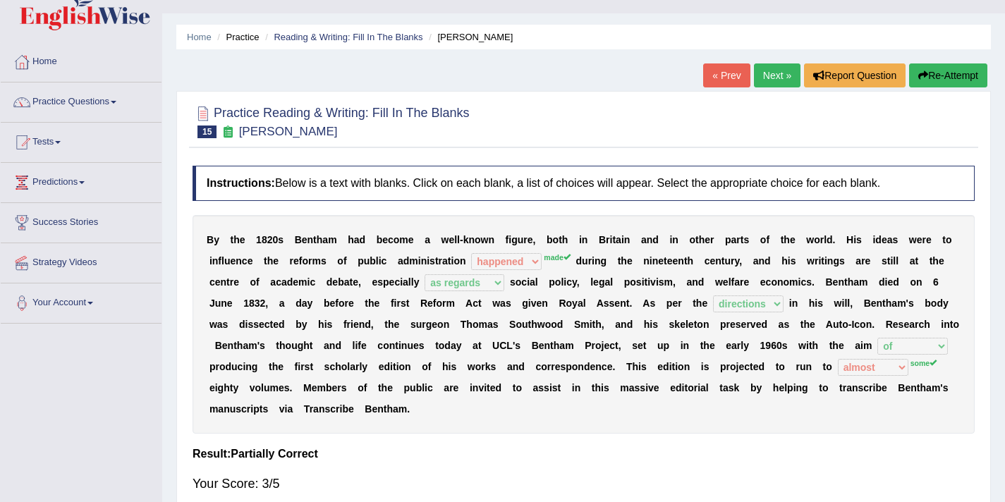
scroll to position [0, 0]
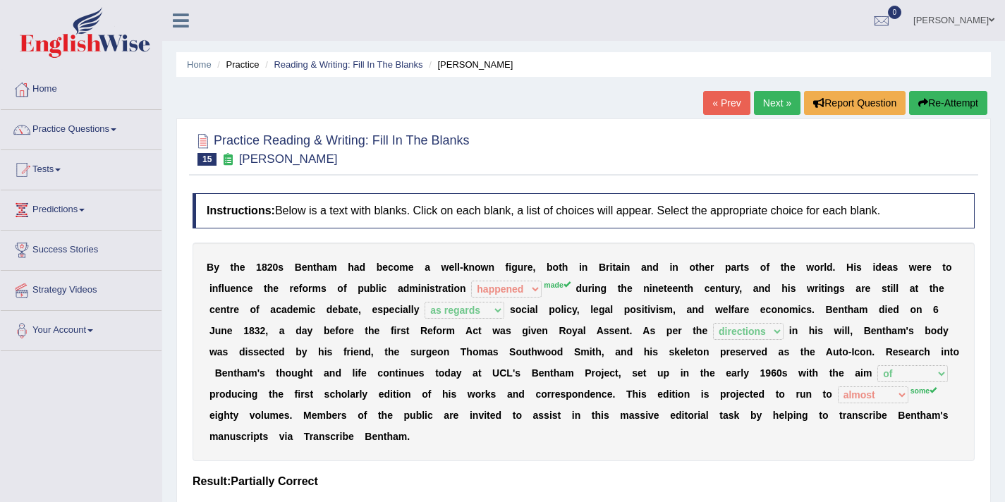
click at [764, 111] on link "Next »" at bounding box center [777, 103] width 47 height 24
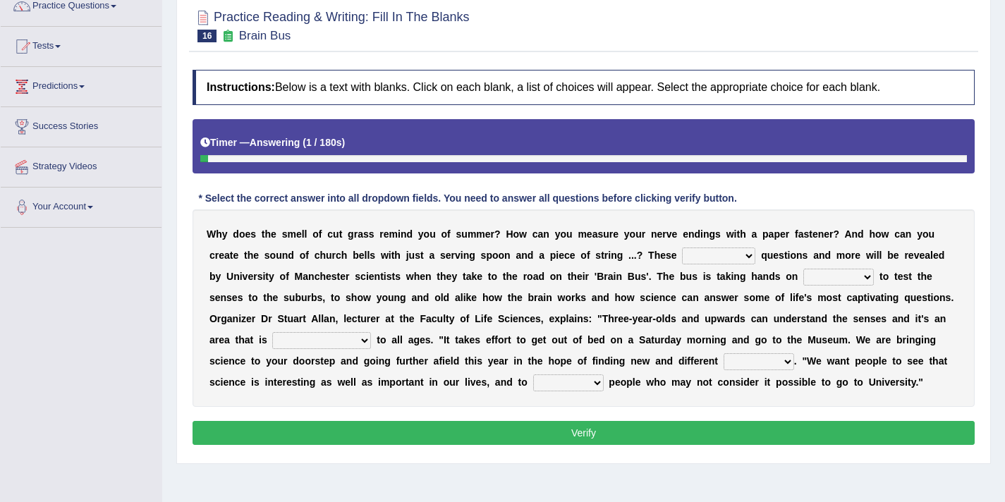
scroll to position [126, 0]
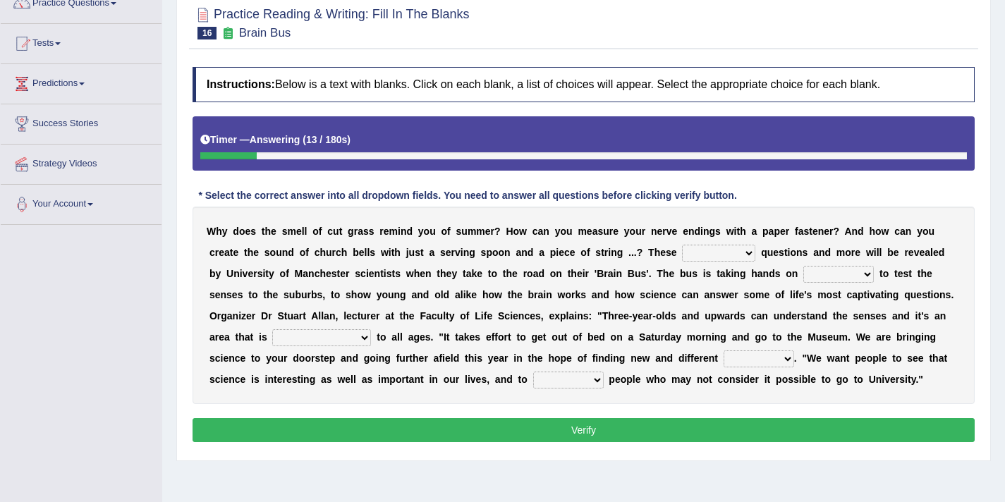
click at [715, 249] on select "fascinating unattended gratuitous underlying" at bounding box center [718, 253] width 73 height 17
select select "fascinating"
click at [682, 245] on select "fascinating unattended gratuitous underlying" at bounding box center [718, 253] width 73 height 17
click at [807, 275] on select "activities mages facets revenues" at bounding box center [838, 274] width 71 height 17
select select "revenues"
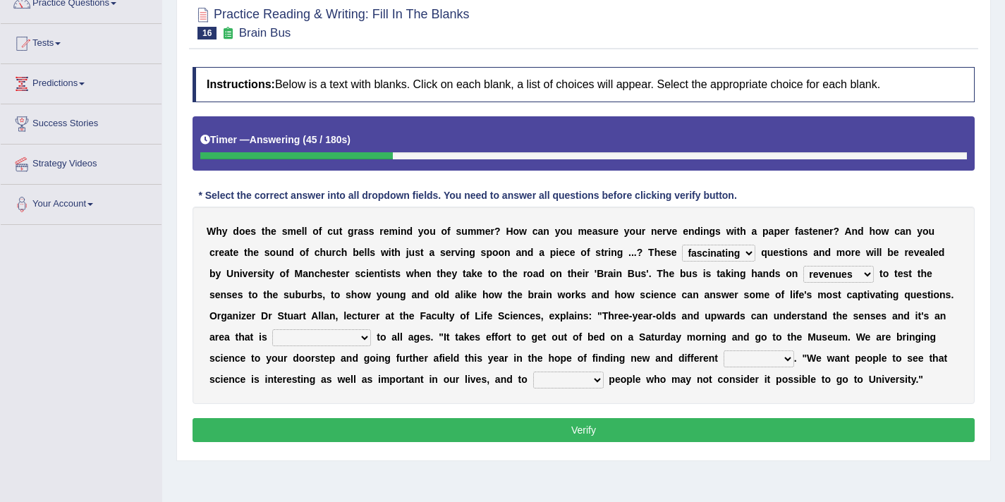
click at [803, 266] on select "activities mages facets revenues" at bounding box center [838, 274] width 71 height 17
click at [354, 336] on select "misleading disproportionate intriguing proximal" at bounding box center [321, 337] width 99 height 17
select select "intriguing"
click at [272, 329] on select "misleading disproportionate intriguing proximal" at bounding box center [321, 337] width 99 height 17
click at [735, 360] on select "groups mobs auditors audiences" at bounding box center [758, 358] width 71 height 17
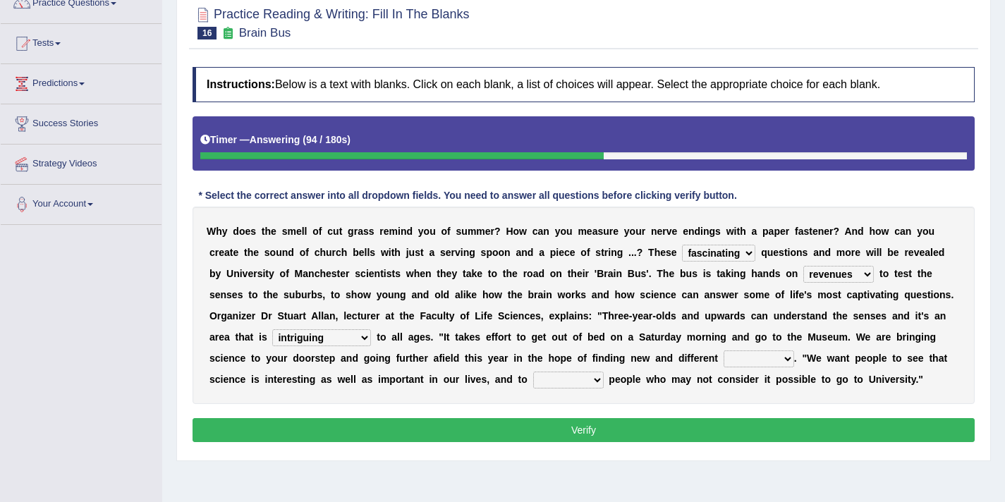
select select "mobs"
click at [723, 350] on select "groups mobs auditors audiences" at bounding box center [758, 358] width 71 height 17
click at [565, 379] on select "force plead credit encourage" at bounding box center [568, 380] width 71 height 17
select select "encourage"
click at [533, 372] on select "force plead credit encourage" at bounding box center [568, 380] width 71 height 17
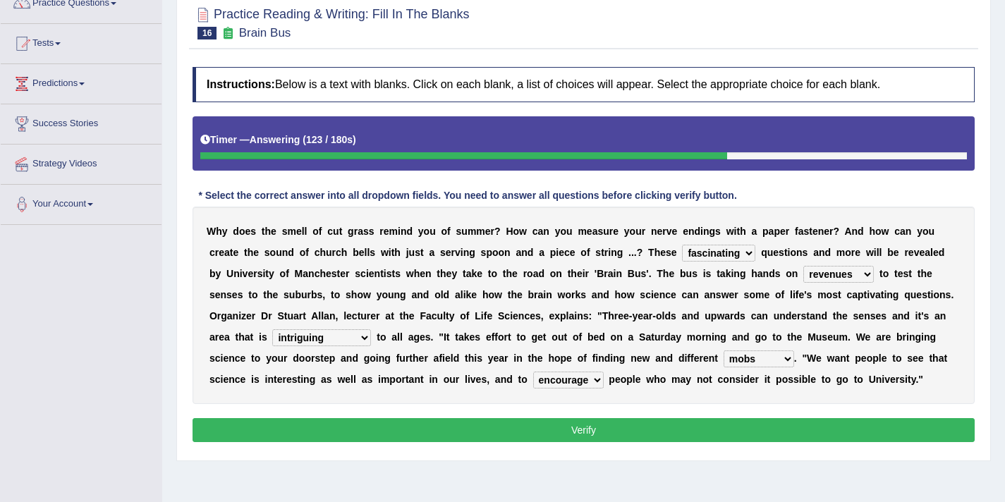
click at [562, 429] on button "Verify" at bounding box center [583, 430] width 782 height 24
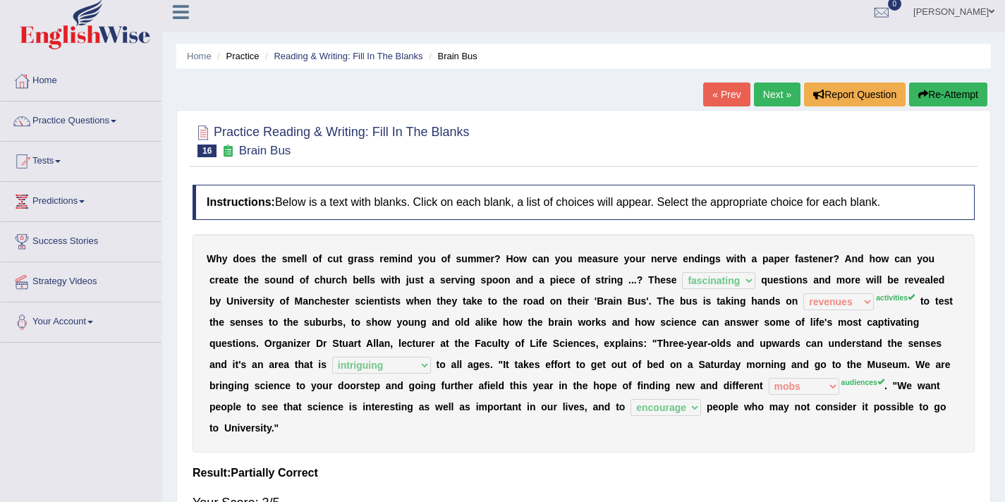
scroll to position [0, 0]
